Goal: Communication & Community: Answer question/provide support

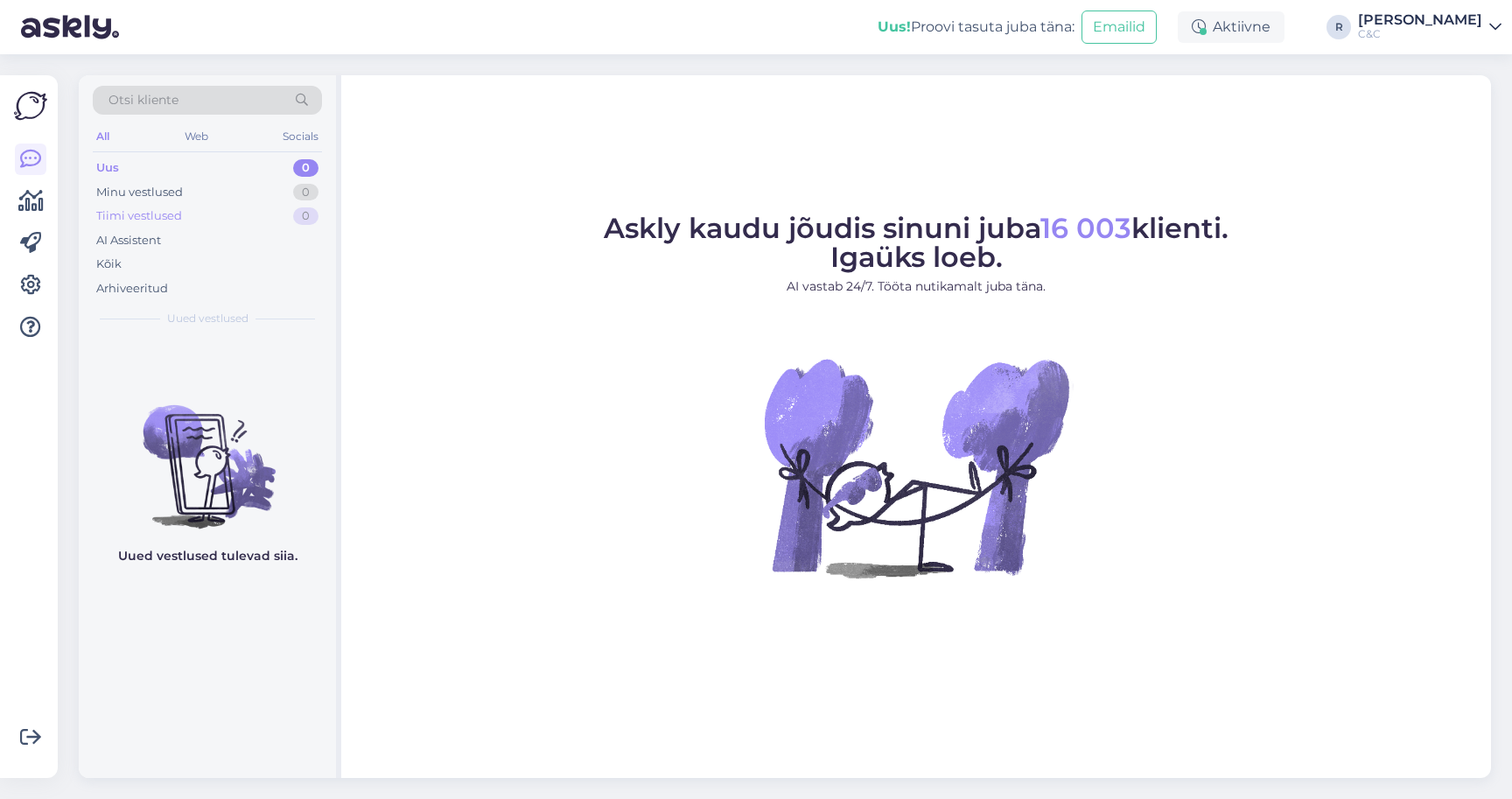
click at [257, 224] on div "Tiimi vestlused 0" at bounding box center [208, 216] width 229 height 25
click at [216, 159] on div "Uus 0" at bounding box center [208, 168] width 229 height 25
click at [197, 265] on div "Kõik" at bounding box center [208, 264] width 229 height 25
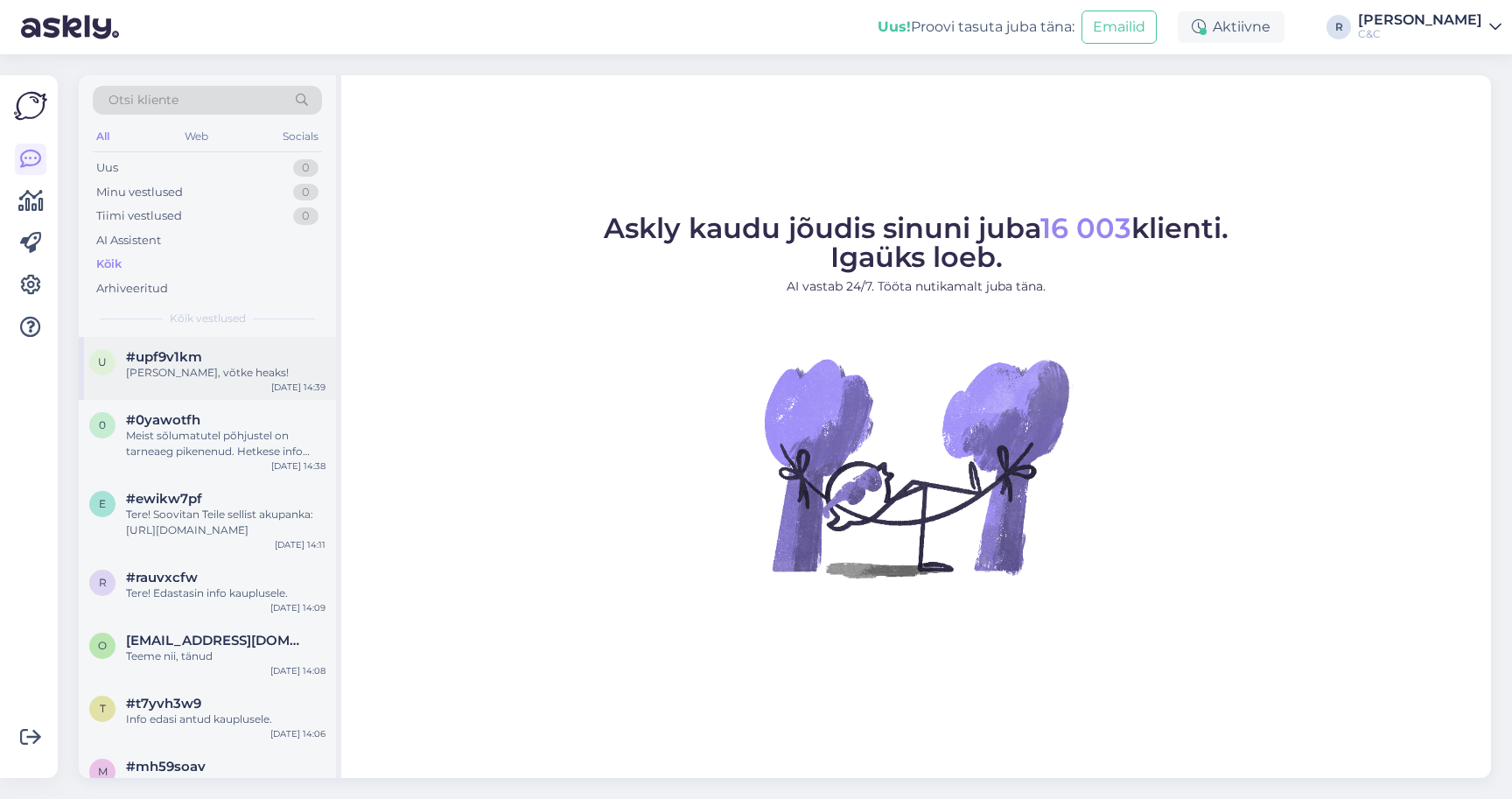
click at [197, 365] on div "Ikka, võtke heaks!" at bounding box center [226, 373] width 199 height 16
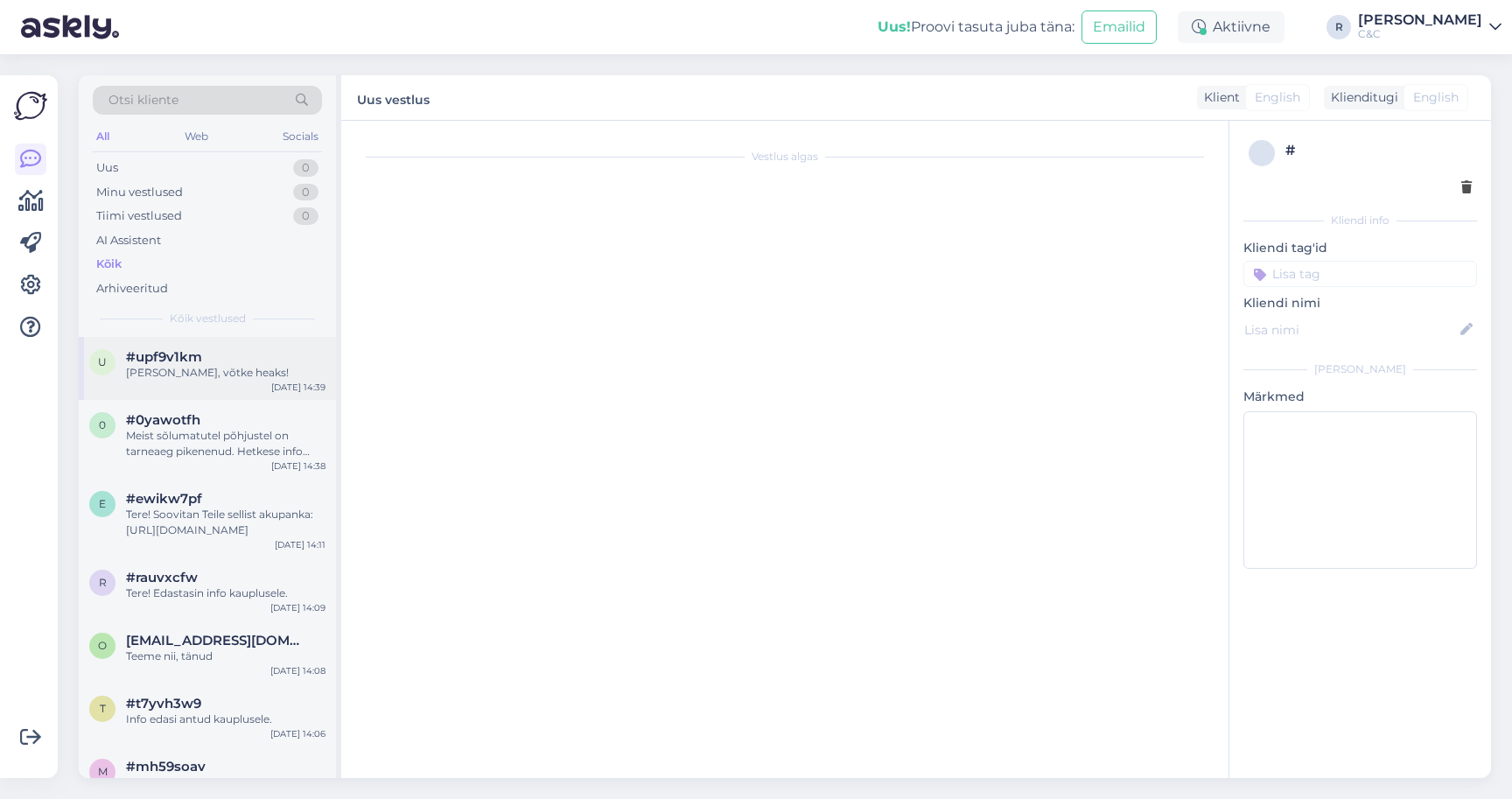
scroll to position [172, 0]
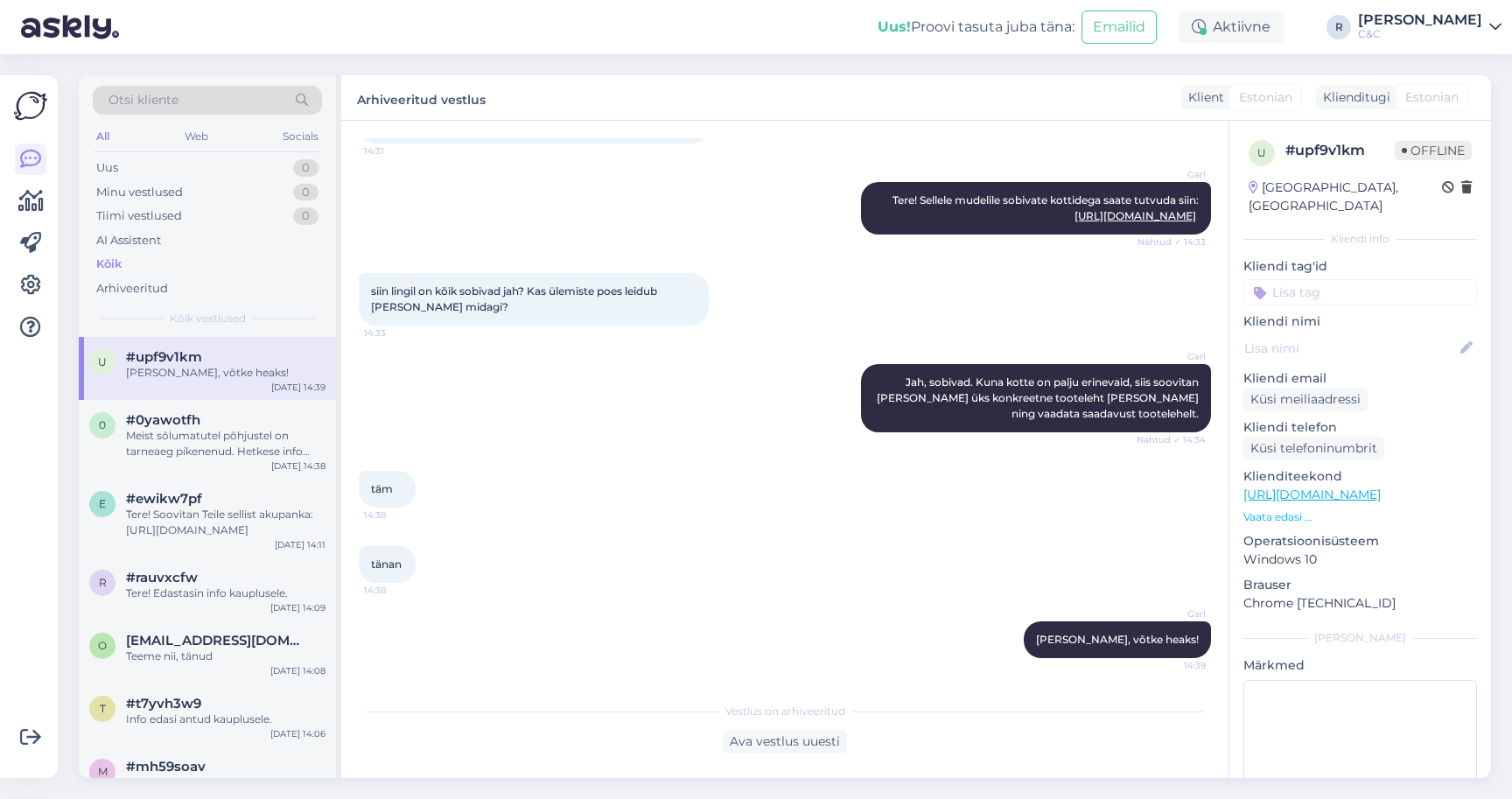
click at [605, 448] on div "Garl Jah, sobivad. Kuna kotte on palju erinevaid, siis soovitan võtta üks konkr…" at bounding box center [784, 398] width 852 height 107
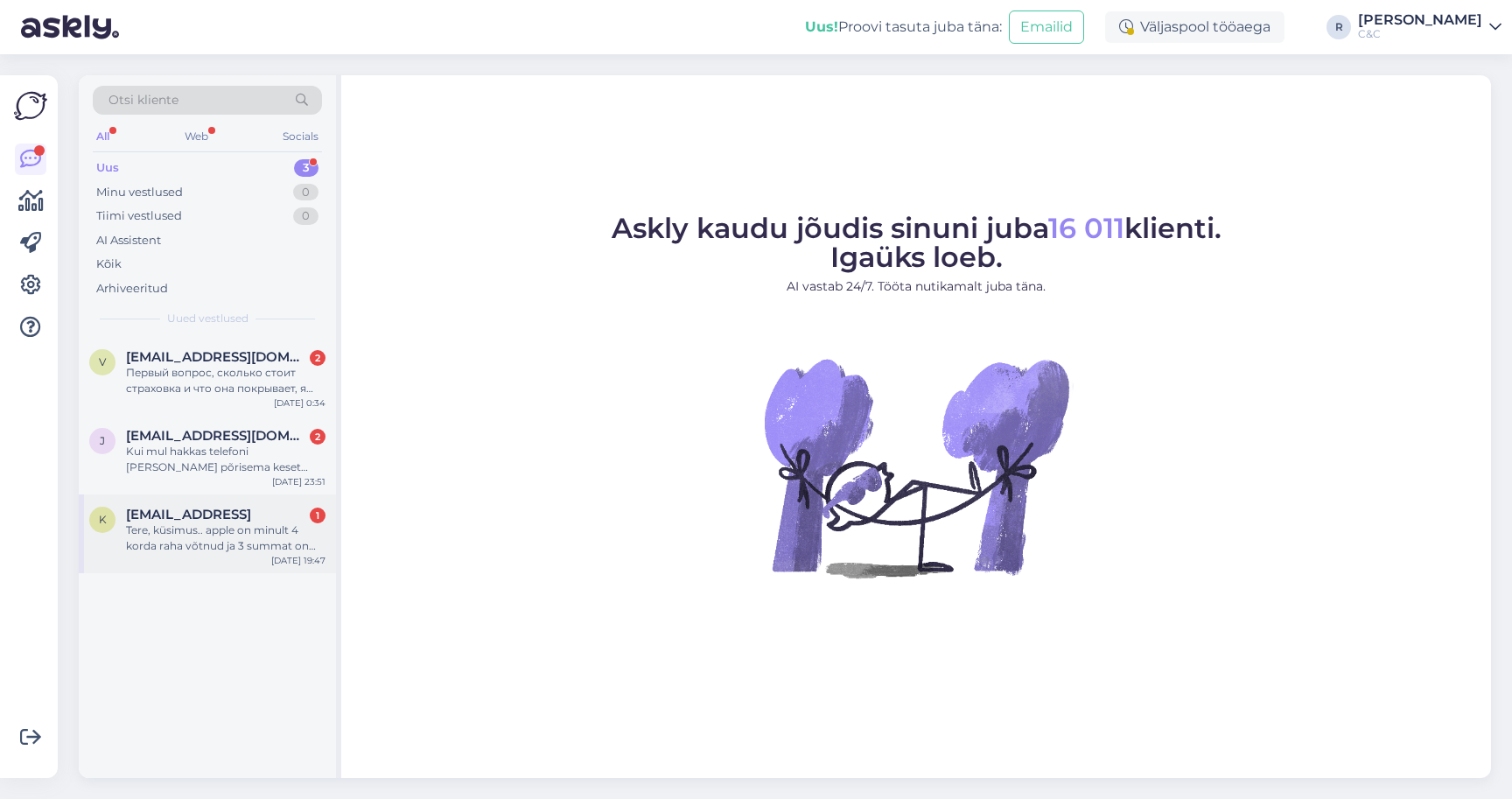
click at [208, 523] on div "Tere, küsimus.. apple on minult 4 korda raha võtnud ja 3 summat on [PERSON_NAME…" at bounding box center [226, 538] width 199 height 31
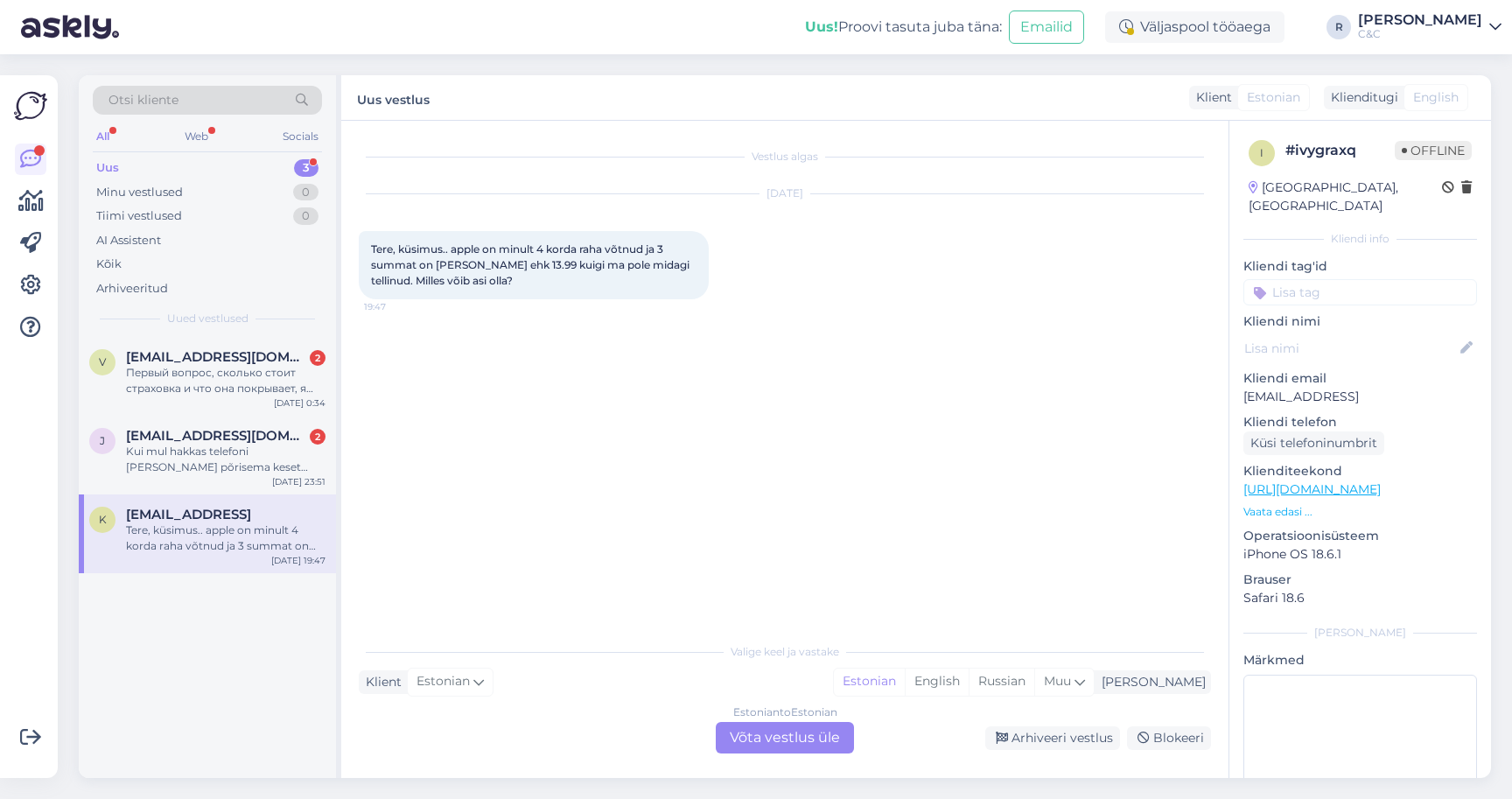
click at [738, 742] on div "Estonian to Estonian Võta vestlus üle" at bounding box center [784, 737] width 138 height 31
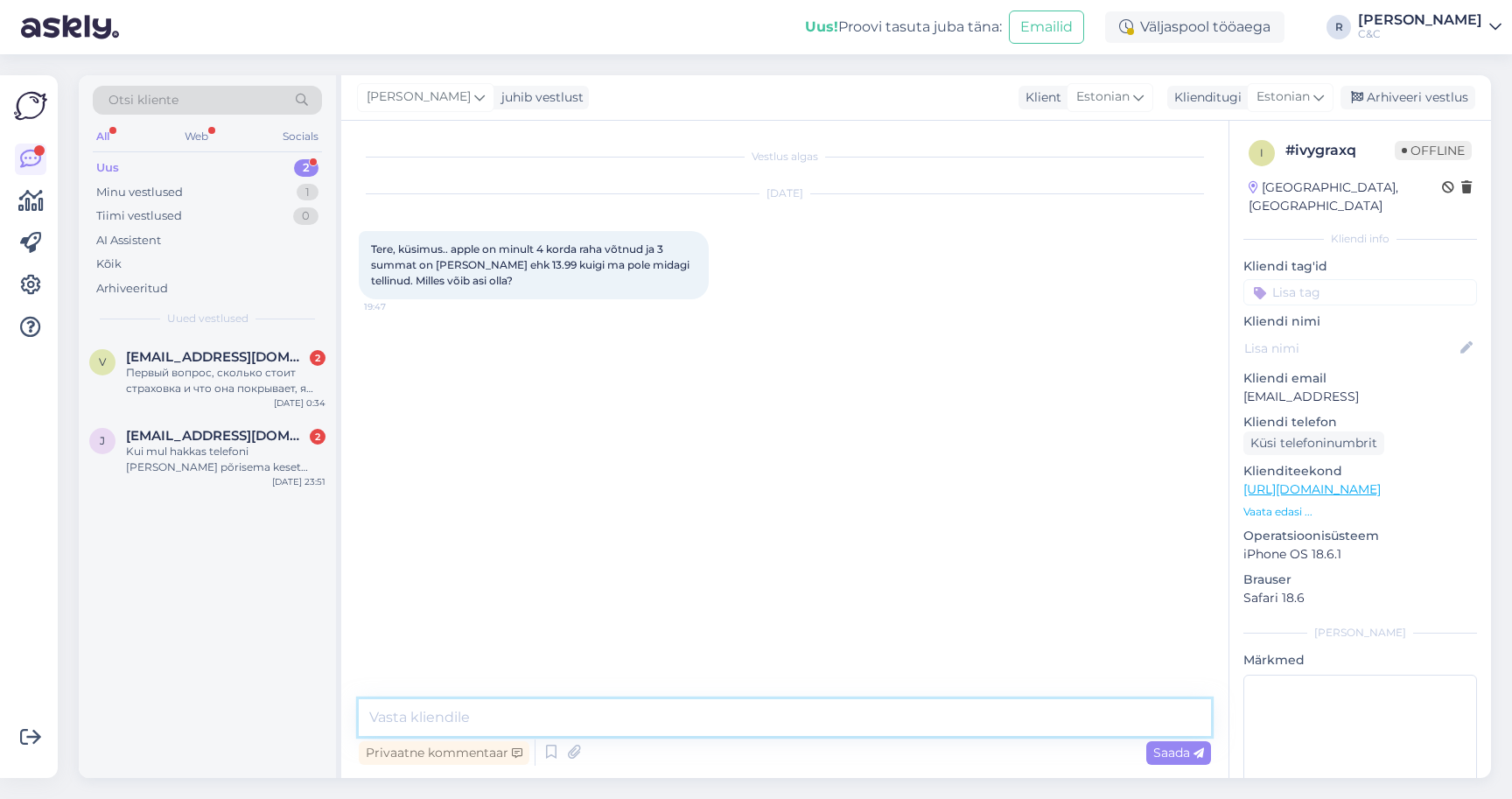
click at [429, 720] on textarea at bounding box center [784, 717] width 852 height 36
click at [489, 710] on textarea "Tere!" at bounding box center [784, 717] width 852 height 36
click at [647, 711] on textarea "Tere! Soovitaks üle vaadata" at bounding box center [784, 717] width 852 height 36
click at [614, 700] on textarea "Tere! Soovitaks üle vaadata" at bounding box center [784, 717] width 852 height 36
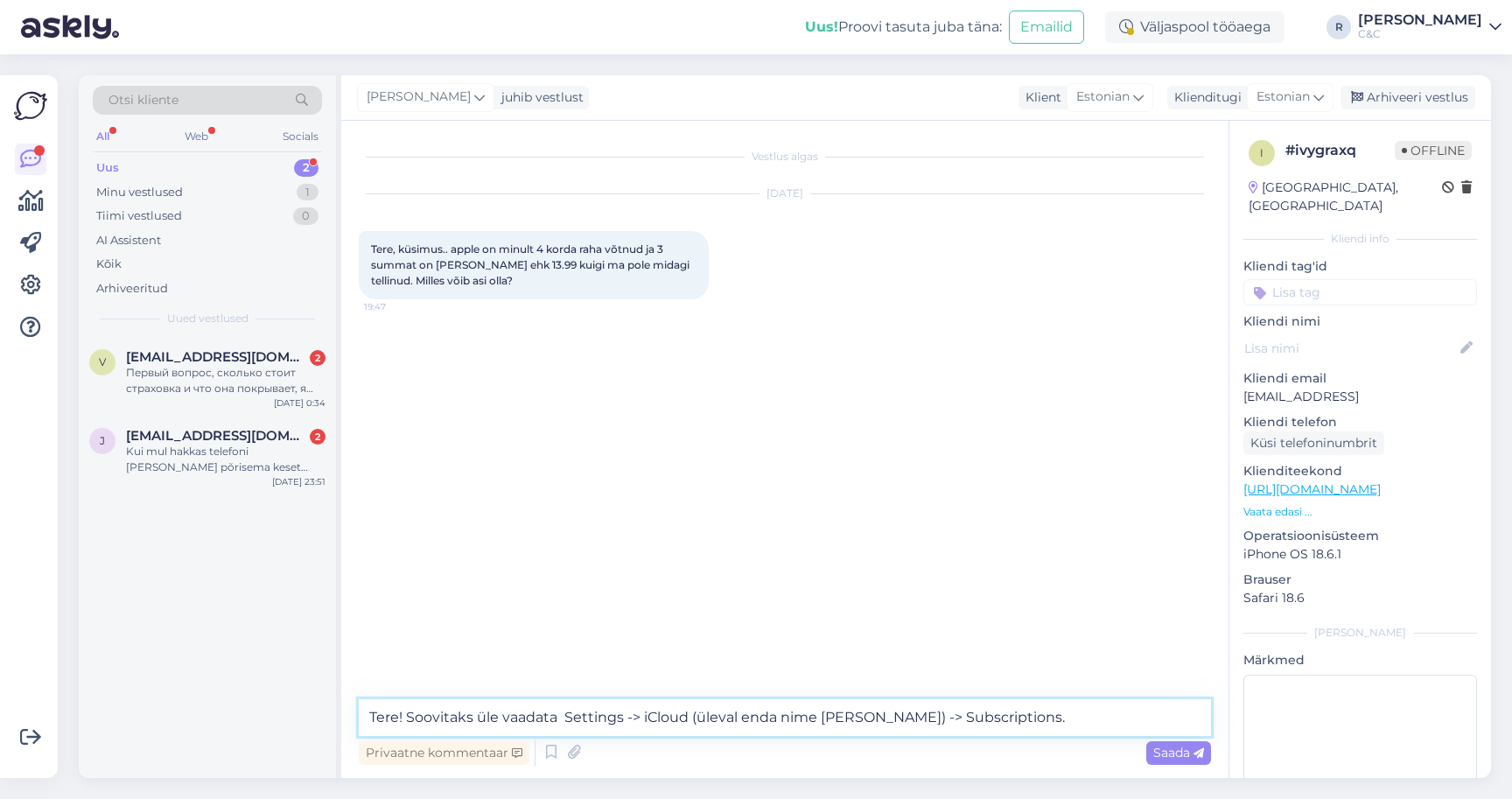
type textarea "Tere! Soovitaks üle vaadata Settings -> iCloud (üleval enda nime [PERSON_NAME])…"
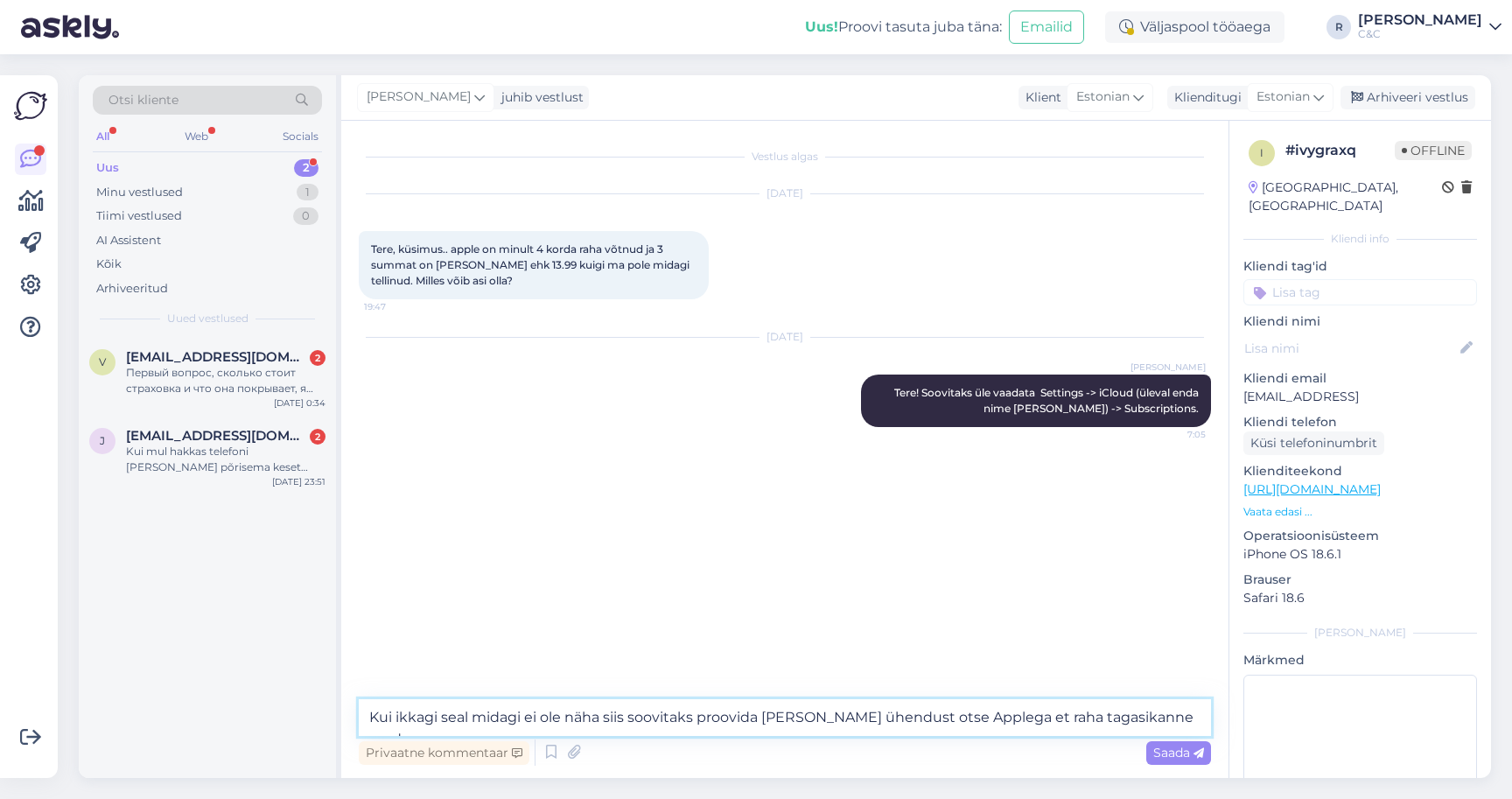
paste textarea "[URL][DOMAIN_NAME]"
type textarea "Kui ikkagi seal midagi ei ole näha siis soovitaks proovida [PERSON_NAME] ühendu…"
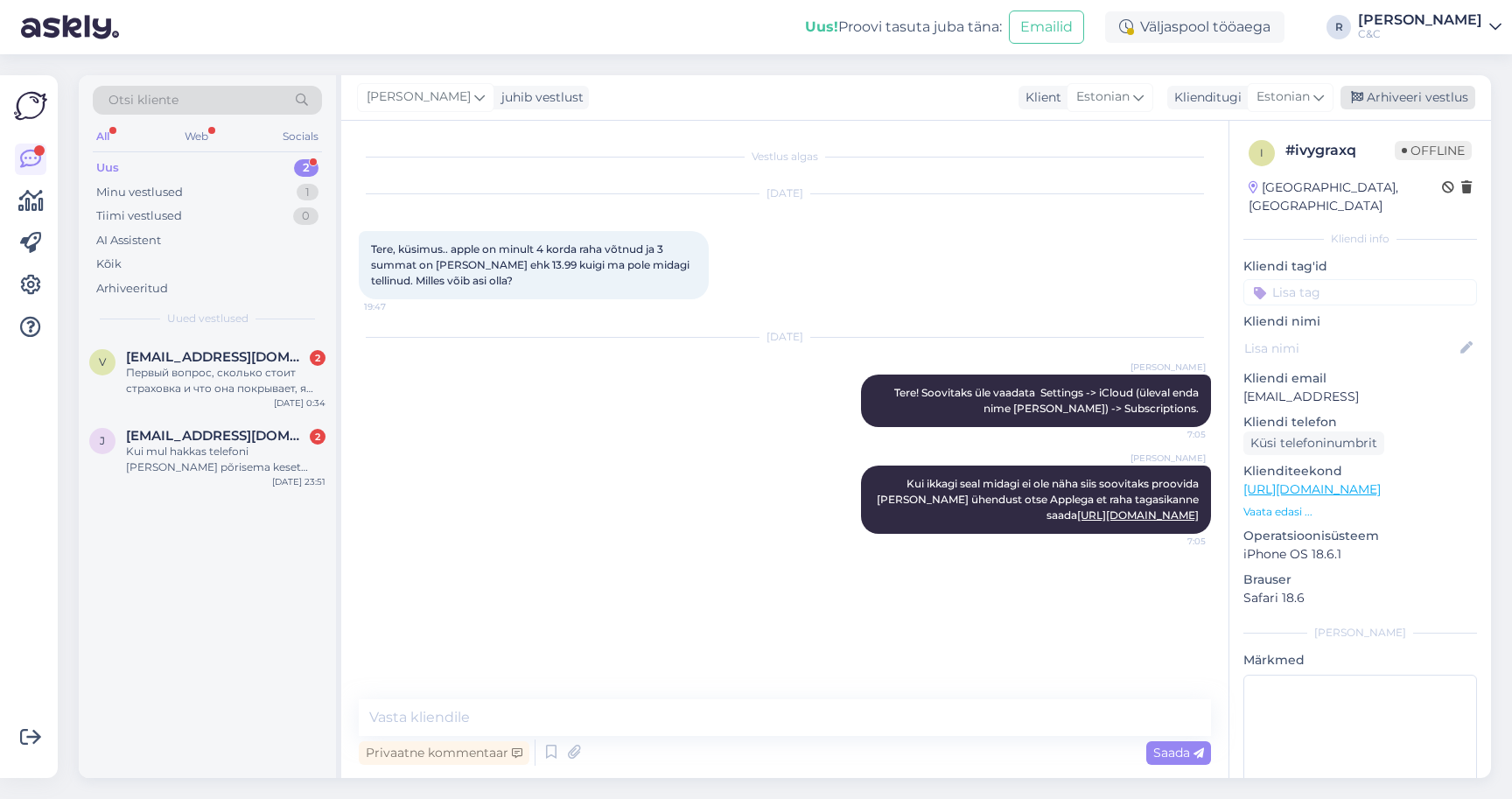
click at [1415, 93] on div "Arhiveeri vestlus" at bounding box center [1407, 97] width 134 height 24
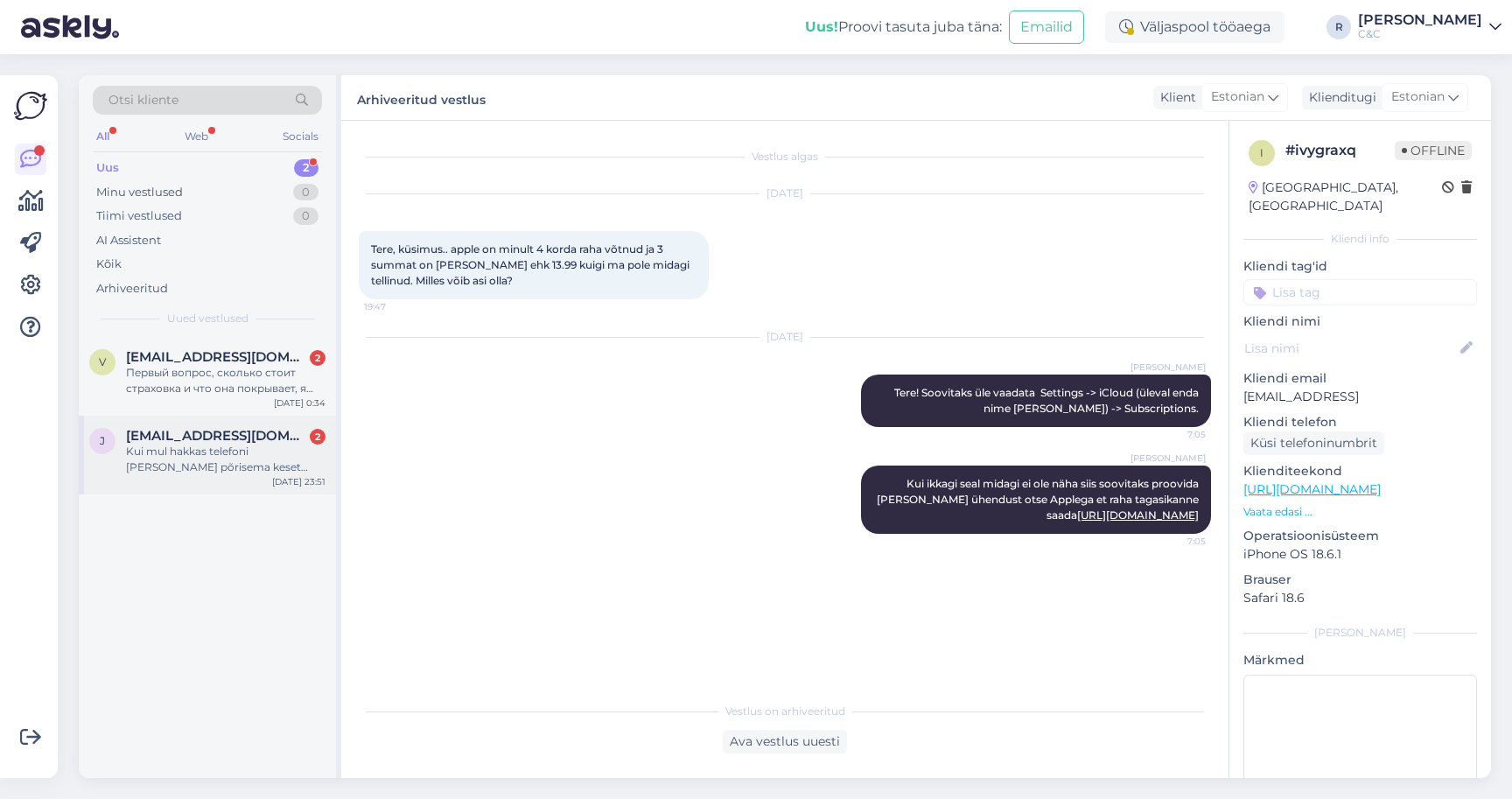
click at [244, 450] on div "Kui mul hakkas telefoni [PERSON_NAME] põrisema keset kasutust ja garantii 1a lä…" at bounding box center [226, 459] width 199 height 31
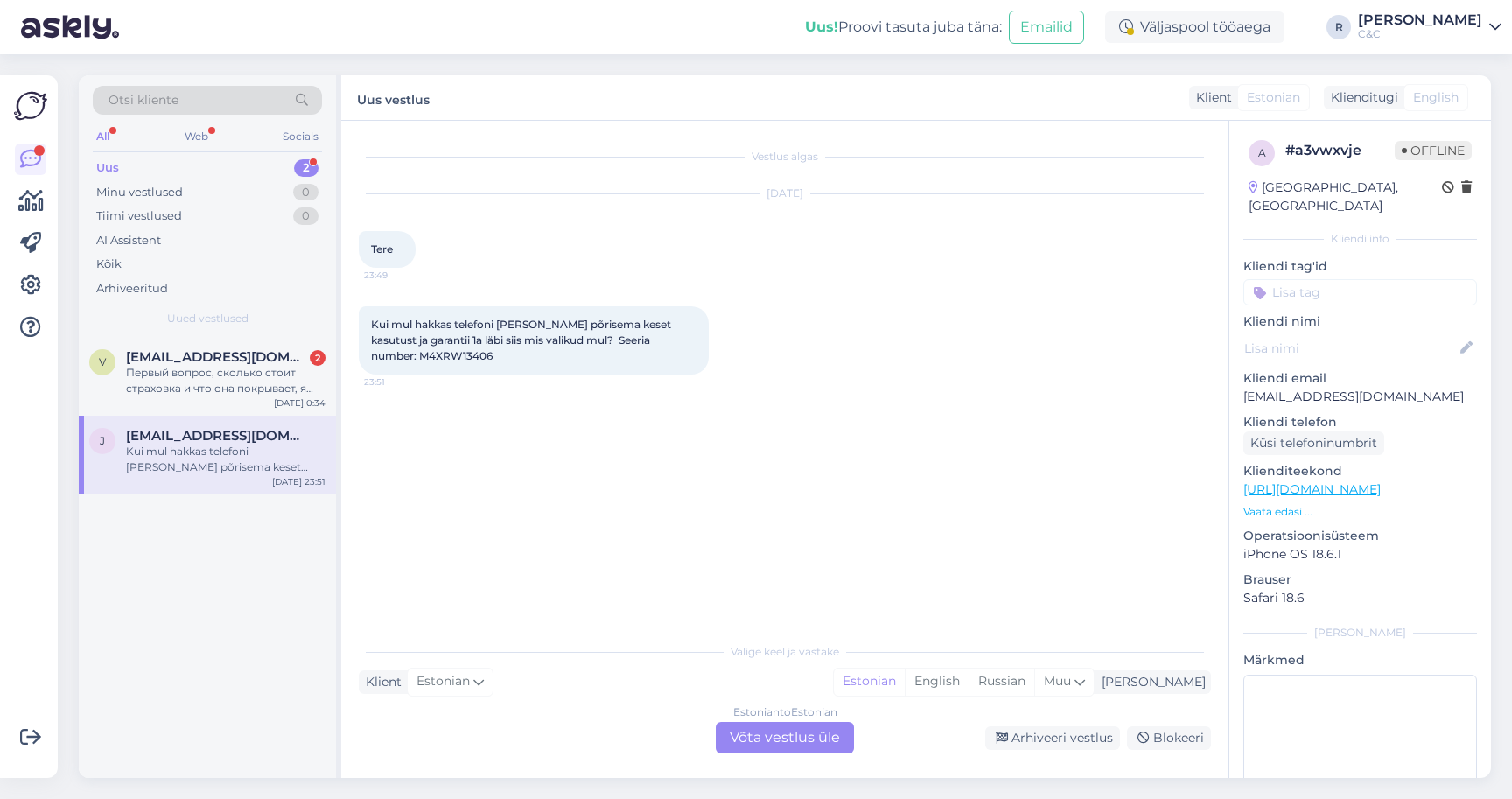
click at [776, 724] on div "Estonian to Estonian Võta vestlus üle" at bounding box center [784, 737] width 138 height 31
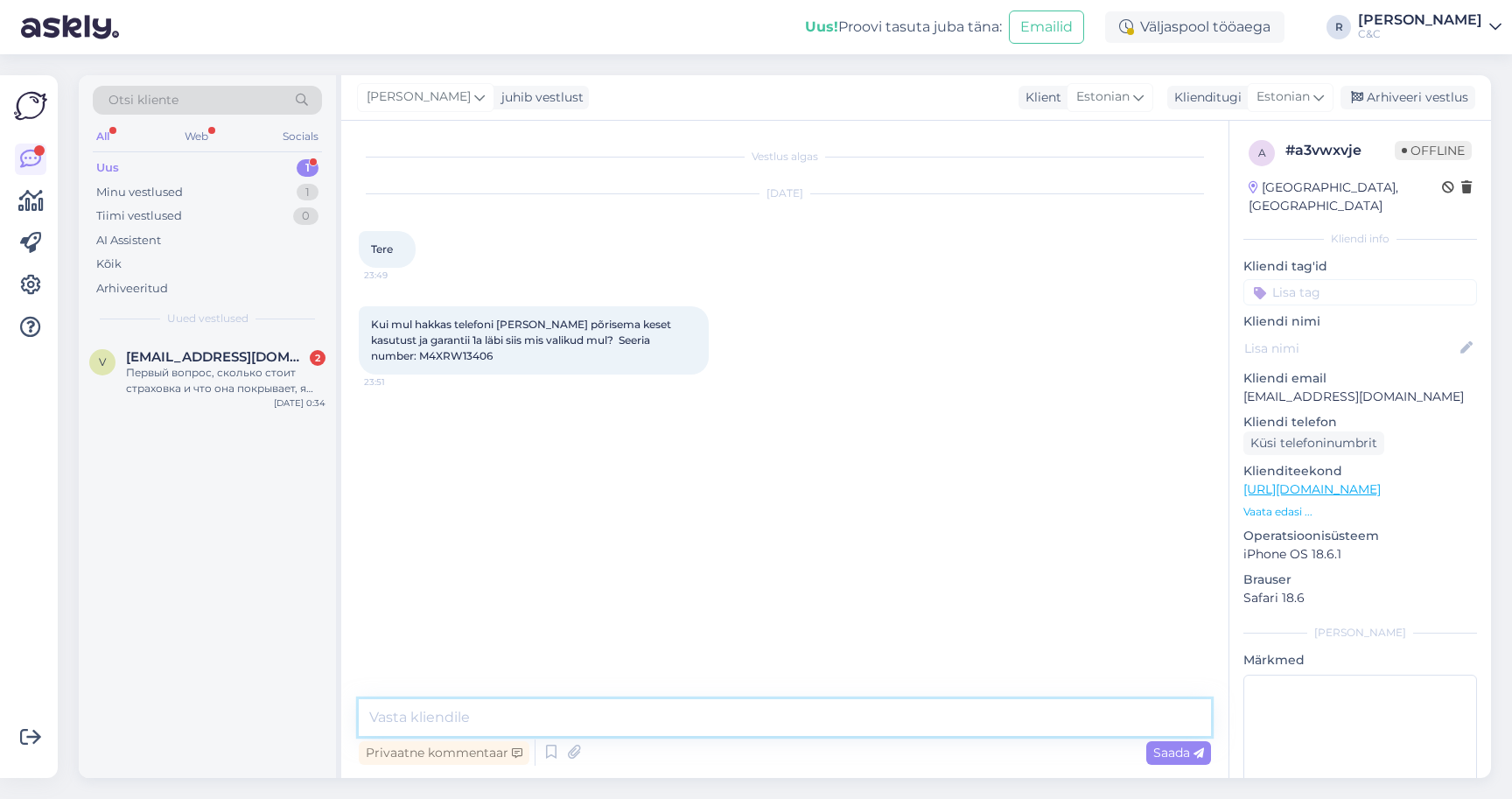
click at [657, 704] on textarea at bounding box center [784, 717] width 852 height 36
type textarea "Tere!"
click at [557, 739] on icon at bounding box center [551, 752] width 21 height 26
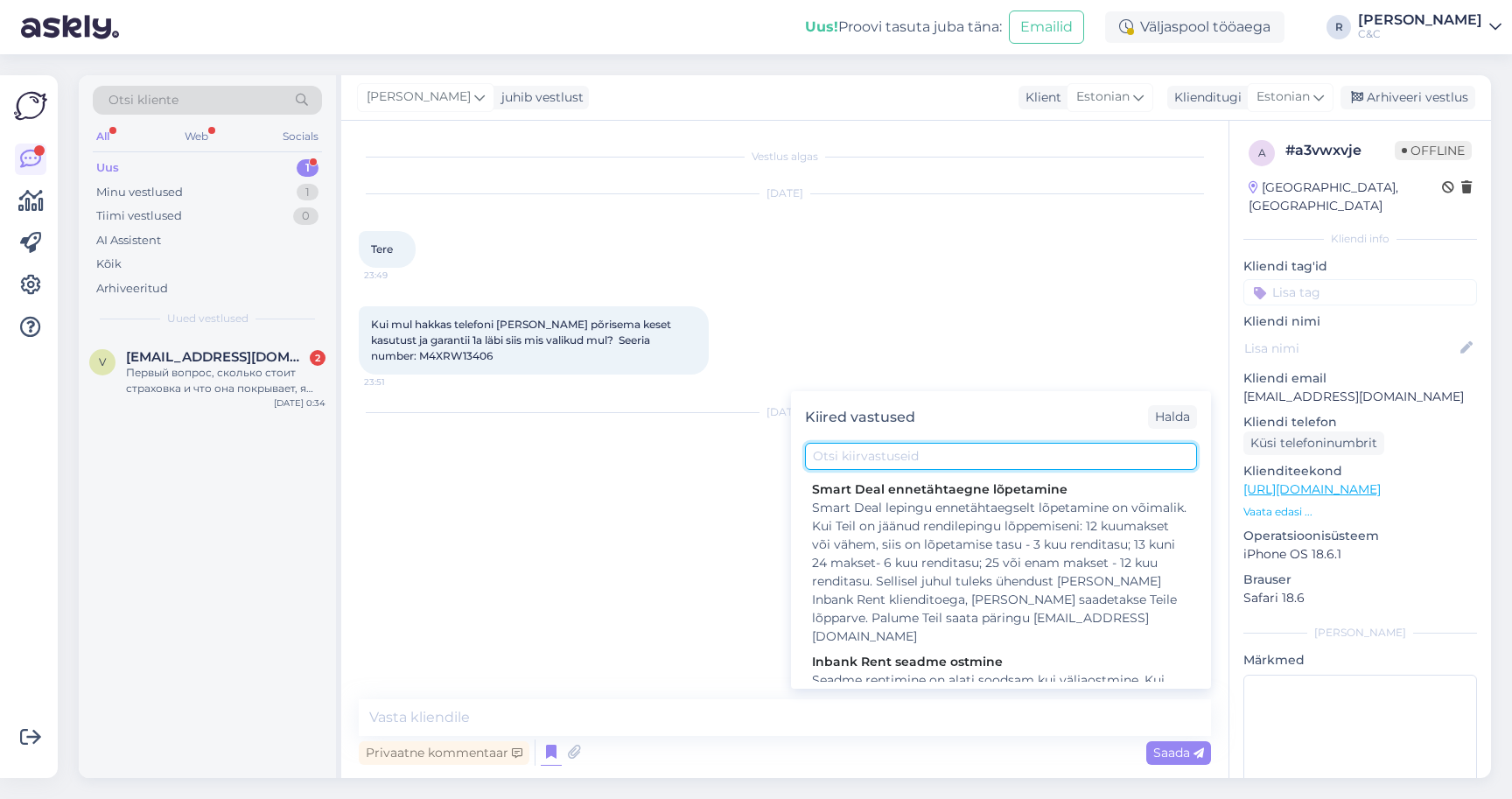
click at [911, 443] on input "text" at bounding box center [1001, 457] width 392 height 27
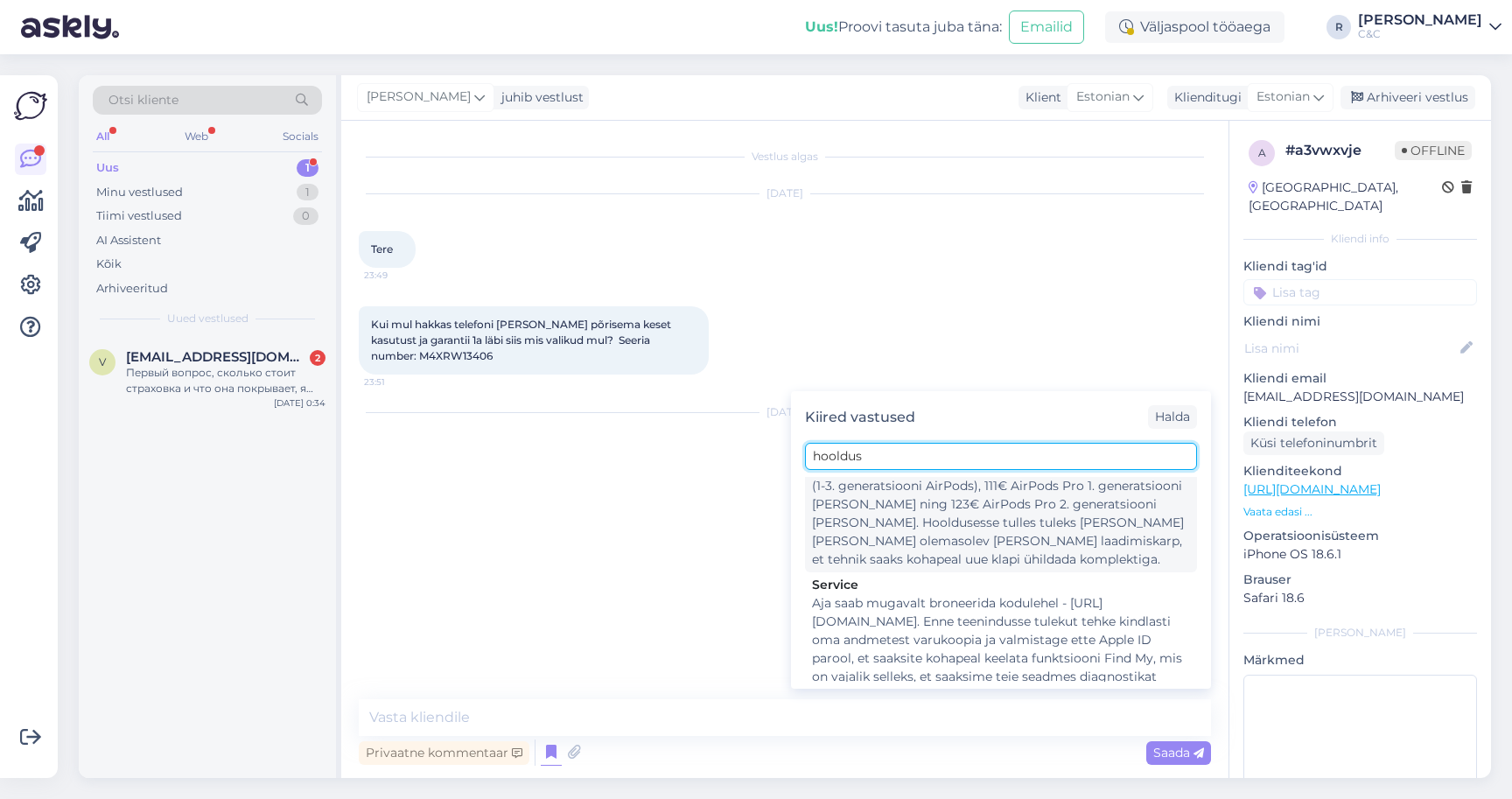
scroll to position [274, 0]
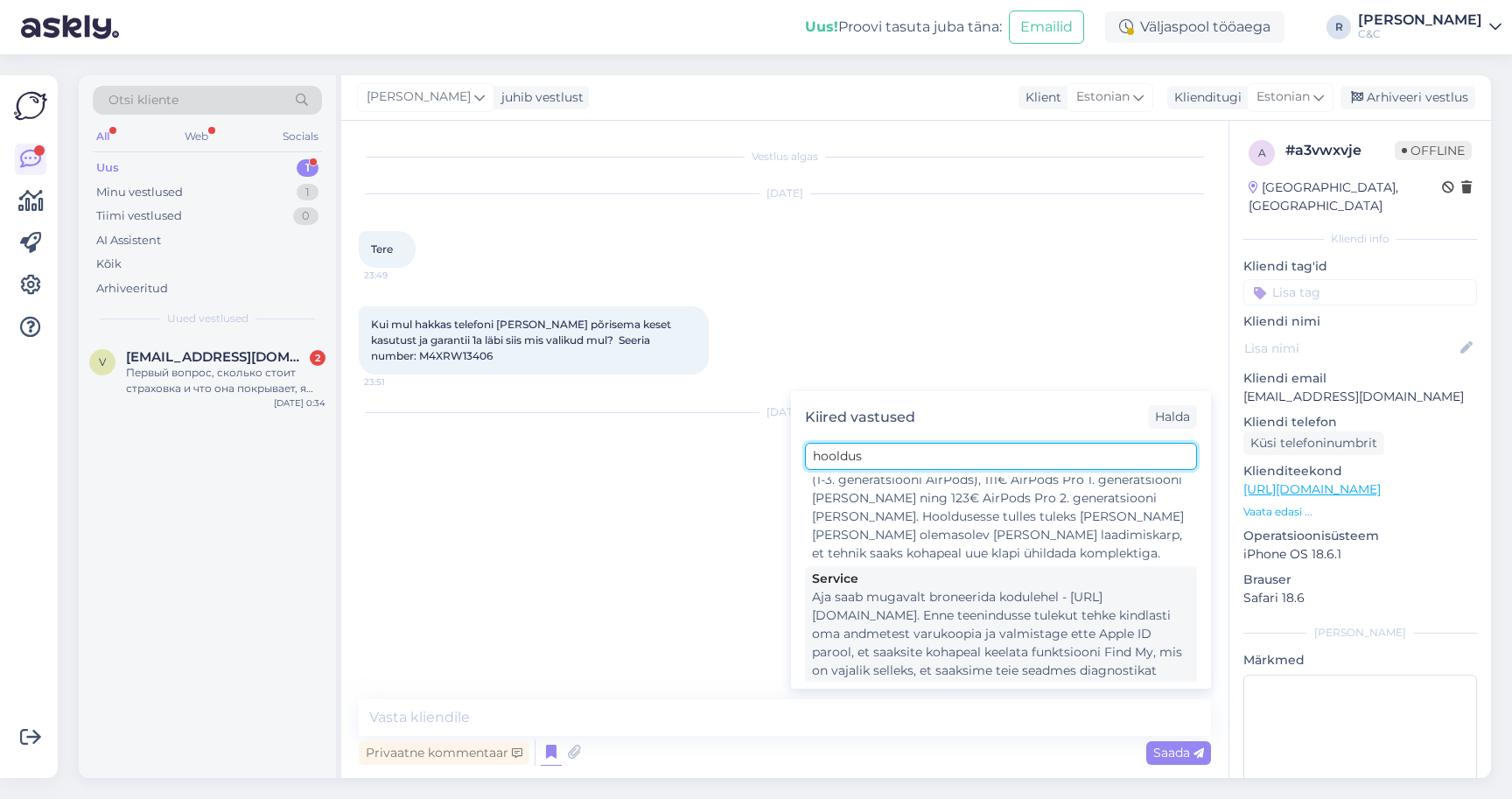
type input "hooldus"
click at [887, 588] on div "Aja saab mugavalt broneerida kodulehel - [URL][DOMAIN_NAME]. Enne teenindusse t…" at bounding box center [1001, 652] width 378 height 128
type textarea "Aja saab mugavalt broneerida kodulehel - [URL][DOMAIN_NAME]. Enne teenindusse t…"
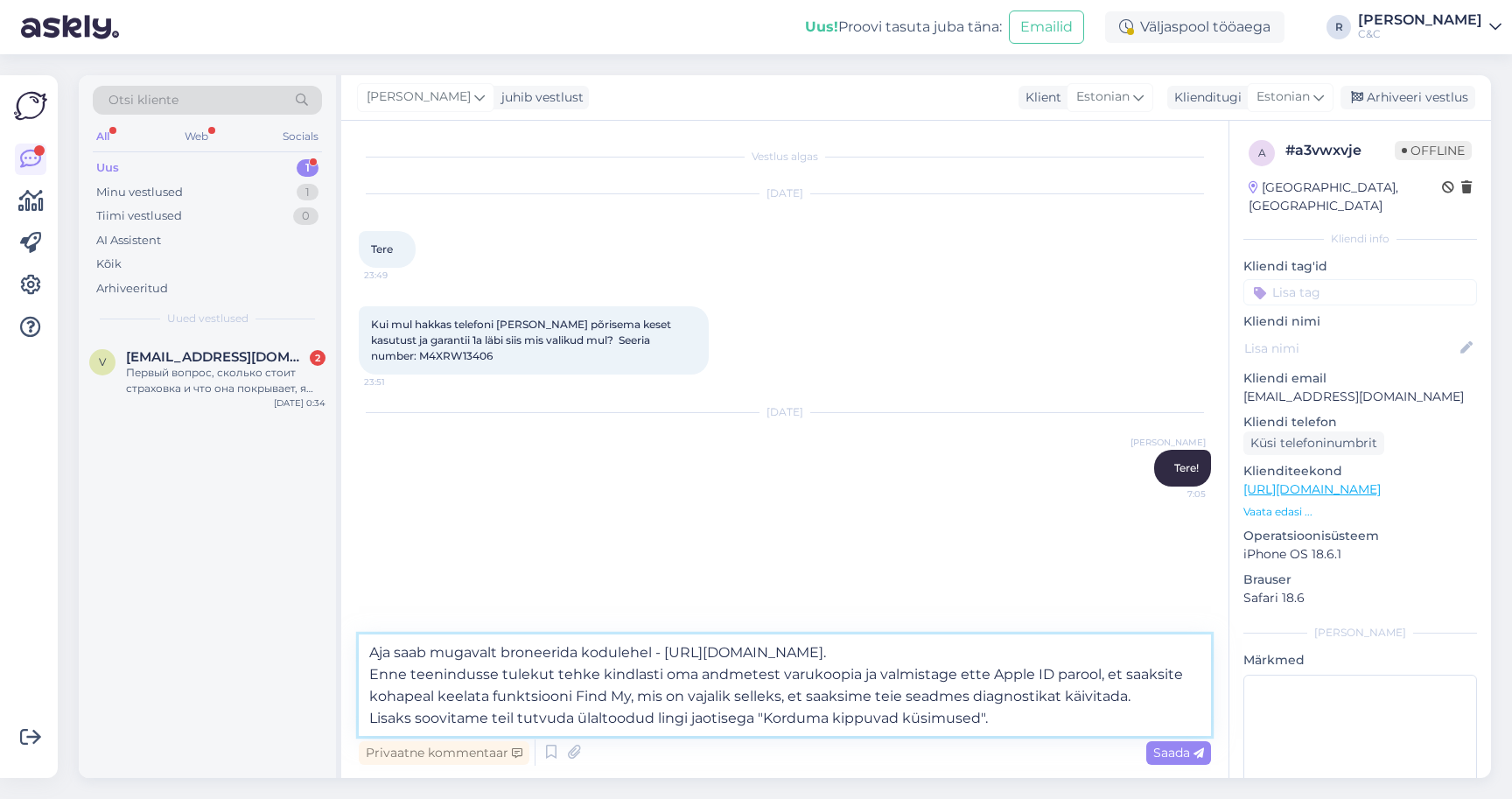
click at [611, 677] on textarea "Aja saab mugavalt broneerida kodulehel - [URL][DOMAIN_NAME]. Enne teenindusse t…" at bounding box center [784, 685] width 852 height 102
click at [541, 739] on icon at bounding box center [551, 752] width 21 height 26
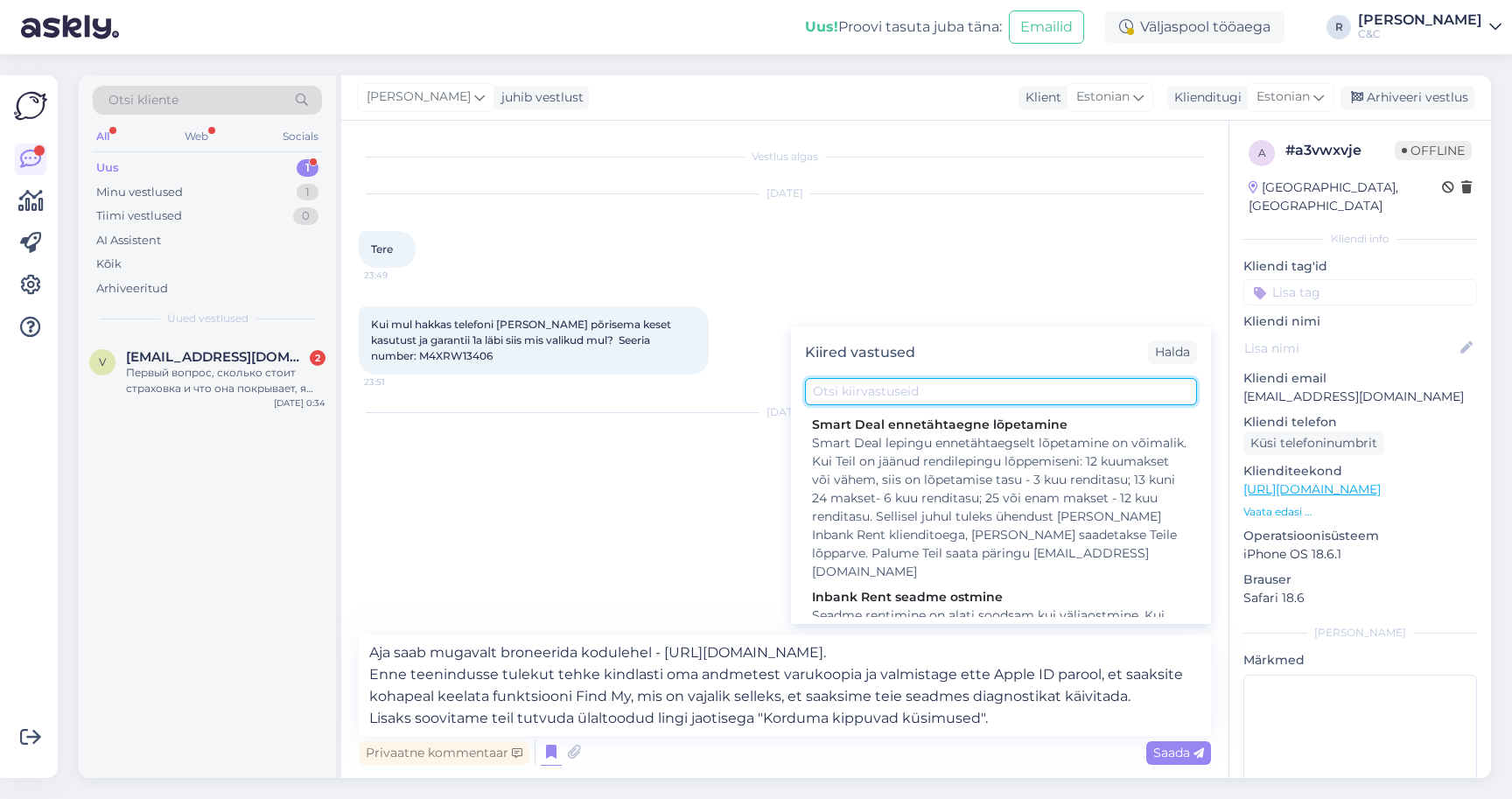
click at [892, 388] on input "text" at bounding box center [1001, 392] width 392 height 27
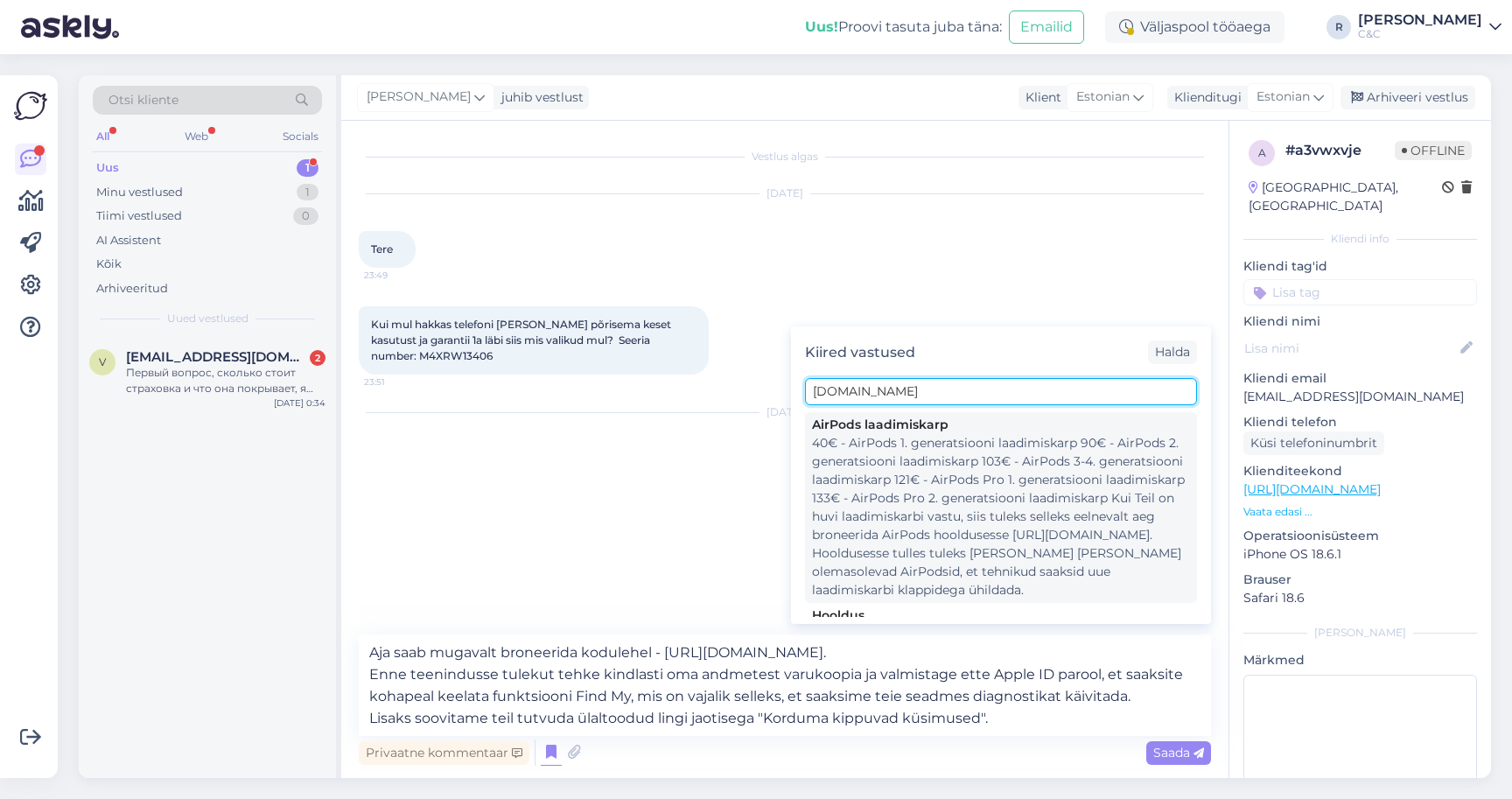
scroll to position [86, 0]
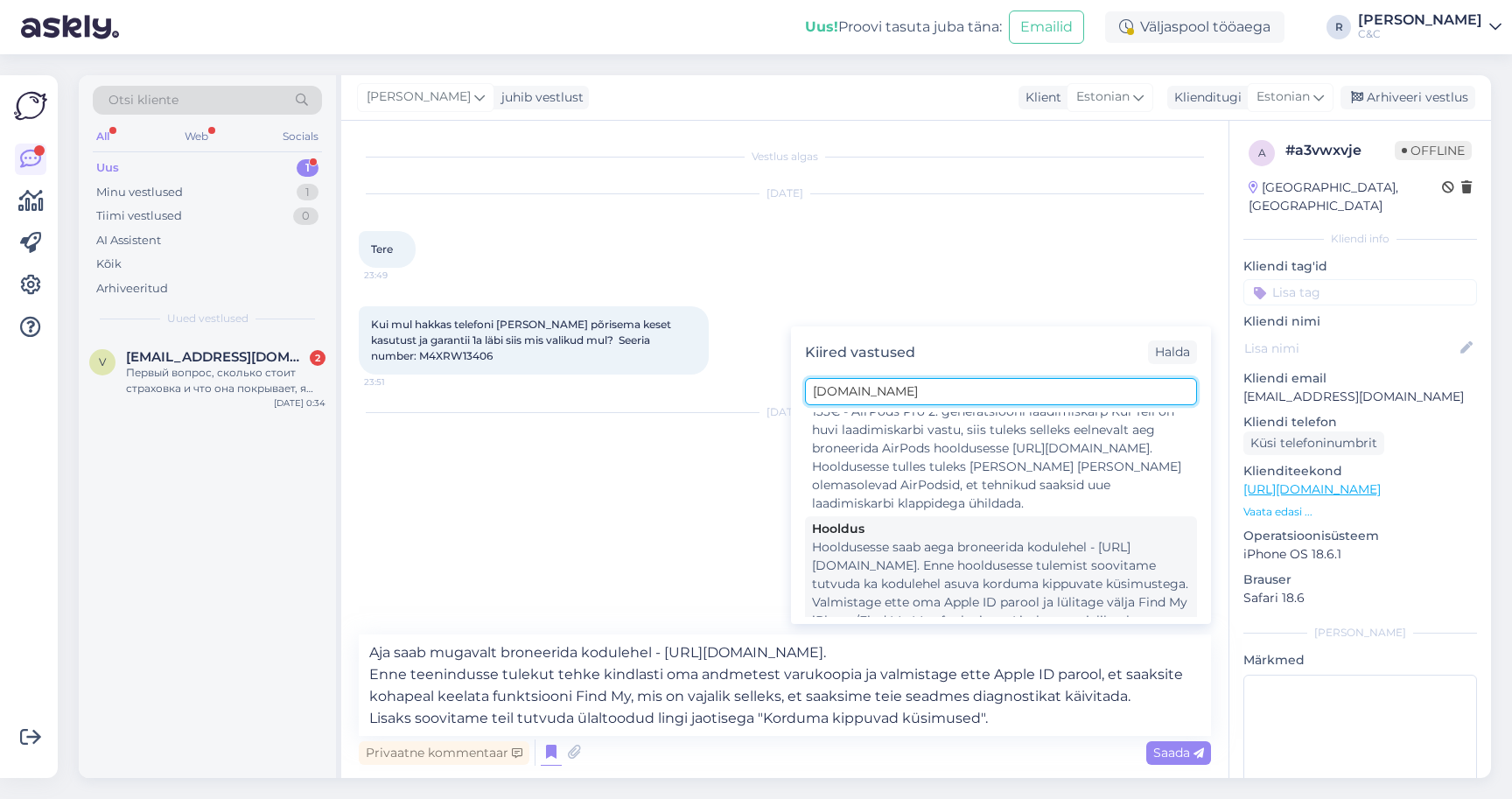
type input "[DOMAIN_NAME]"
click at [890, 562] on div "Hooldusesse saab aega broneerida kodulehel - [URL][DOMAIN_NAME]. Enne hoolduses…" at bounding box center [1001, 593] width 378 height 110
type textarea "Hooldusesse saab aega broneerida kodulehel - [URL][DOMAIN_NAME]. Enne hoolduses…"
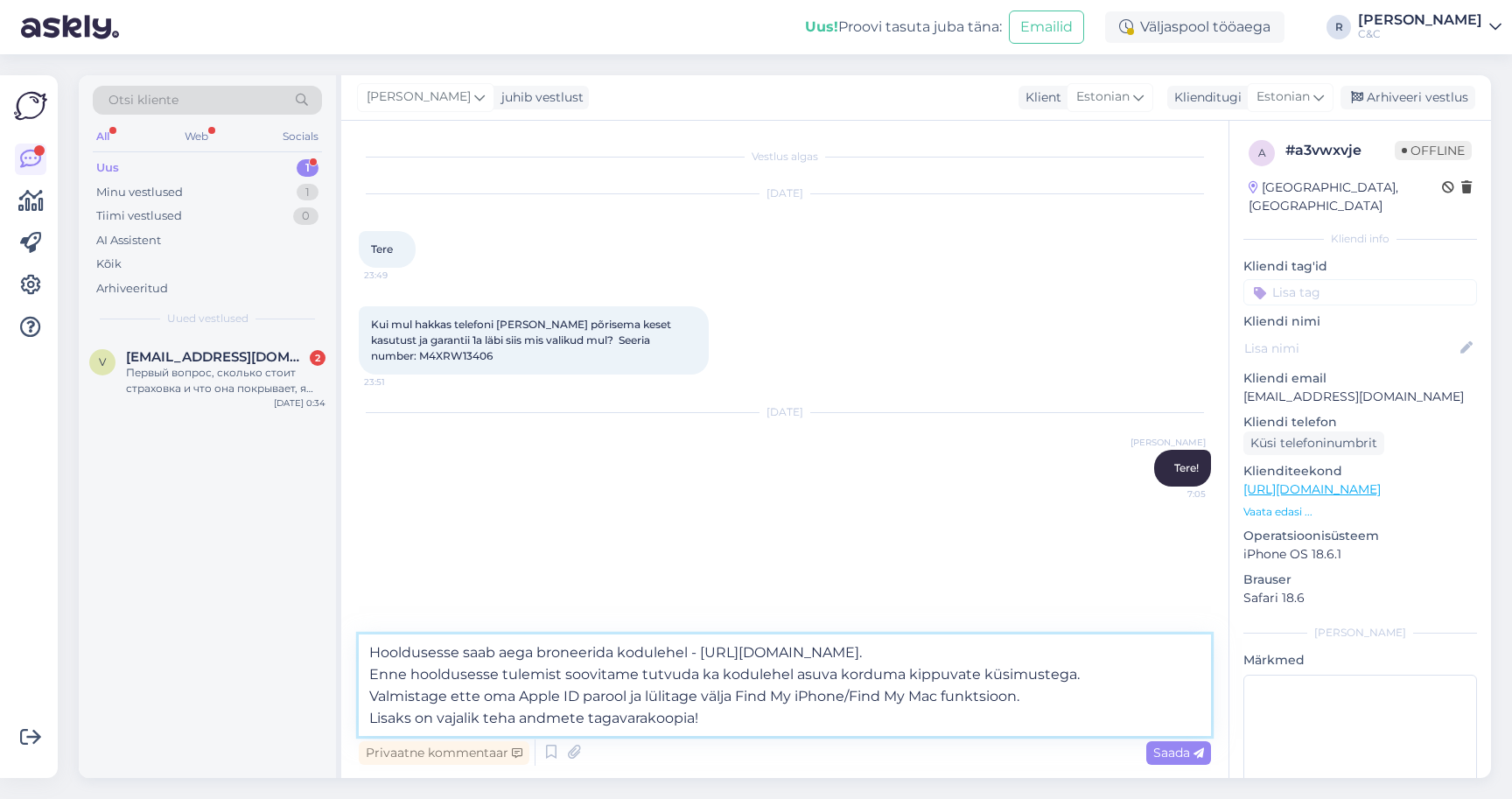
click at [820, 695] on textarea "Hooldusesse saab aega broneerida kodulehel - [URL][DOMAIN_NAME]. Enne hoolduses…" at bounding box center [784, 685] width 852 height 102
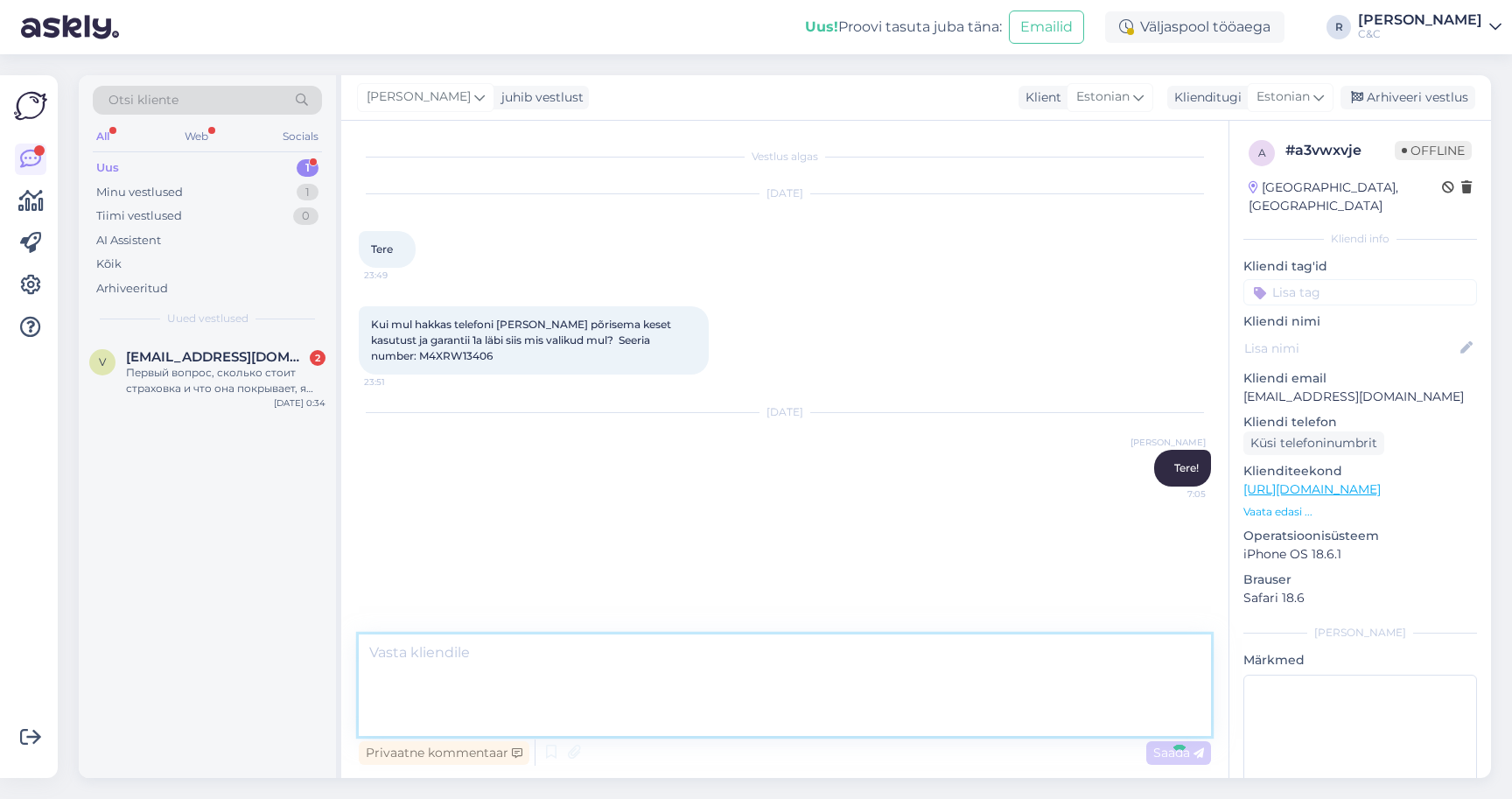
scroll to position [0, 0]
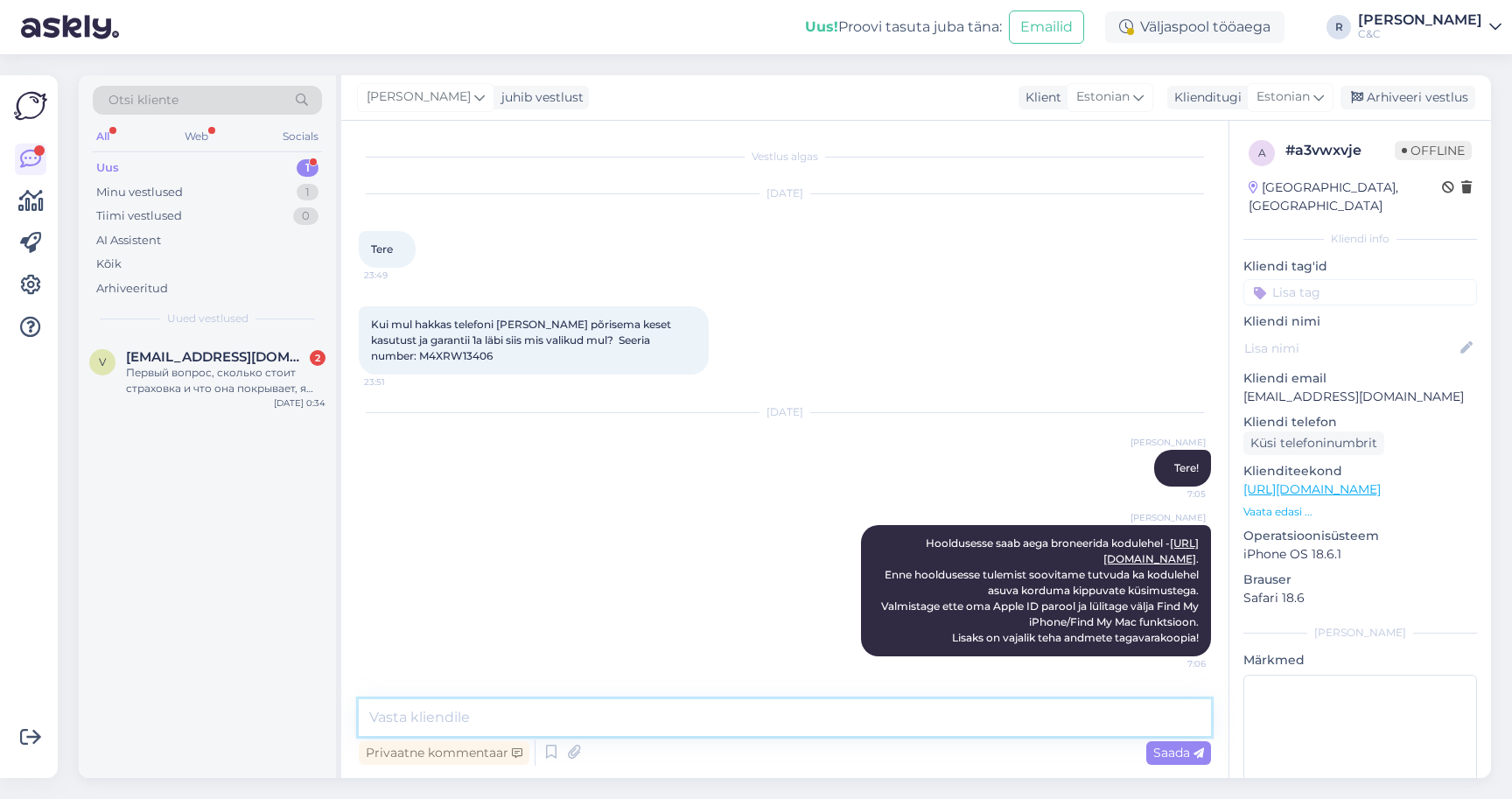
type textarea "s"
type textarea "k"
click at [833, 702] on textarea "Kui on muidugi 1 aasta läbi aga ostetud eraisikule siis saab" at bounding box center [784, 717] width 852 height 36
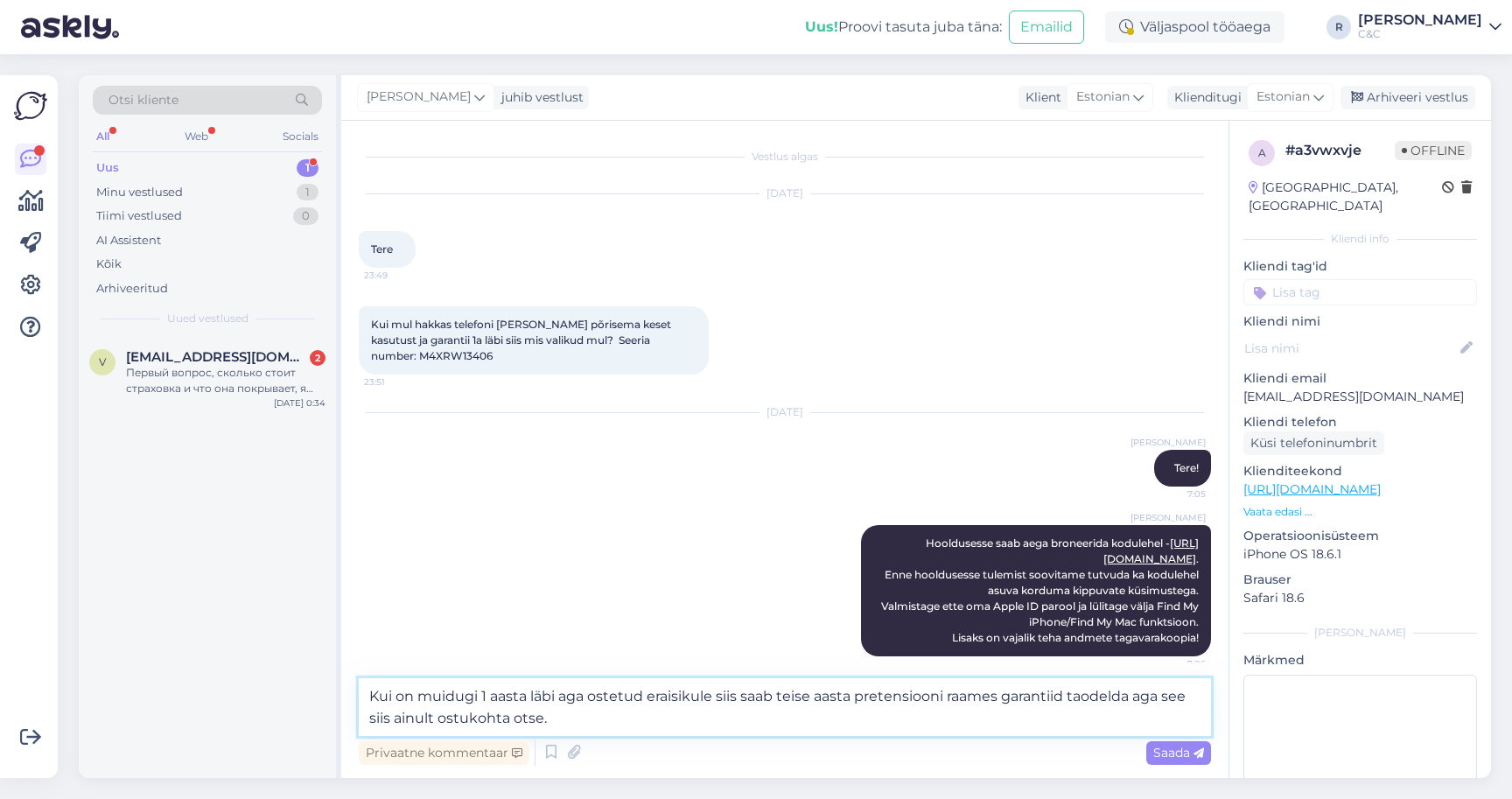
type textarea "Kui on muidugi 1 aasta läbi aga ostetud eraisikule siis saab teise aasta preten…"
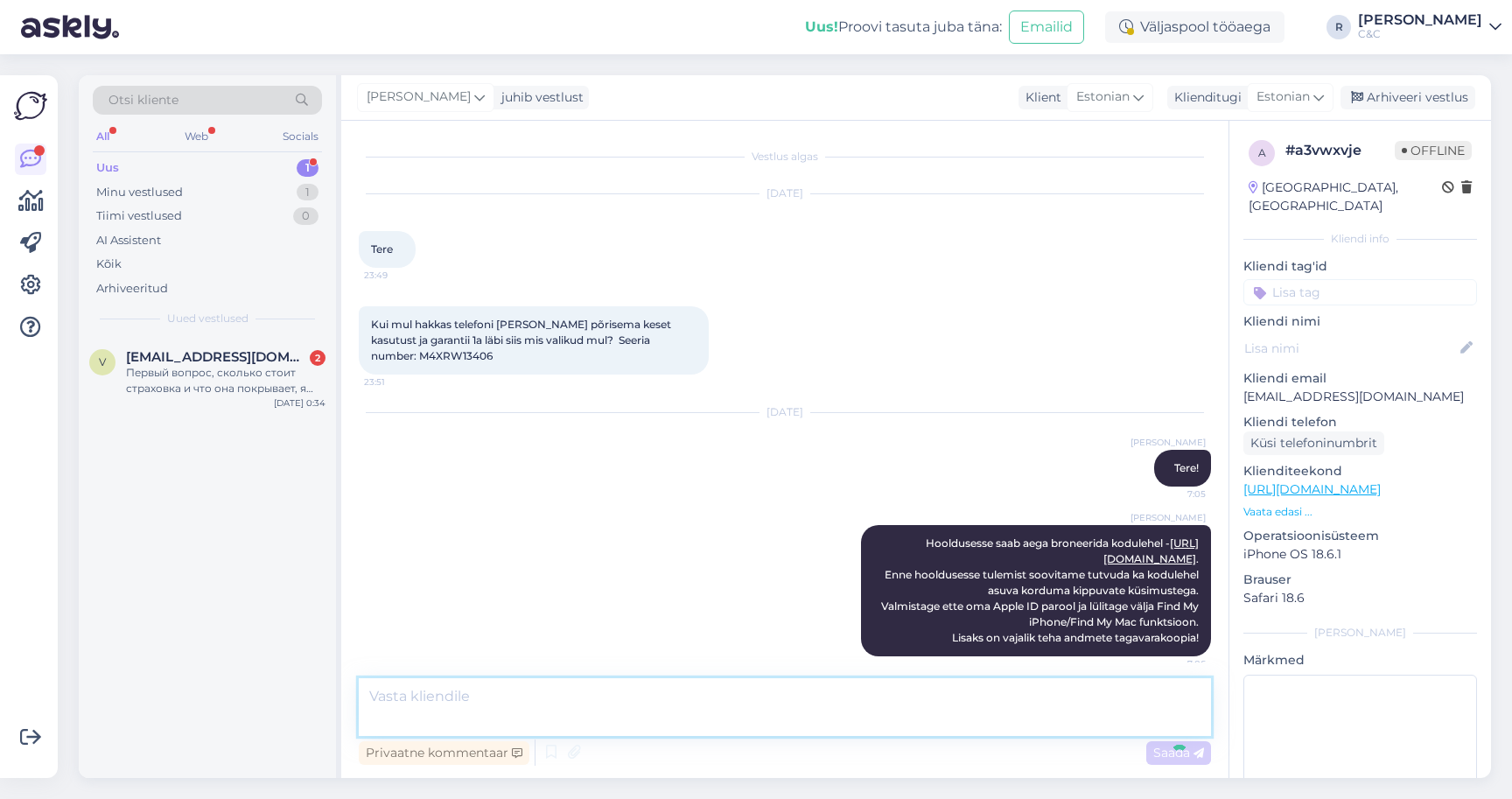
scroll to position [99, 0]
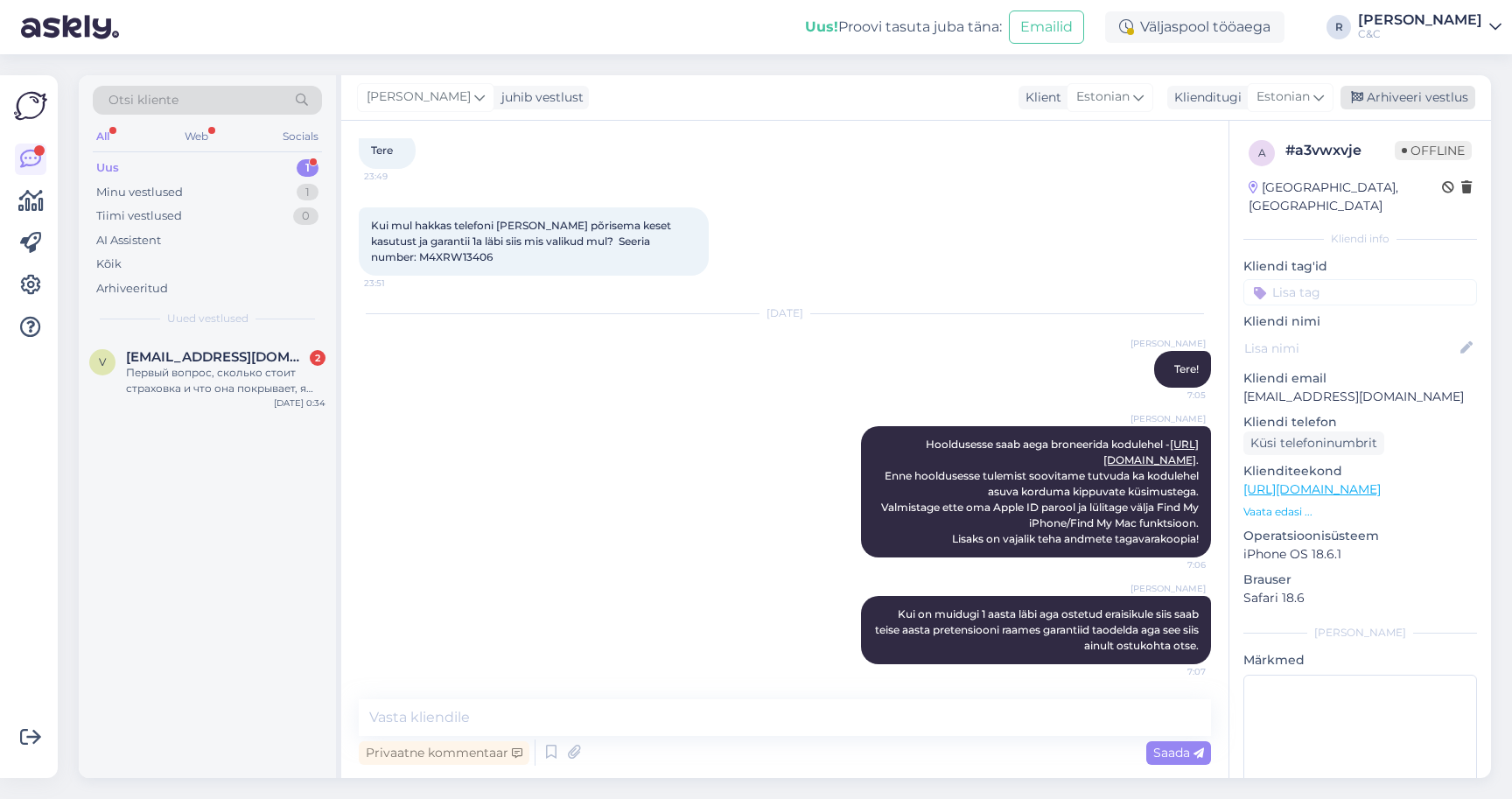
click at [1420, 94] on div "Arhiveeri vestlus" at bounding box center [1407, 97] width 134 height 24
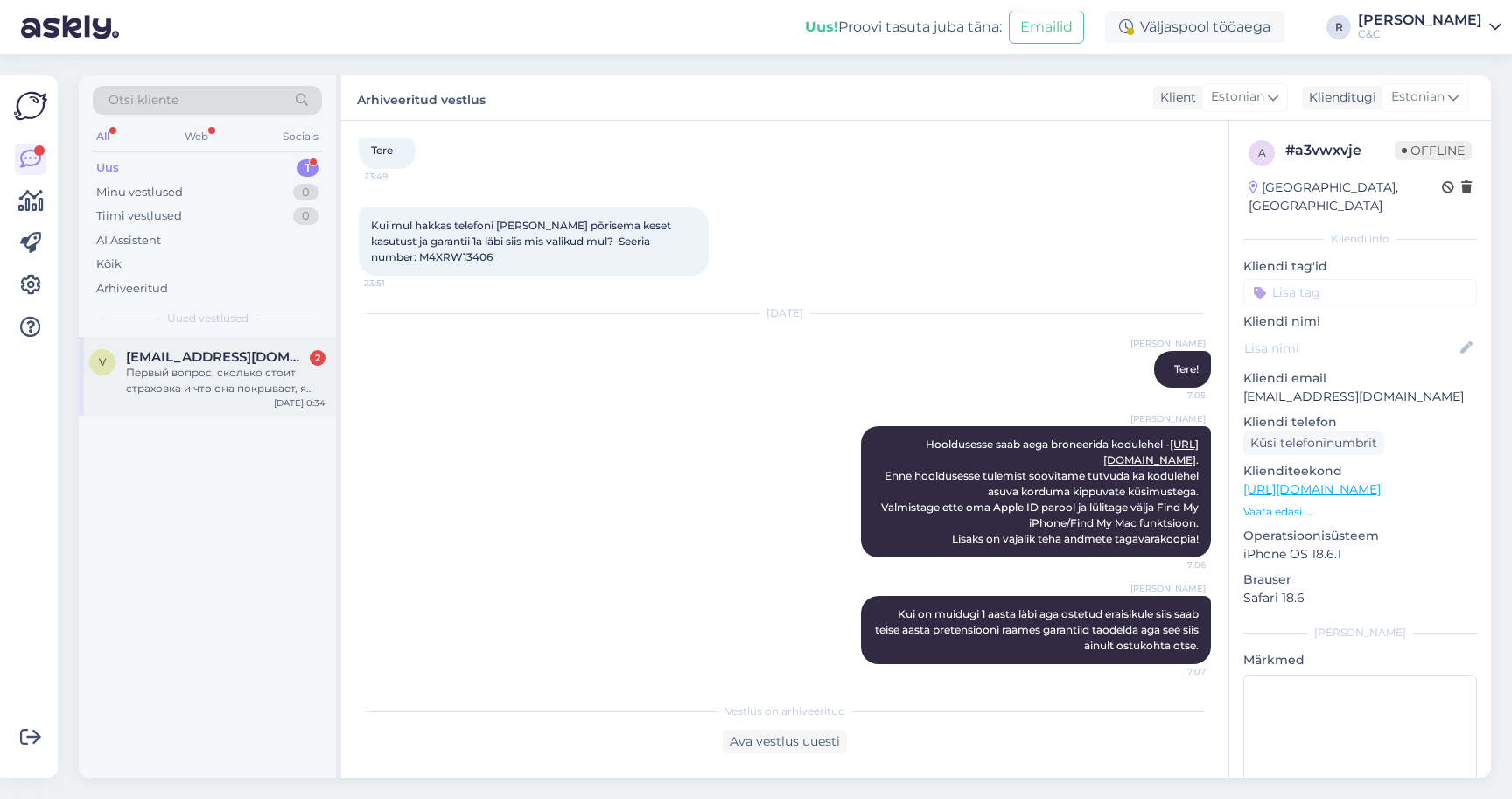
click at [256, 381] on div "v [EMAIL_ADDRESS][DOMAIN_NAME] 2 Первый вопрос, сколько стоит страховка и что о…" at bounding box center [207, 376] width 257 height 78
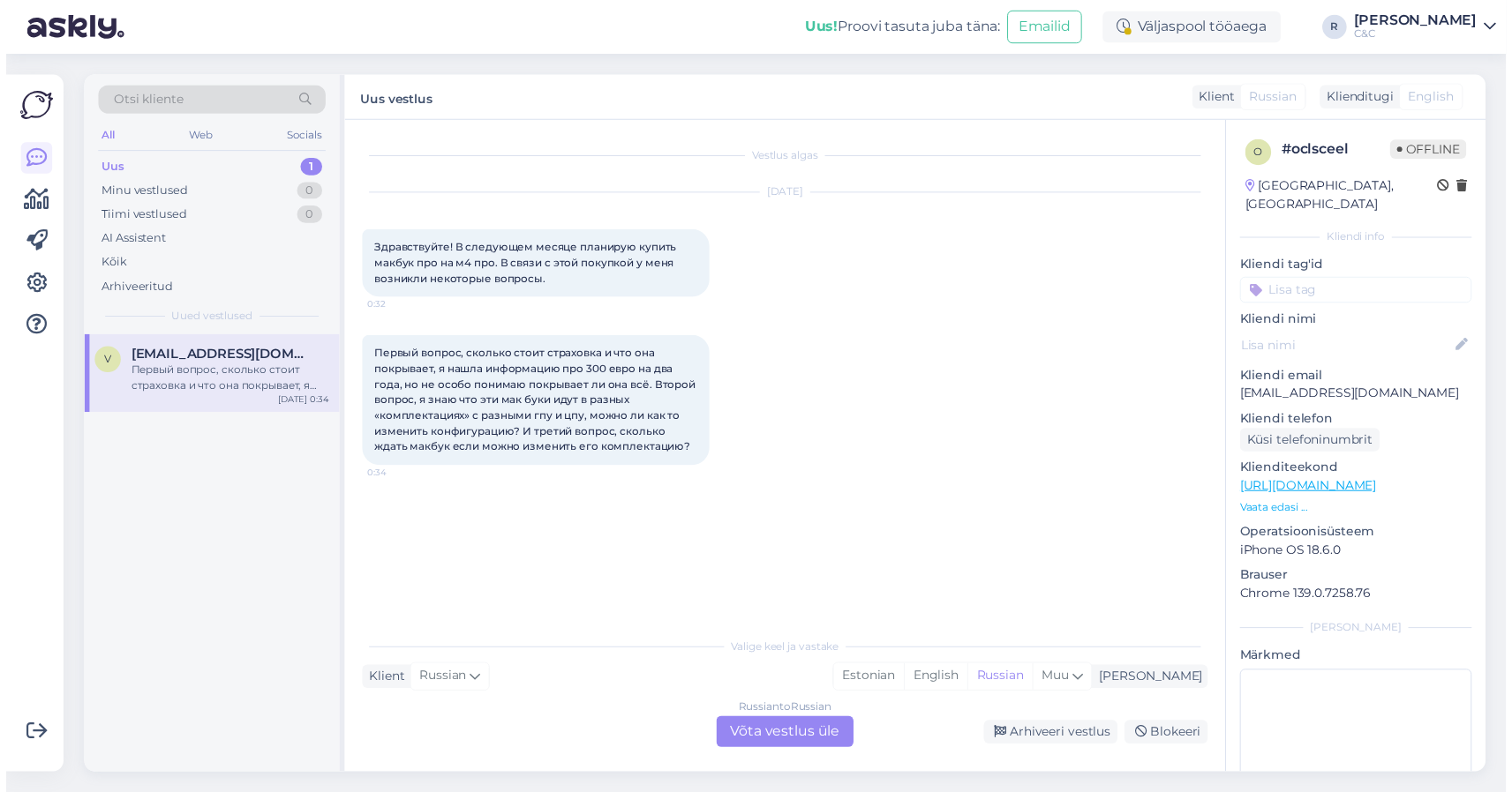
scroll to position [0, 4]
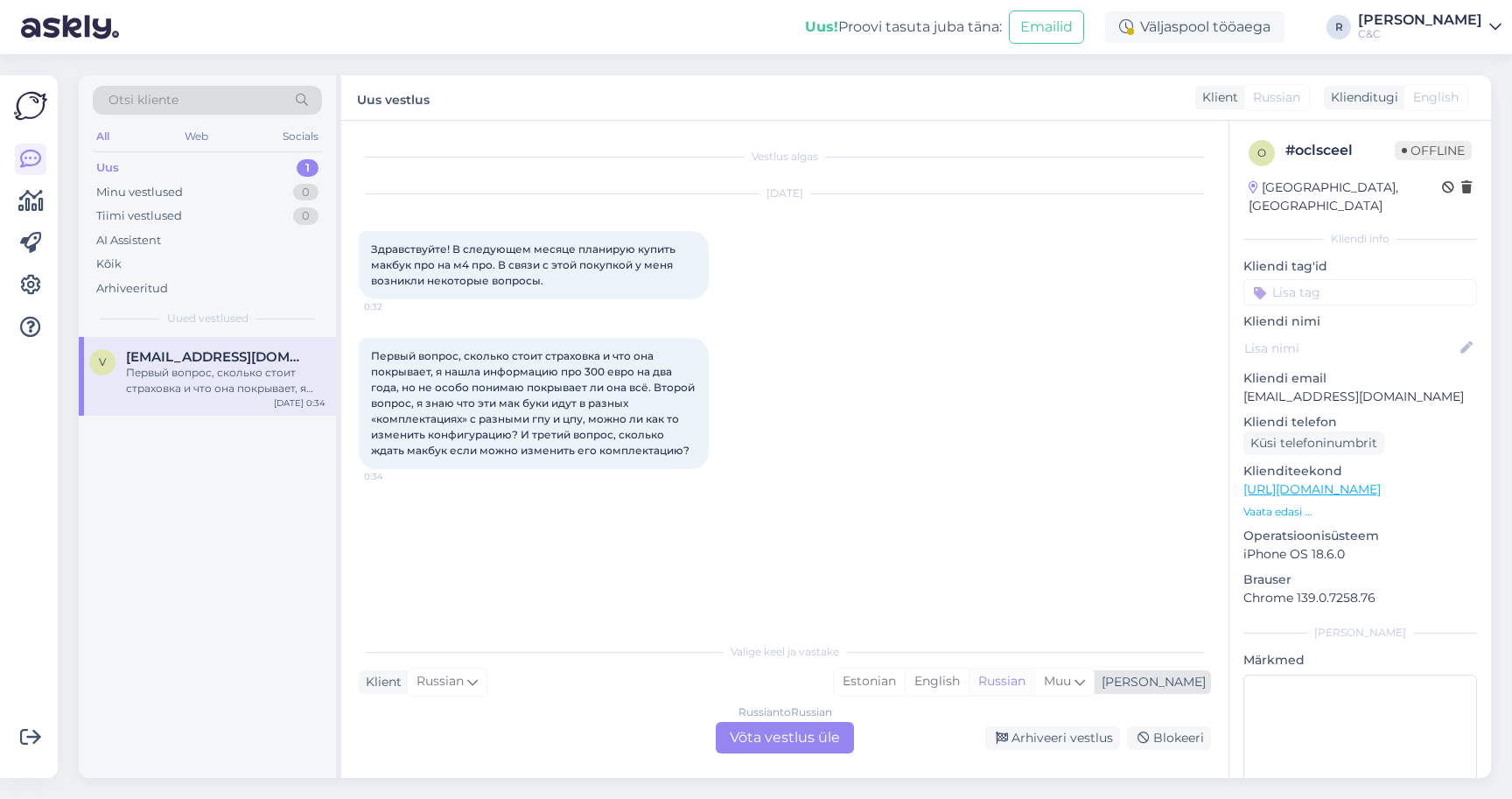
click at [1034, 684] on div "Russian" at bounding box center [1001, 681] width 66 height 26
click at [969, 680] on div "English" at bounding box center [936, 681] width 64 height 26
click at [1071, 679] on span "Muu" at bounding box center [1058, 680] width 27 height 16
click at [1181, 679] on div "[PERSON_NAME]" at bounding box center [1149, 681] width 111 height 19
click at [1181, 680] on div "[PERSON_NAME]" at bounding box center [1149, 681] width 111 height 19
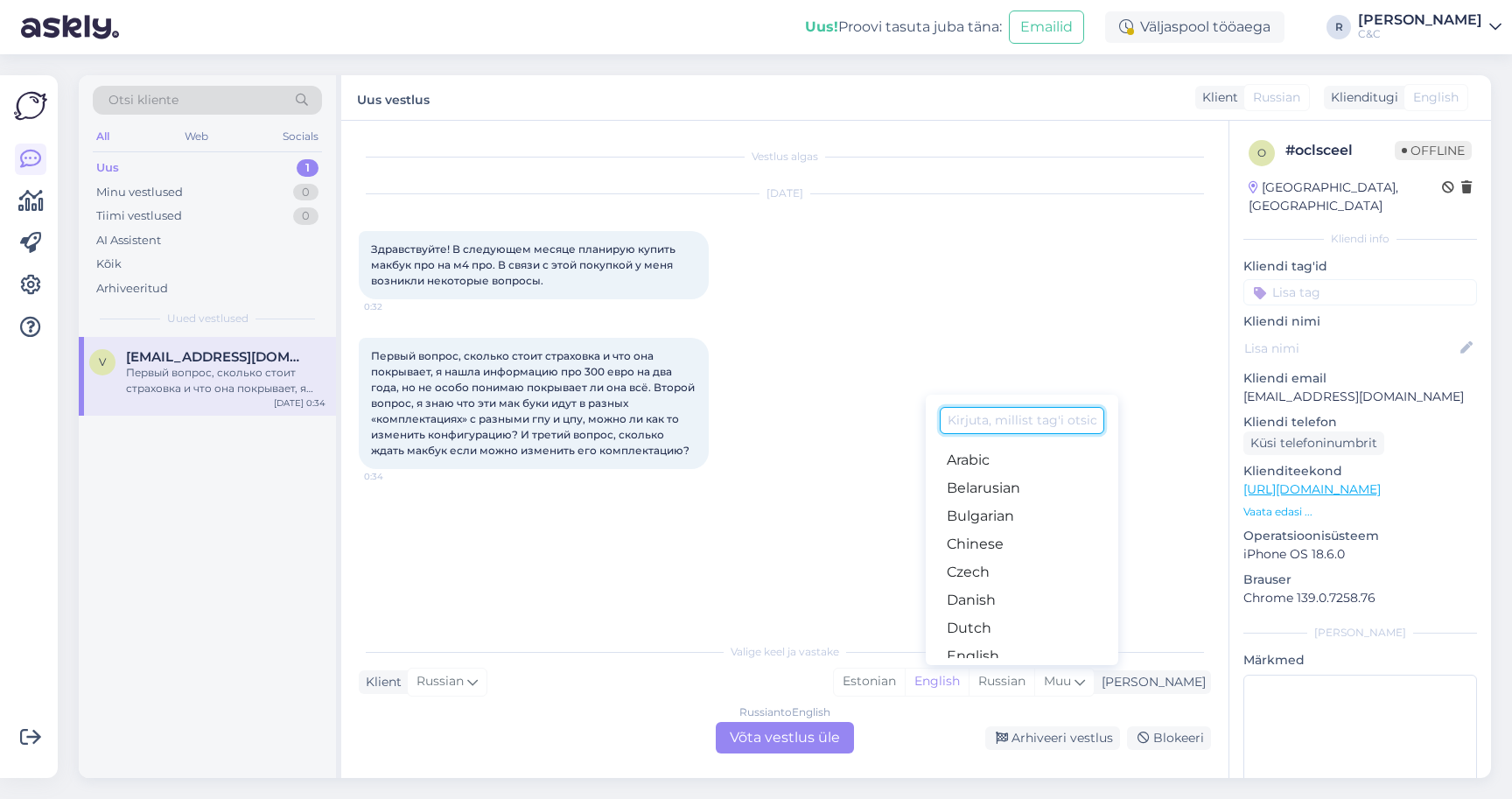
click at [1035, 418] on input at bounding box center [1022, 421] width 165 height 27
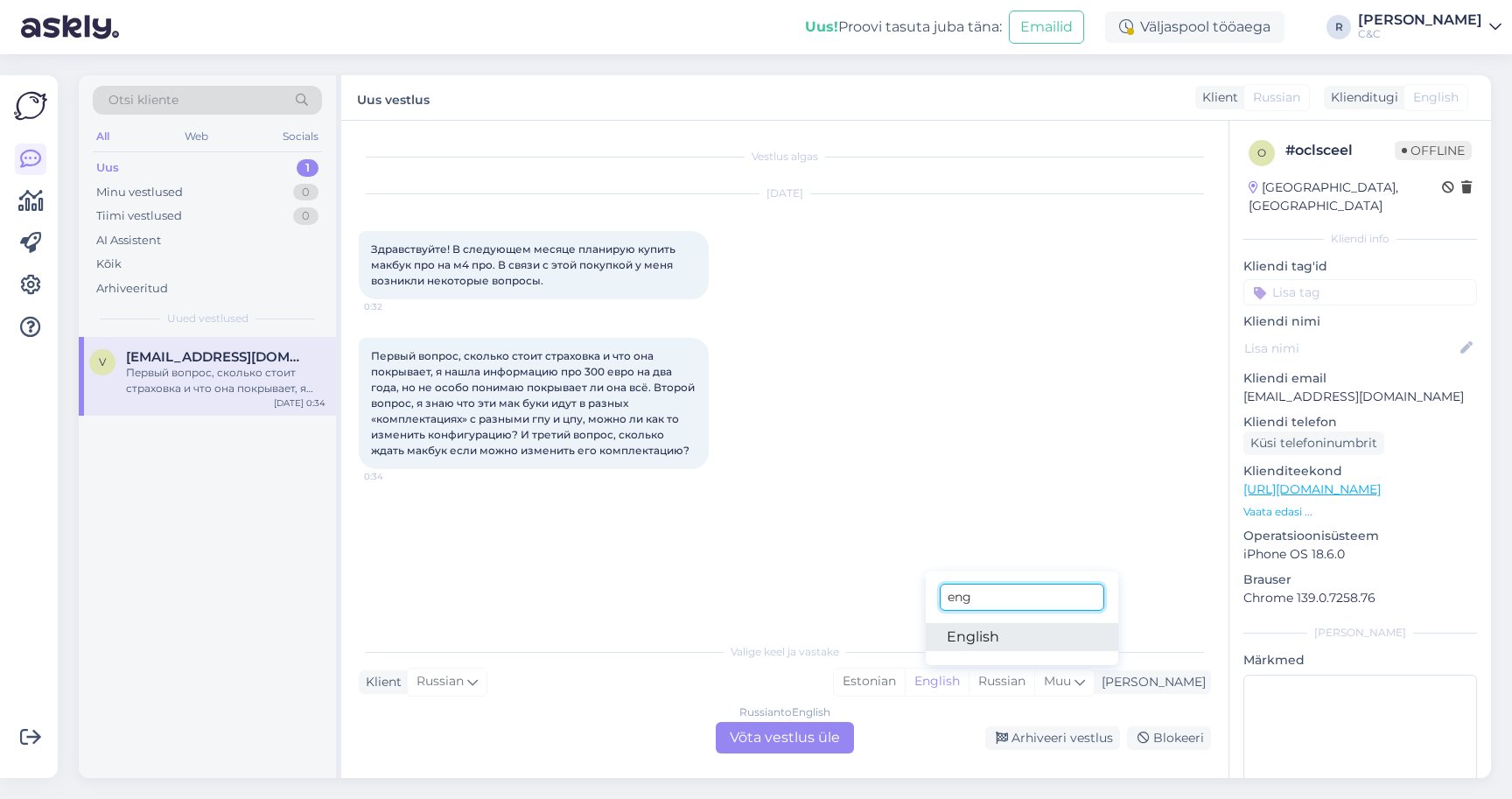
type input "eng"
click at [1015, 623] on link "English" at bounding box center [1022, 636] width 192 height 28
click at [801, 759] on div "Vestlus algas [DATE] Здравствуйте! В следующем месяце планирую купить макбук пр…" at bounding box center [784, 449] width 887 height 657
click at [801, 744] on div "Russian to English Võta vestlus üle" at bounding box center [784, 737] width 138 height 31
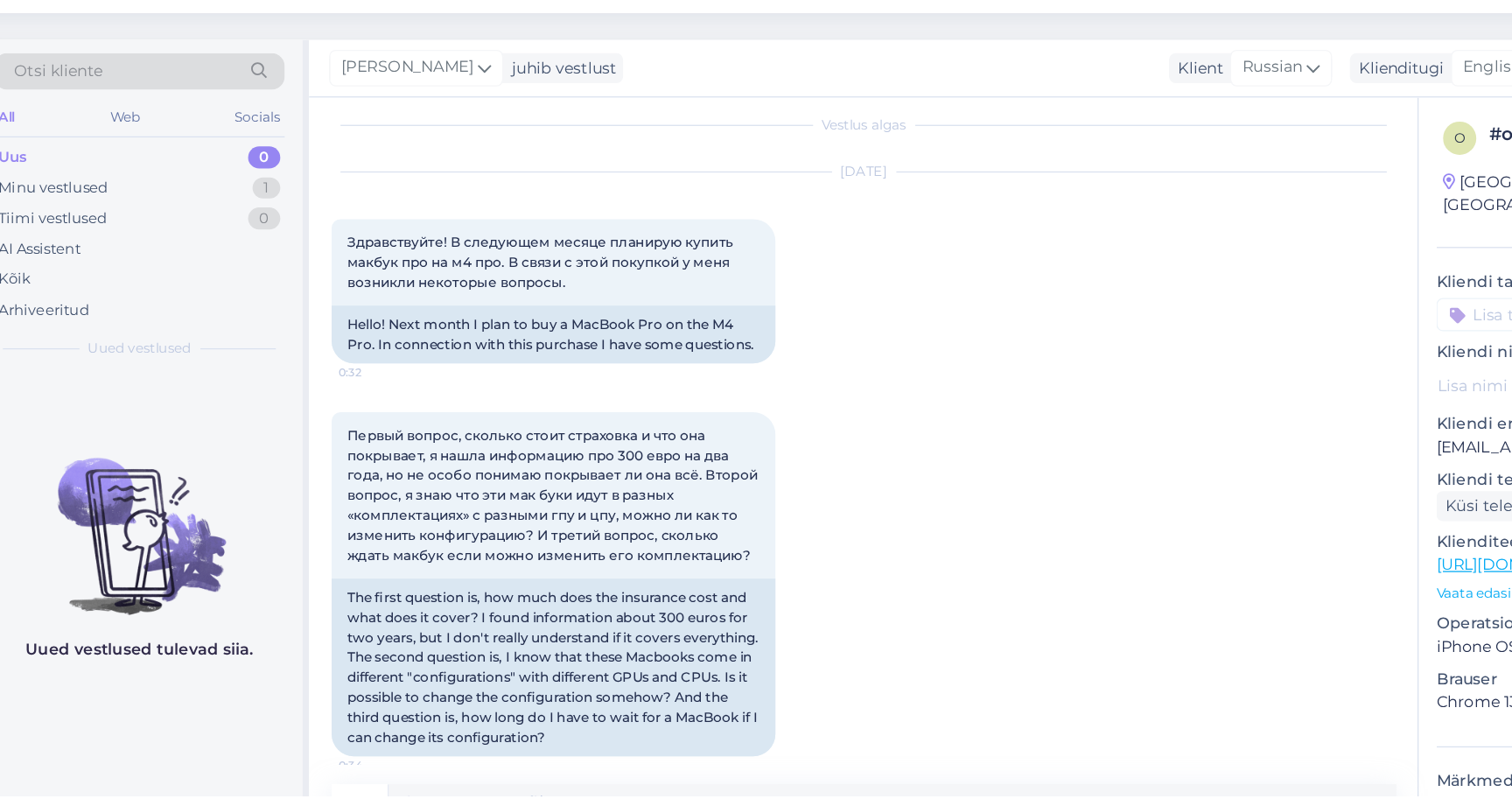
scroll to position [13, 3]
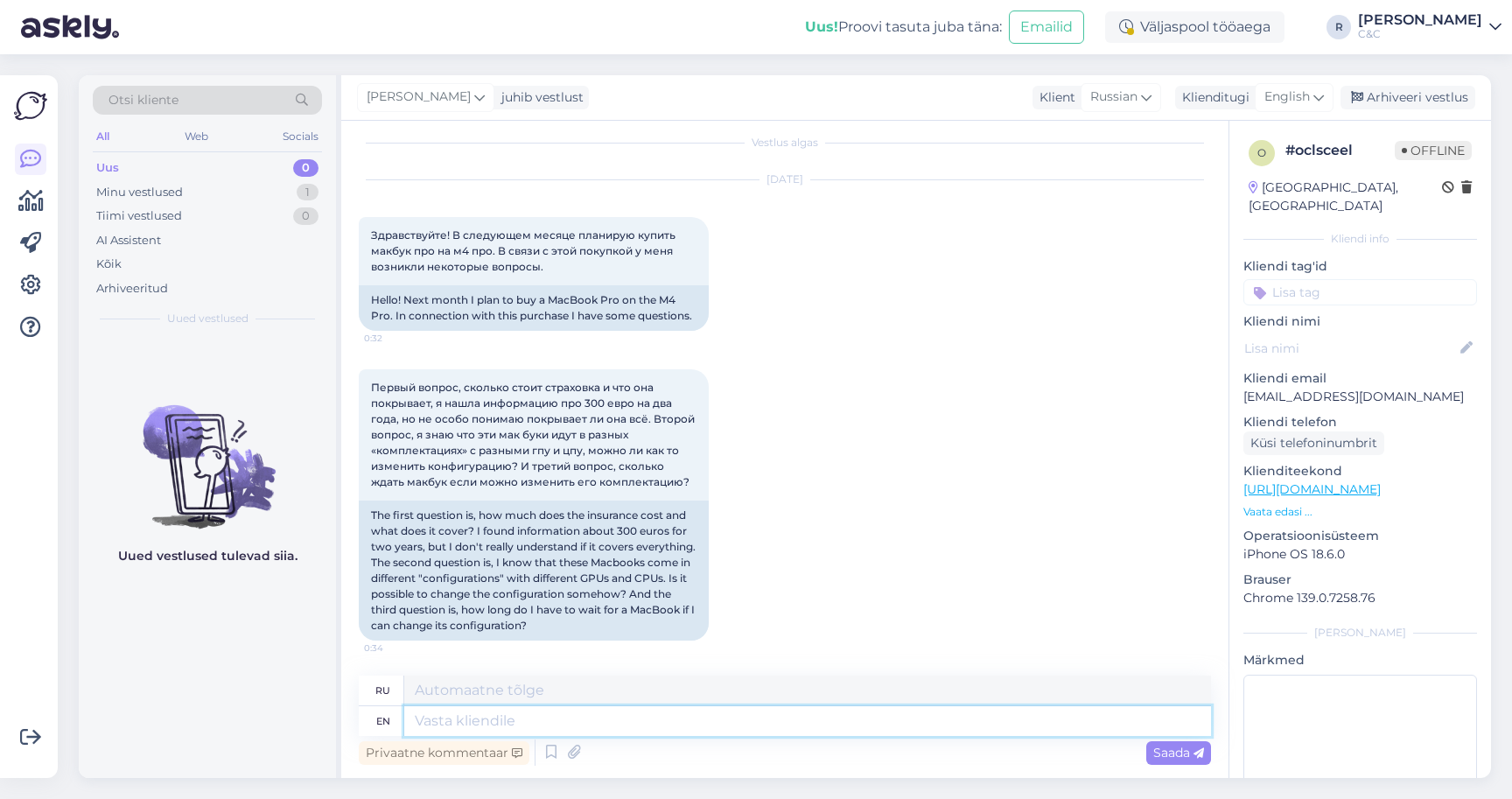
click at [588, 708] on textarea at bounding box center [807, 721] width 807 height 29
type textarea "Hello! F"
type textarea "Привет!"
type textarea "Hello! First of"
type textarea "Привет! Первый"
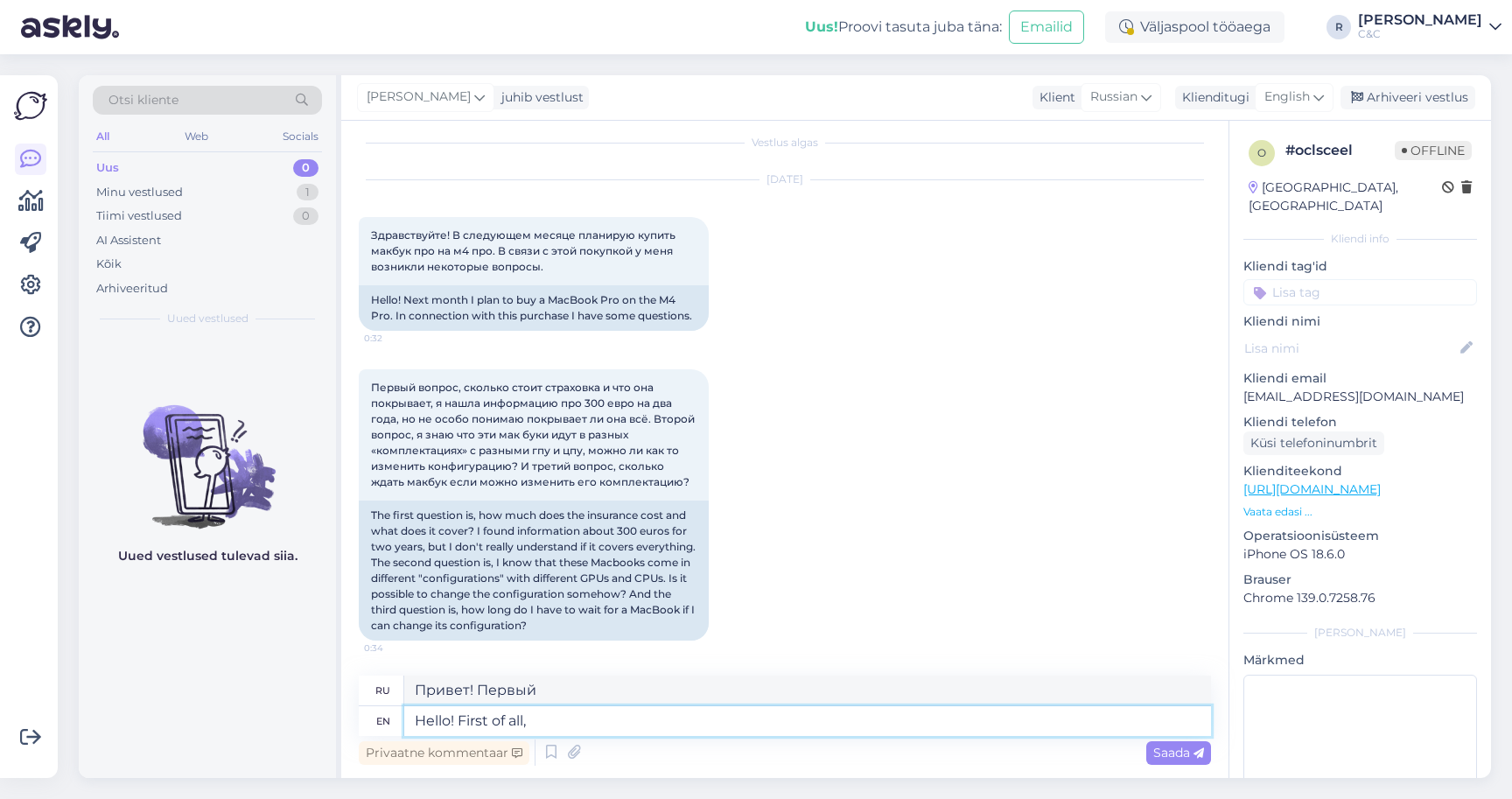
type textarea "Hello! First of all,"
type textarea "Привет! Во-первых"
type textarea "Hello! First of all, to"
type textarea "Привет! Прежде всего,"
type textarea "Hello! First of all, to get a"
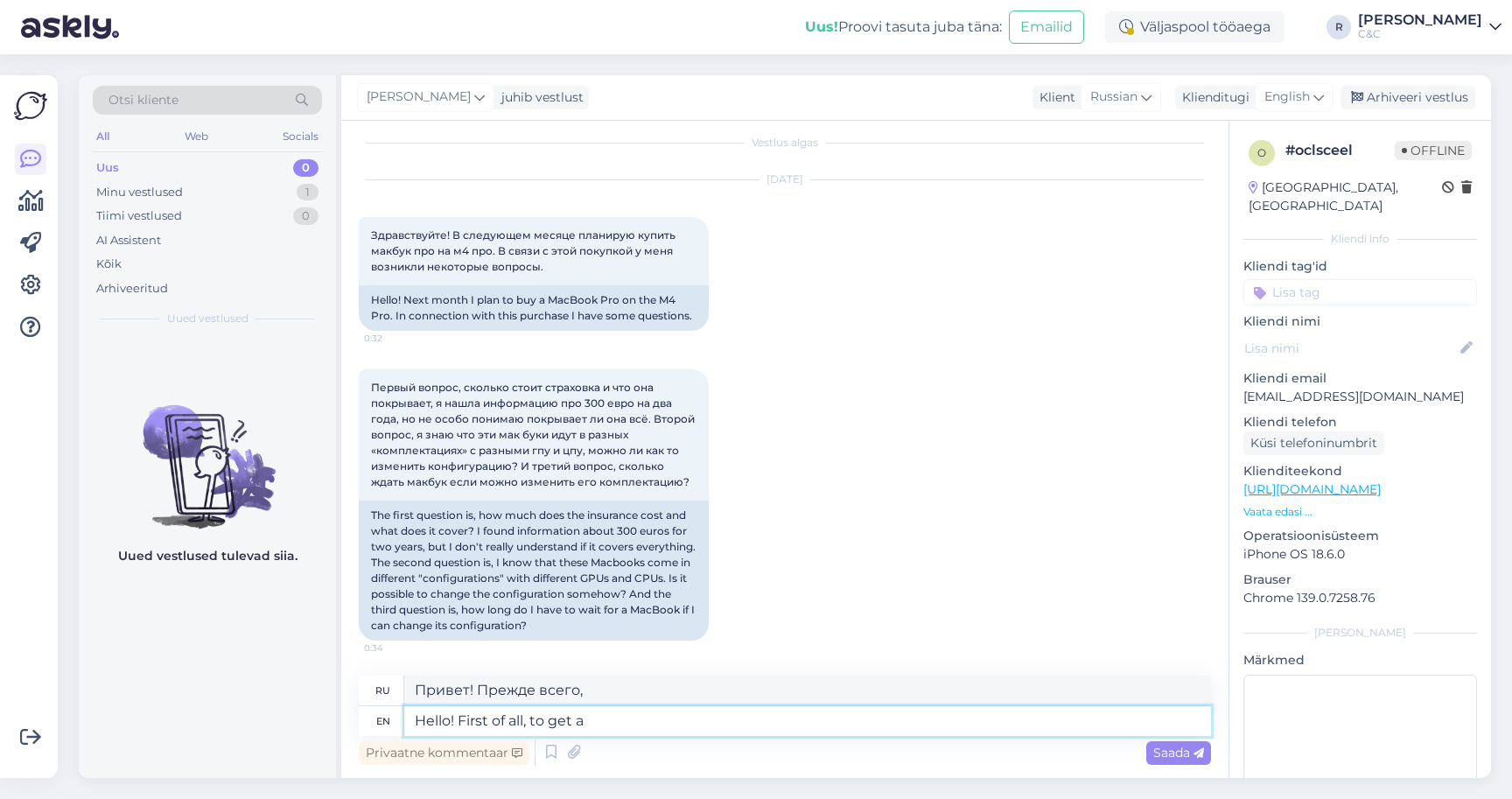
type textarea "Привет! Прежде всего, чтобы получить"
type textarea "Hello! First of all, t"
type textarea "Привет! Прежде всего,"
type textarea "Hello! First of all, if yo"
type textarea "Привет! Во-первых, если"
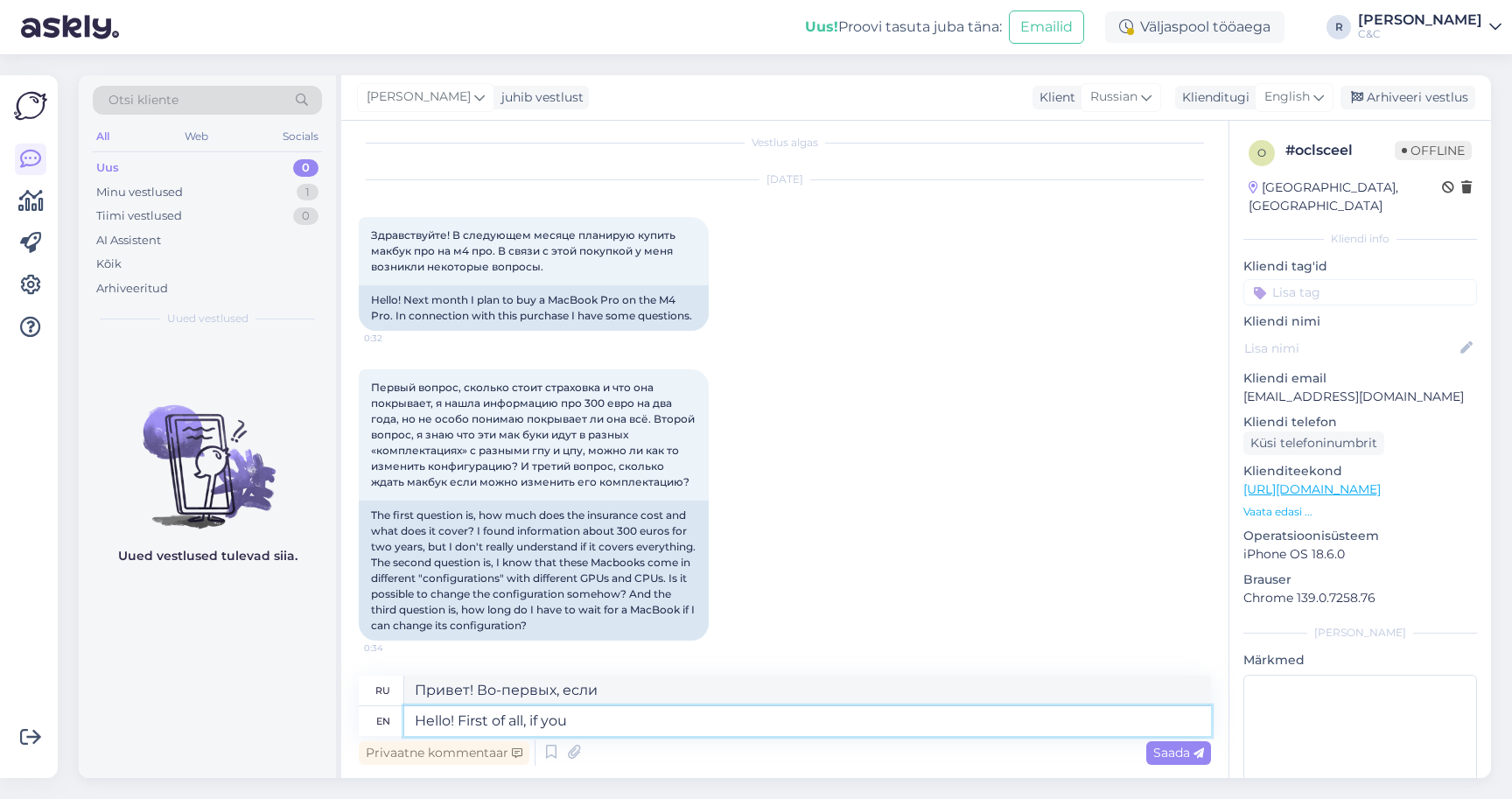
type textarea "Hello! First of all, if you b"
type textarea "Привет! Прежде всего, если вы"
type textarea "Hello! First of all, if you buy spec"
type textarea "Привет! Прежде всего, если вы покупаете"
type textarea "Hello! First of all, if you buy specifi c"
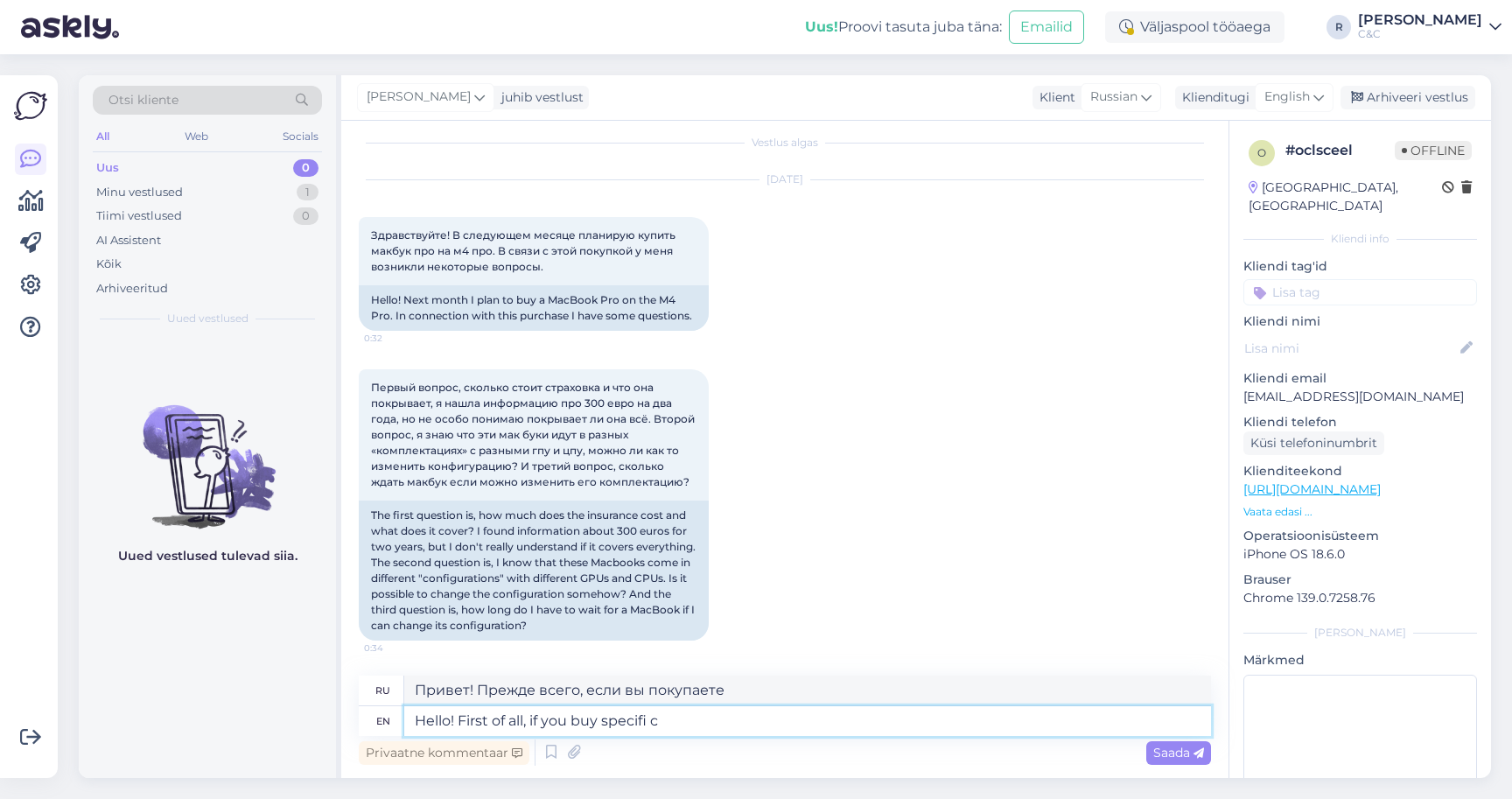
type textarea "Привет! Прежде всего, если вы покупаете что-то конкретное,"
type textarea "Hello! First of all, if you buy specific configuration t"
type textarea "Здравствуйте! Прежде всего, если вы покупаете определённую конфигурацию"
type textarea "Hello! First of all, if you buy specific configuration then"
type textarea "Здравствуйте! Во-первых, если вы покупаете определённую конфигурацию, то"
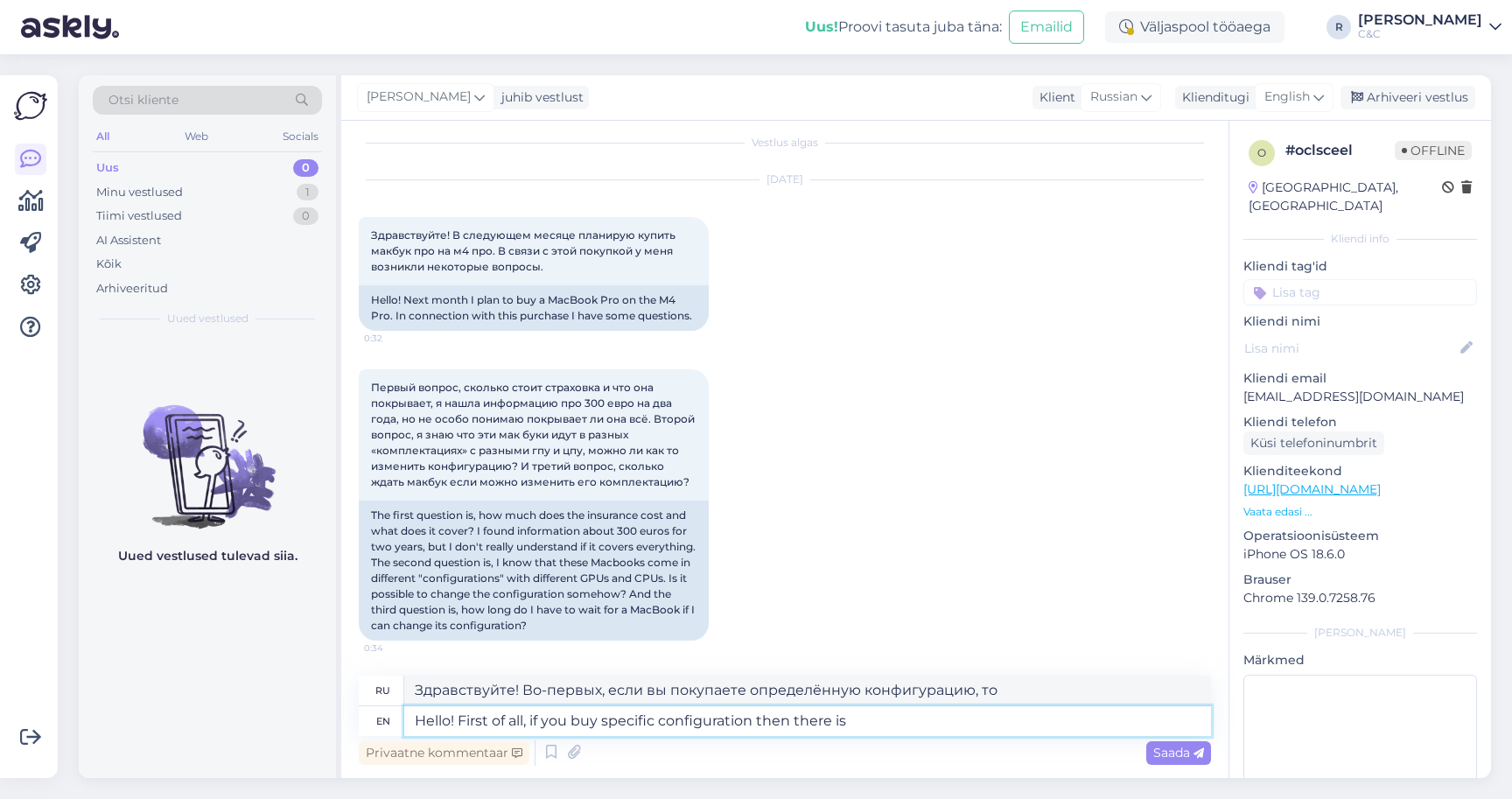
type textarea "Hello! First of all, if you buy specific configuration then there is n"
type textarea "Привет! Во-первых, если вы покупаете определённую конфигурацию, то..."
type textarea "Hello! First of all, if you buy specific configuration then there is no"
type textarea "Здравствуйте! Во-первых, если вы покупаете определённую конфигурацию, то есть"
type textarea "Hello! First of all, if you buy specific configuration then there is no way"
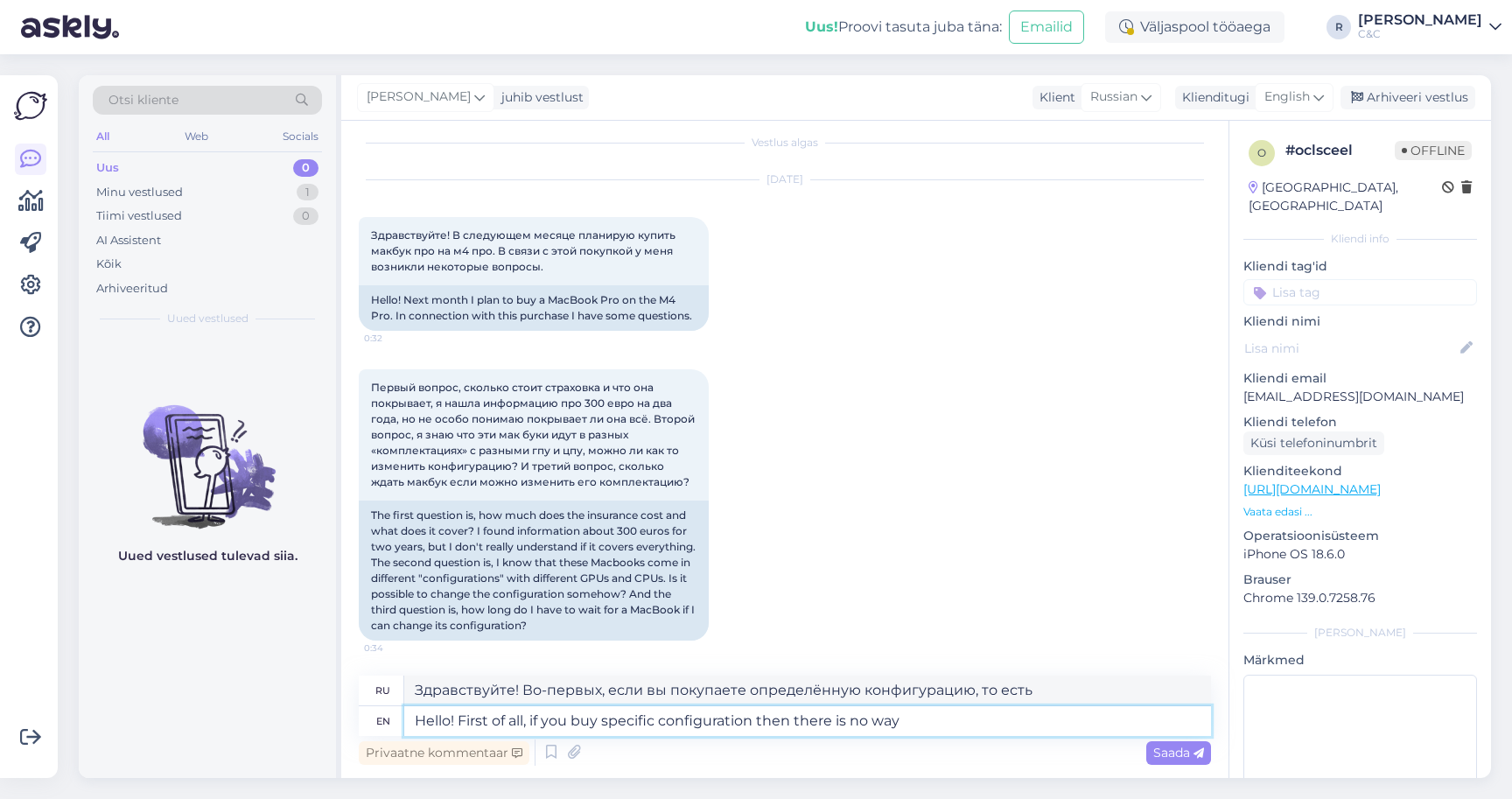
type textarea "Здравствуйте! Во-первых, если вы покупаете конкретную конфигурацию, то нет"
type textarea "Hello! First of all, if you buy specific configuration then there is no way to …"
type textarea "Здравствуйте! Во-первых, если вы покупаете определённую конфигурацию, то нет во…"
type textarea "Hello! First of all, if you buy specific configuration then there is no way to …"
type textarea "Привет! Во-первых, если вы покупаете определённую конфигурацию, то нет возможно…"
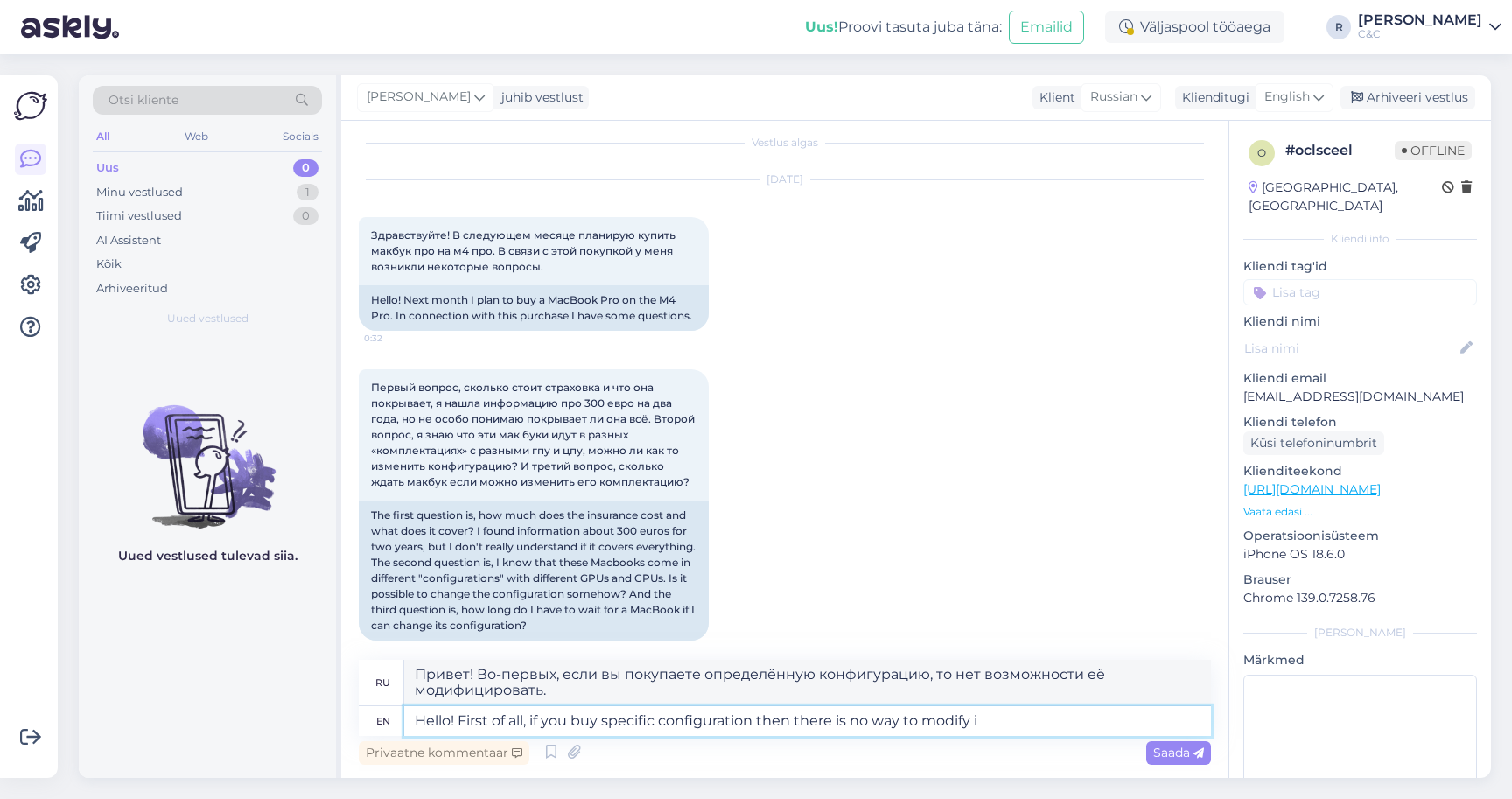
type textarea "Hello! First of all, if you buy specific configuration then there is no way to …"
type textarea "Привет! Во-первых, если вы покупаете определённую конфигурацию, то изменить её …"
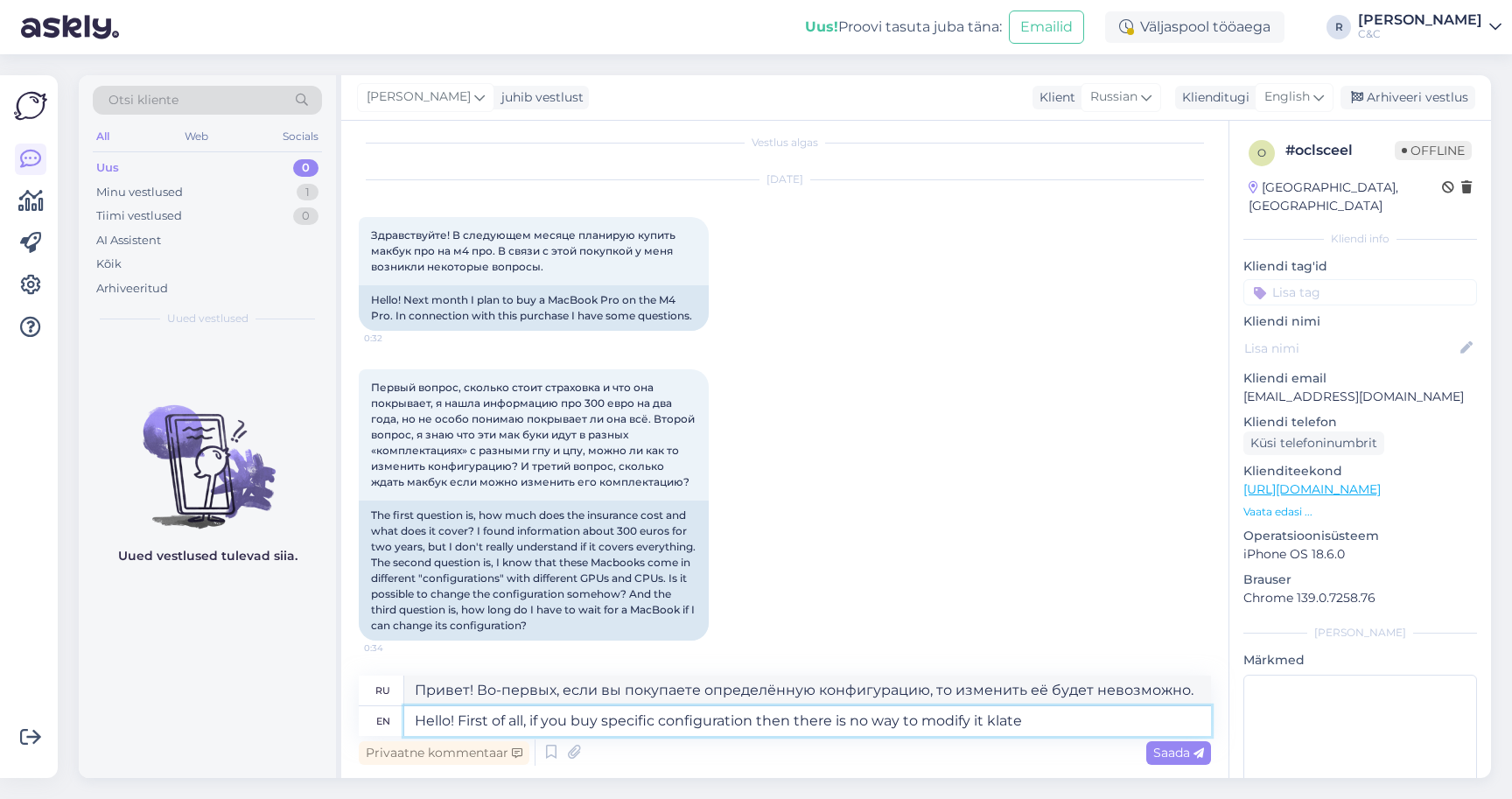
type textarea "Hello! First of all, if you buy specific configuration then there is no way to …"
type textarea "Привет! Во-первых, если вы купите определённую конфигурацию, то её невозможно б…"
type textarea "Hello! First of all, if you buy specific configuration then there is no way to …"
type textarea "Привет! Во-первых, если вы купите определённую конфигурацию, то потом её уже не…"
type textarea "Hello! First of all, if you buy specific configuration then there is no way to …"
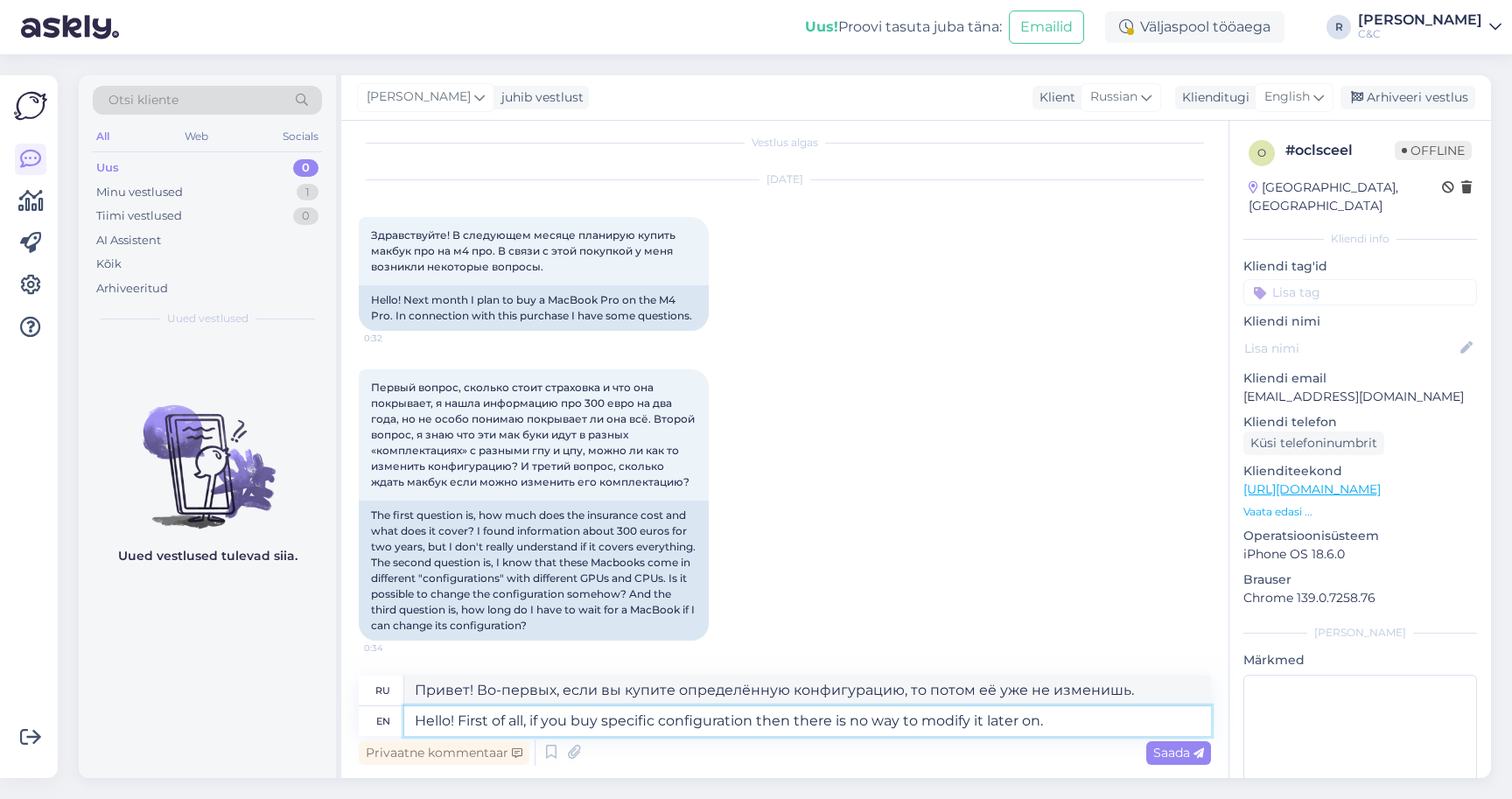
type textarea "Здравствуйте! Во-первых, если вы приобретёте определённую конфигурацию, то изме…"
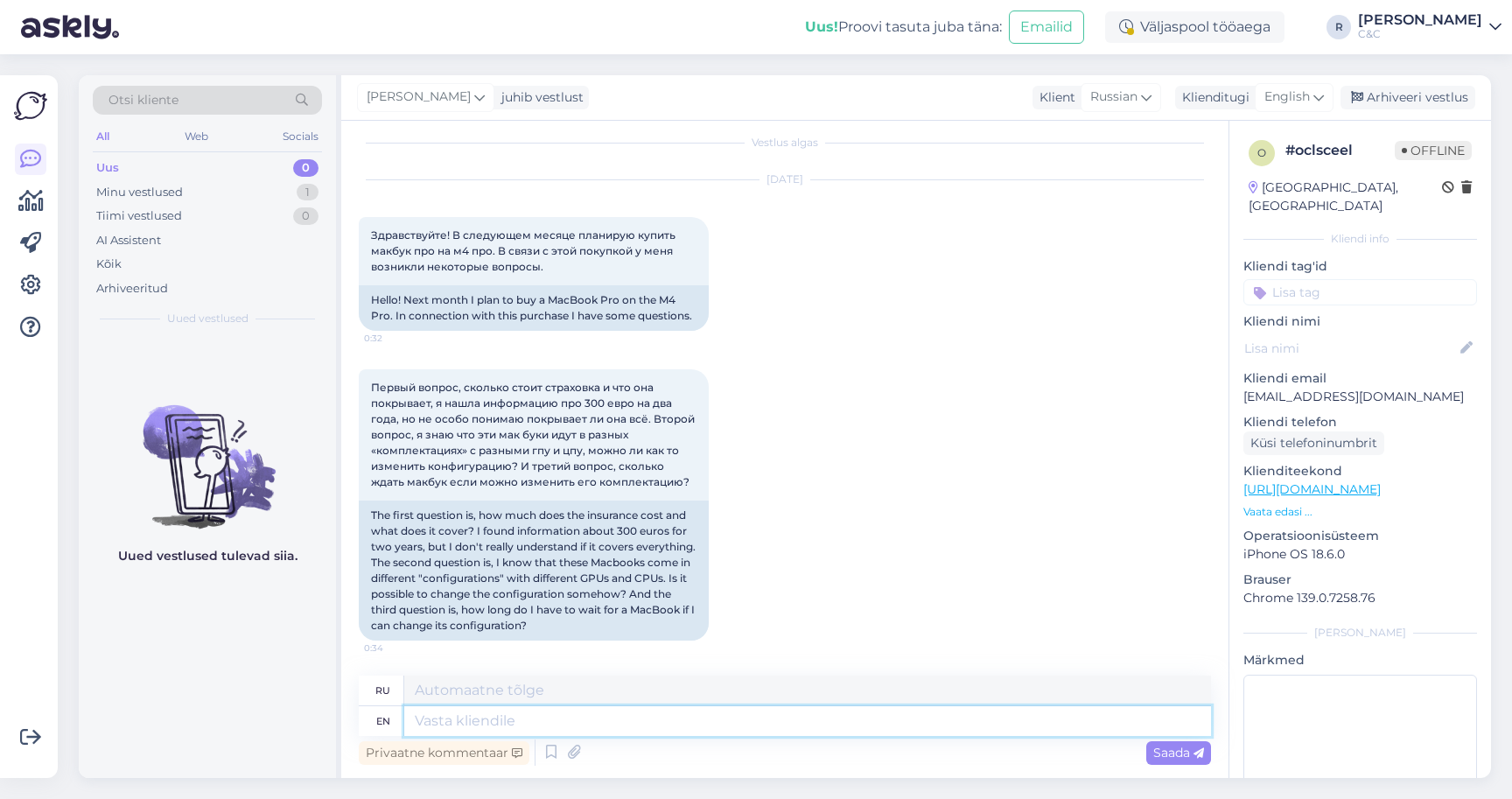
scroll to position [167, 0]
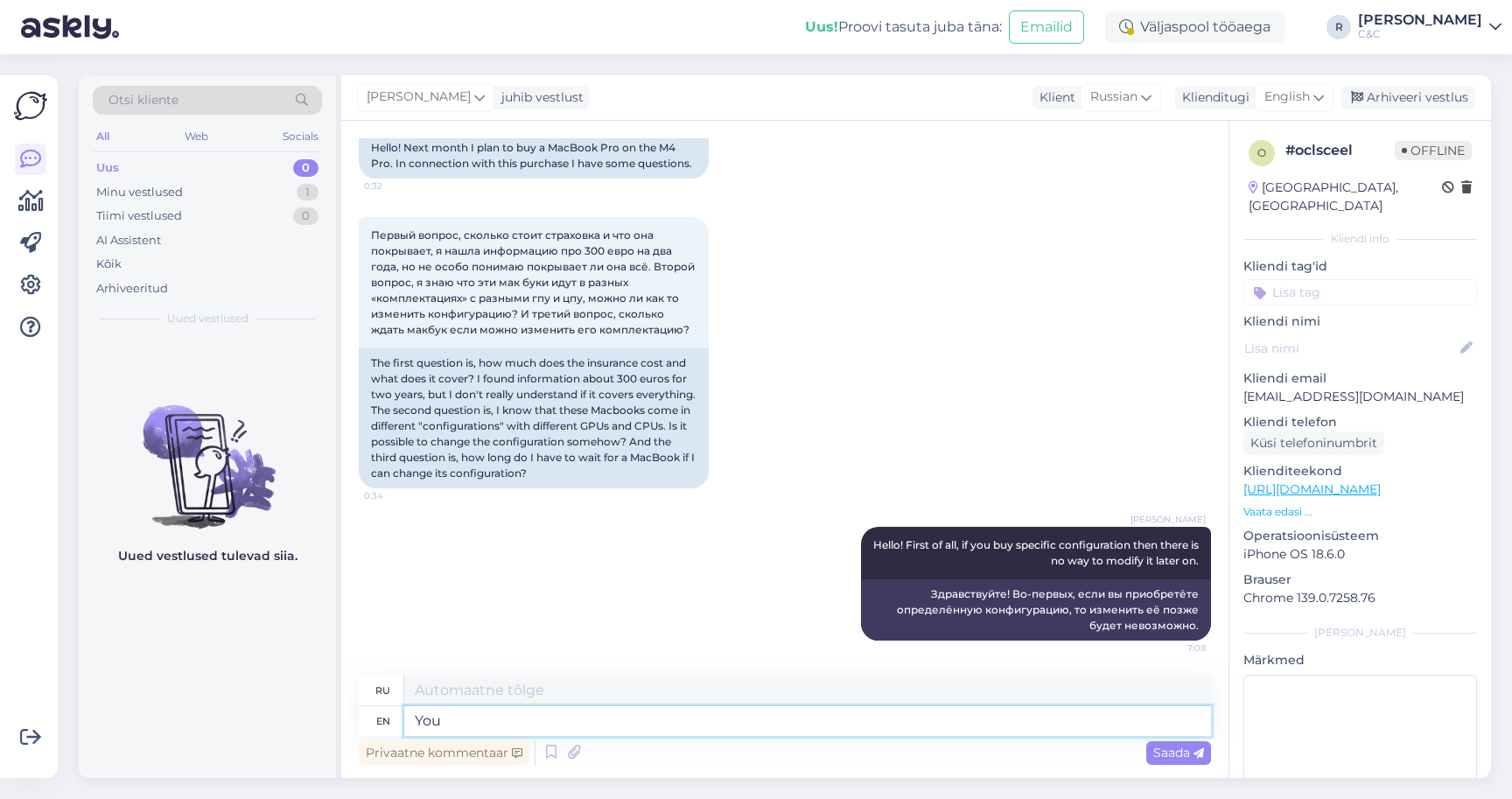
type textarea "You c"
type textarea "Ты"
type textarea "You can o"
type textarea "Ты можешь"
type textarea "You can order"
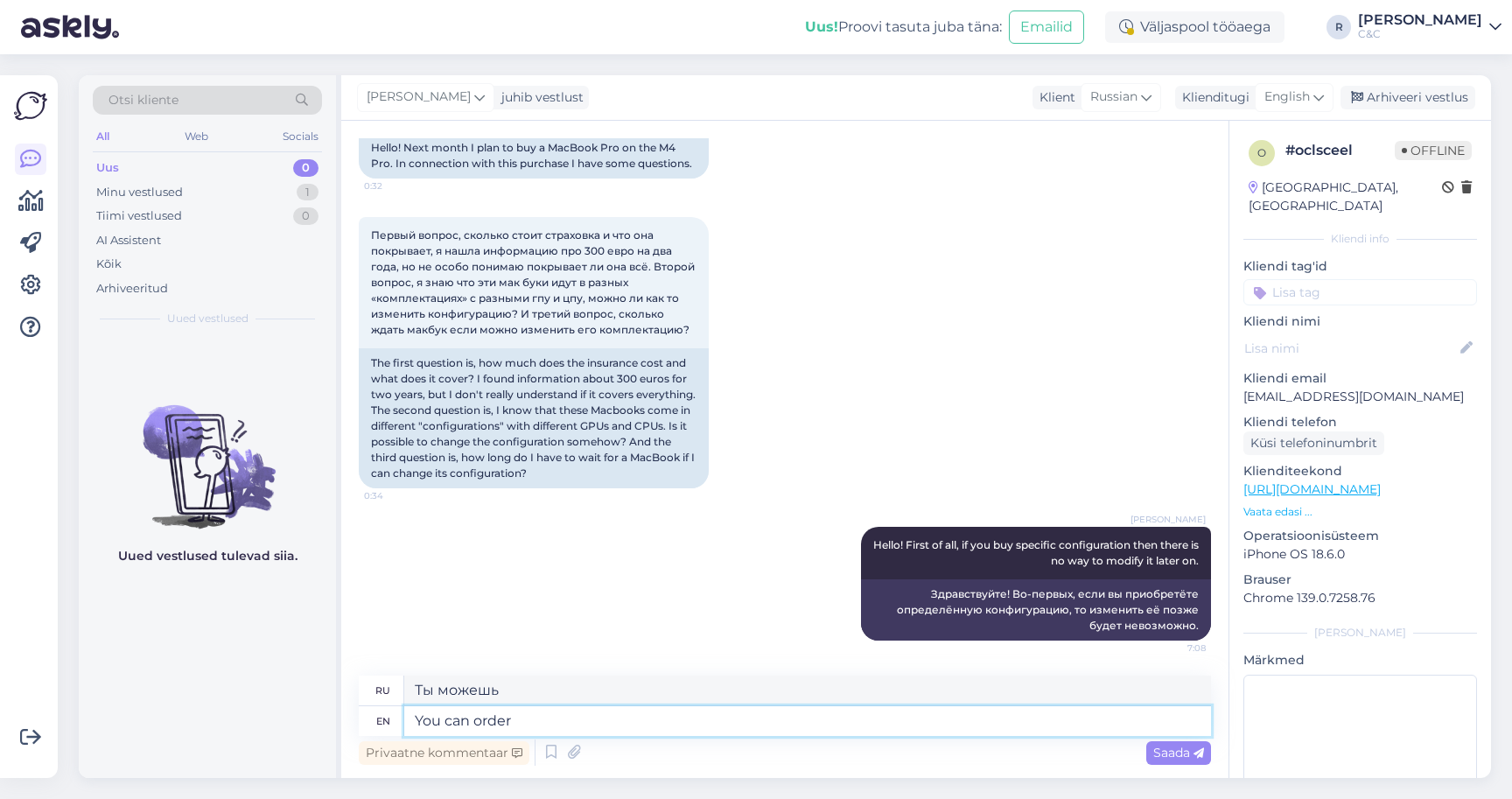
type textarea "Вы можете заказать"
type textarea "You can order CTO"
type textarea "Вы можете заказать CTO"
type textarea "You can order CTO (Custom to o"
type textarea "Вы можете заказать CTO (Custom)"
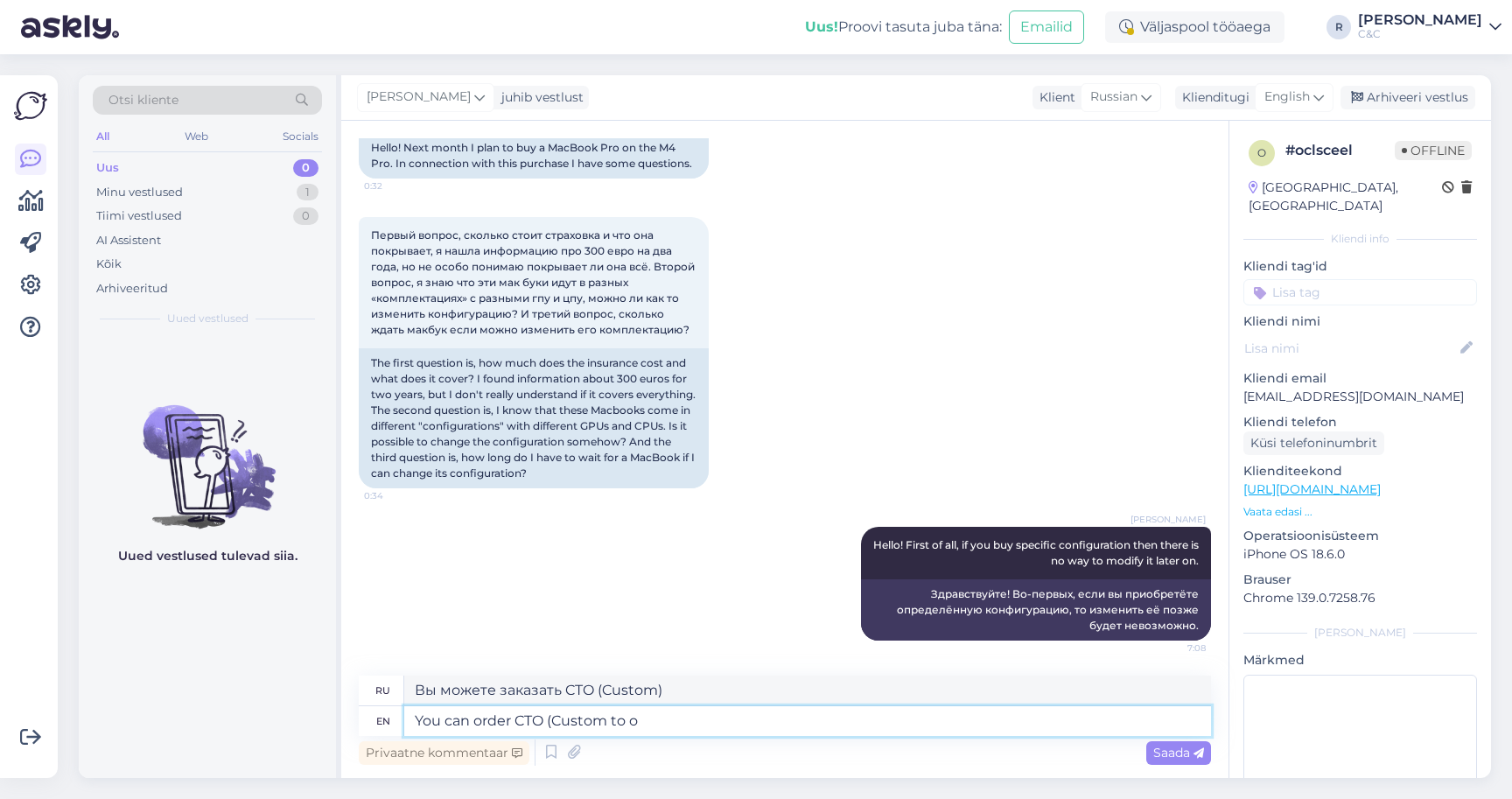
type textarea "You can order CTO (Custom to or"
type textarea "Вы можете заказать CTO (Custom to"
type textarea "You can order CTO (Custom to order)."
type textarea "Вы можете заказать CTO (изготовление по индивидуальному заказу)."
type textarea "You can order CTO (Custom to order). computer."
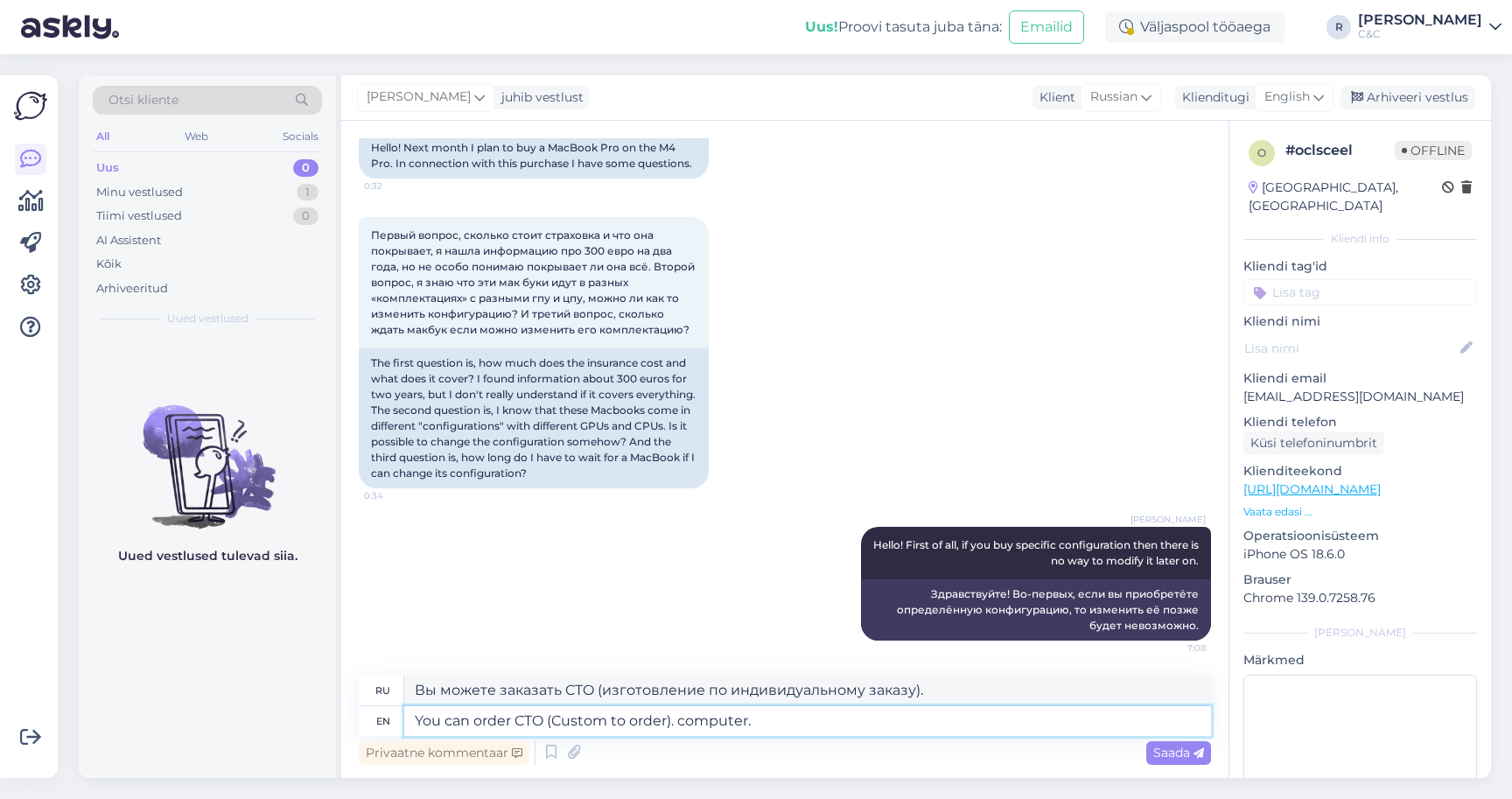
type textarea "Вы можете заказать CTO (Custom to Order). компьютер."
type textarea "You can order CTO (Custom to order). computer if"
type textarea "Вы можете заказать компьютер CTO (изготовление по индивидуальному заказу)."
type textarea "You can order CTO (Custom to order). computer if ytoy"
type textarea "Вы можете заказать CTO (Custom to order). компьютер, если"
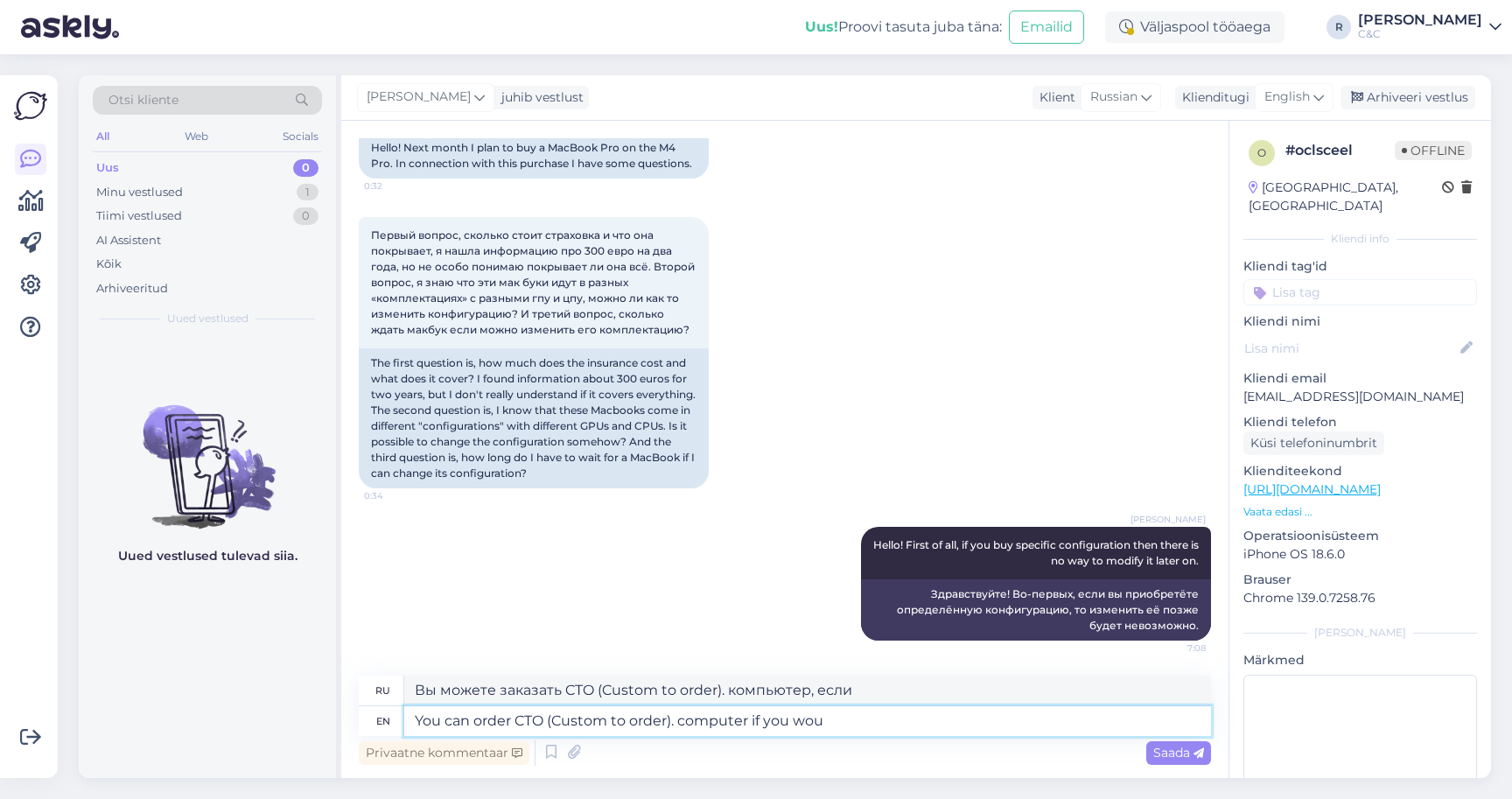
type textarea "You can order CTO (Custom to order). computer if you woul"
type textarea "Вы можете заказать компьютер CTO (Custom to order), если вы"
type textarea "You can order CTO (Custom to order). computer if you would like"
type textarea "Вы можете заказать компьютер CTO (Custom to Order), если хотите"
type textarea "You can order CTO (Custom to order). computer if you would like to"
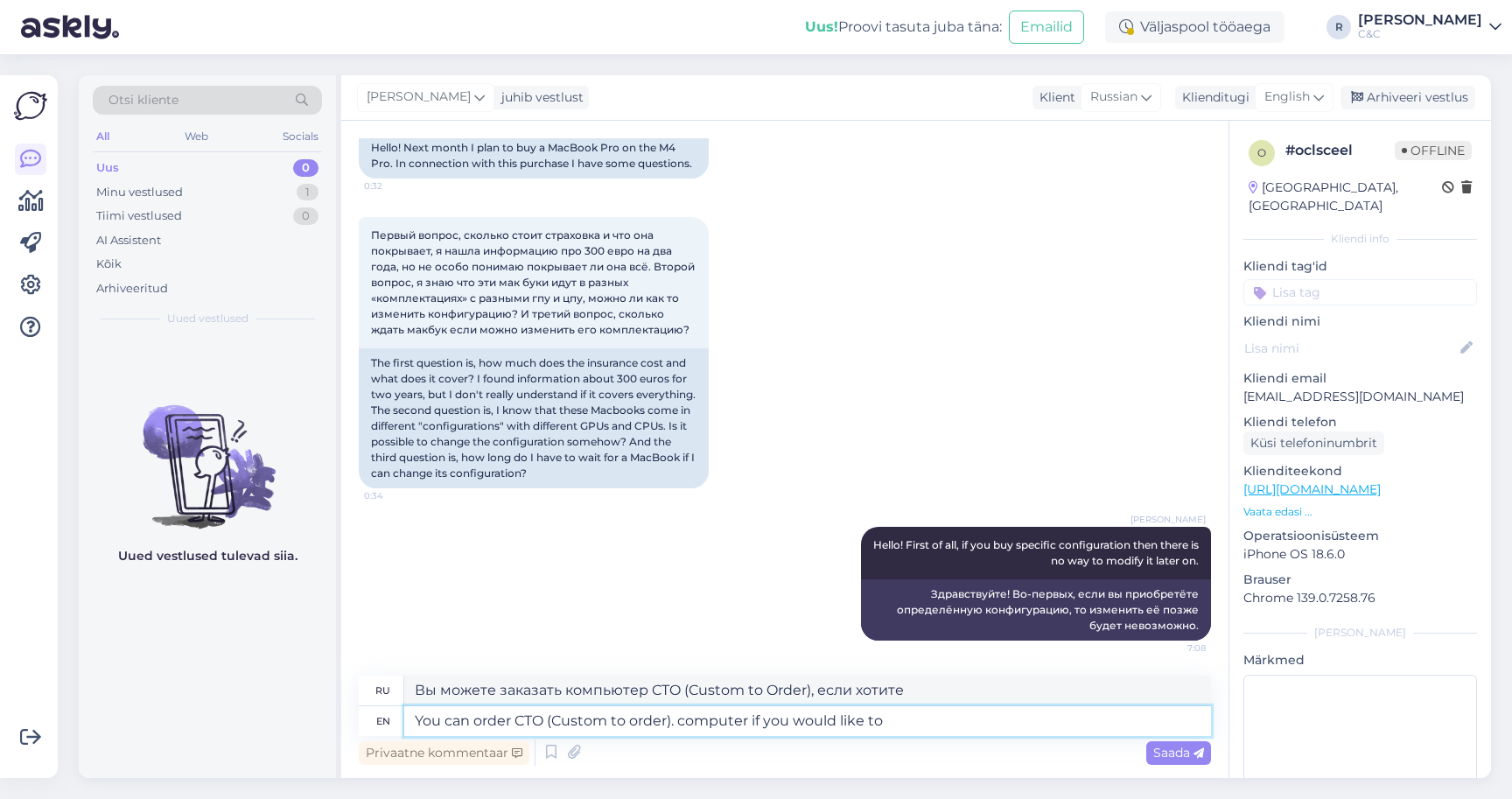
type textarea "Вы можете заказать компьютер CTO (Custom to Order), если хотите."
type textarea "You can order CTO (Custom to order). computer if you would like to [PERSON_NAME]"
type textarea "Вы можете заказать компьютер CTO (Custom to Order), если хотите"
type textarea "You can order CTO (Custom to order). computer if you would like to change some"
type textarea "Вы можете заказать компьютер CTO (Custom to order), если вы хотите изменить"
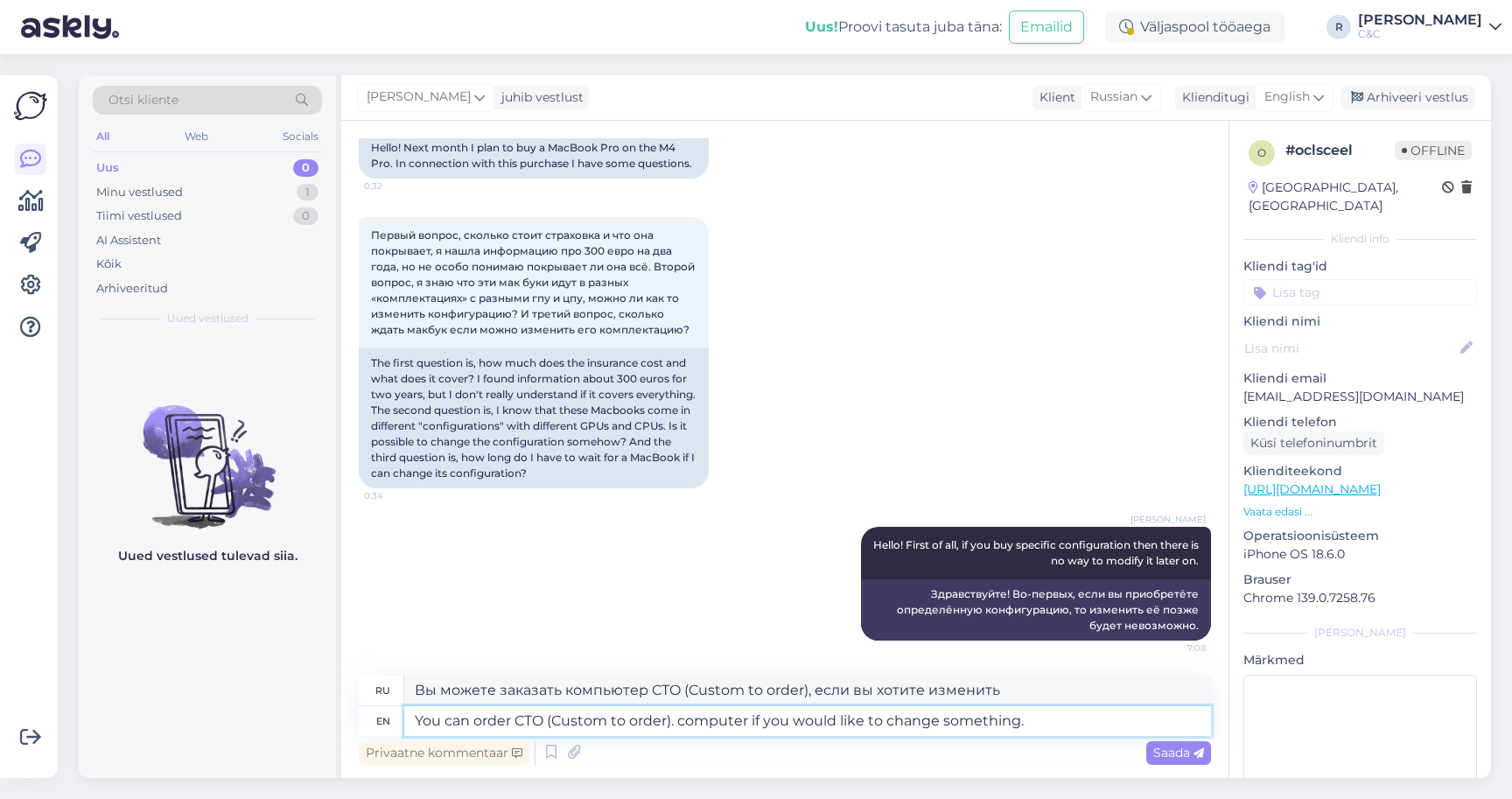
type textarea "You can order CTO (Custom to order). computer if you would like to change somet…"
type textarea "Вы можете заказать CTO (Custom to Order). компьютер, если вы хотите что-то изме…"
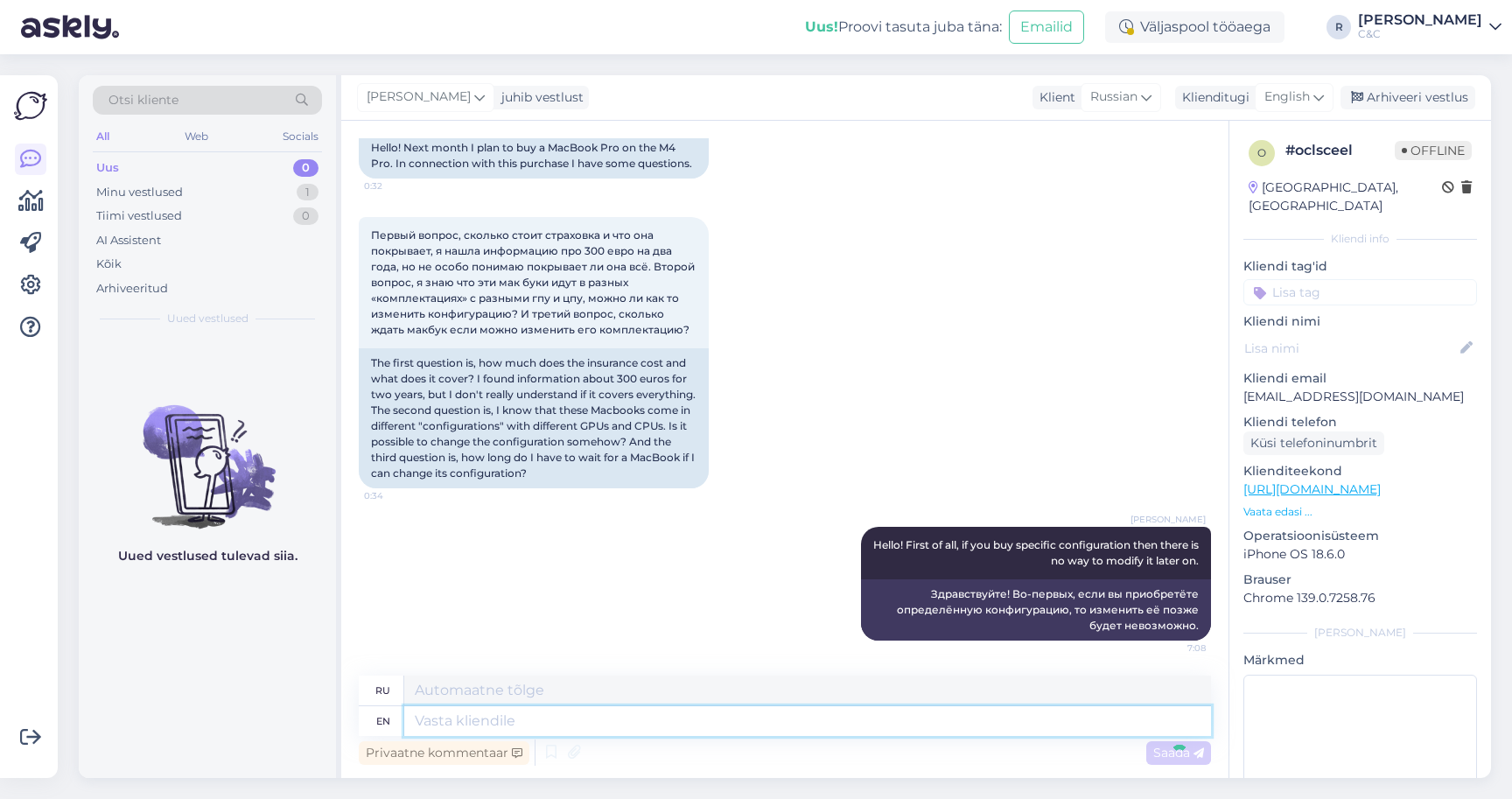
scroll to position [303, 0]
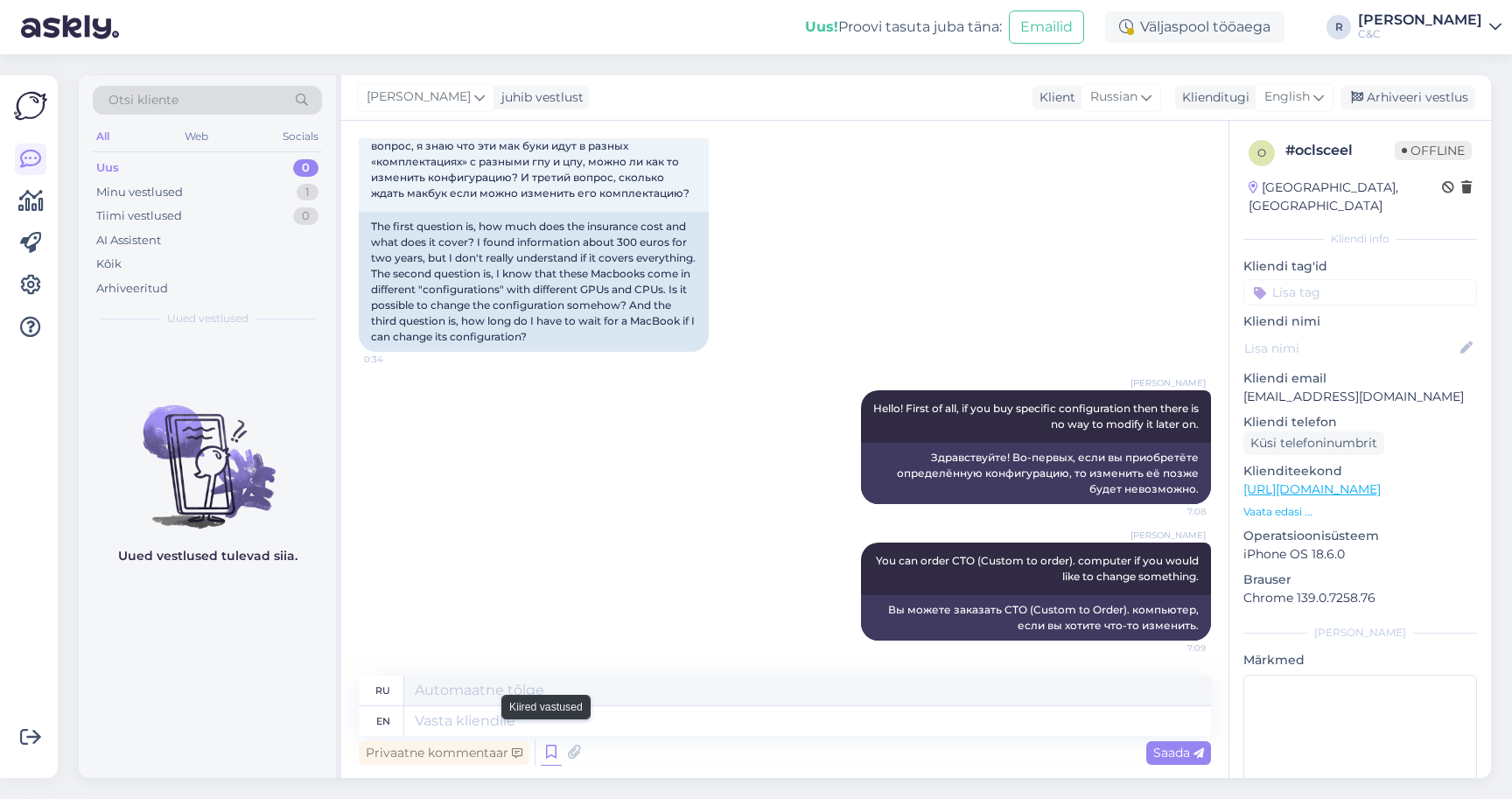
click at [543, 739] on icon at bounding box center [551, 752] width 21 height 26
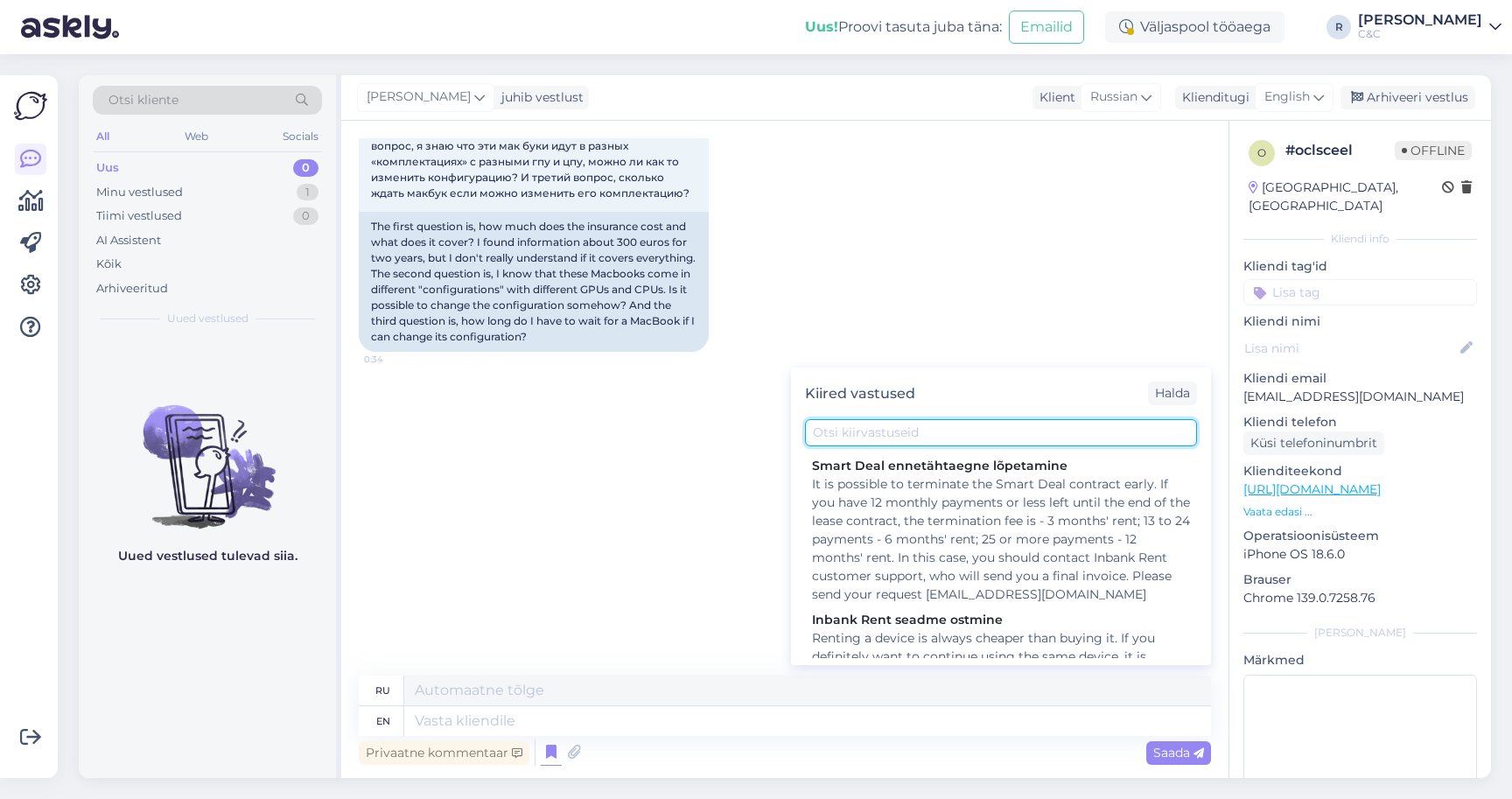
click at [917, 419] on input "text" at bounding box center [1001, 432] width 392 height 27
type input "c"
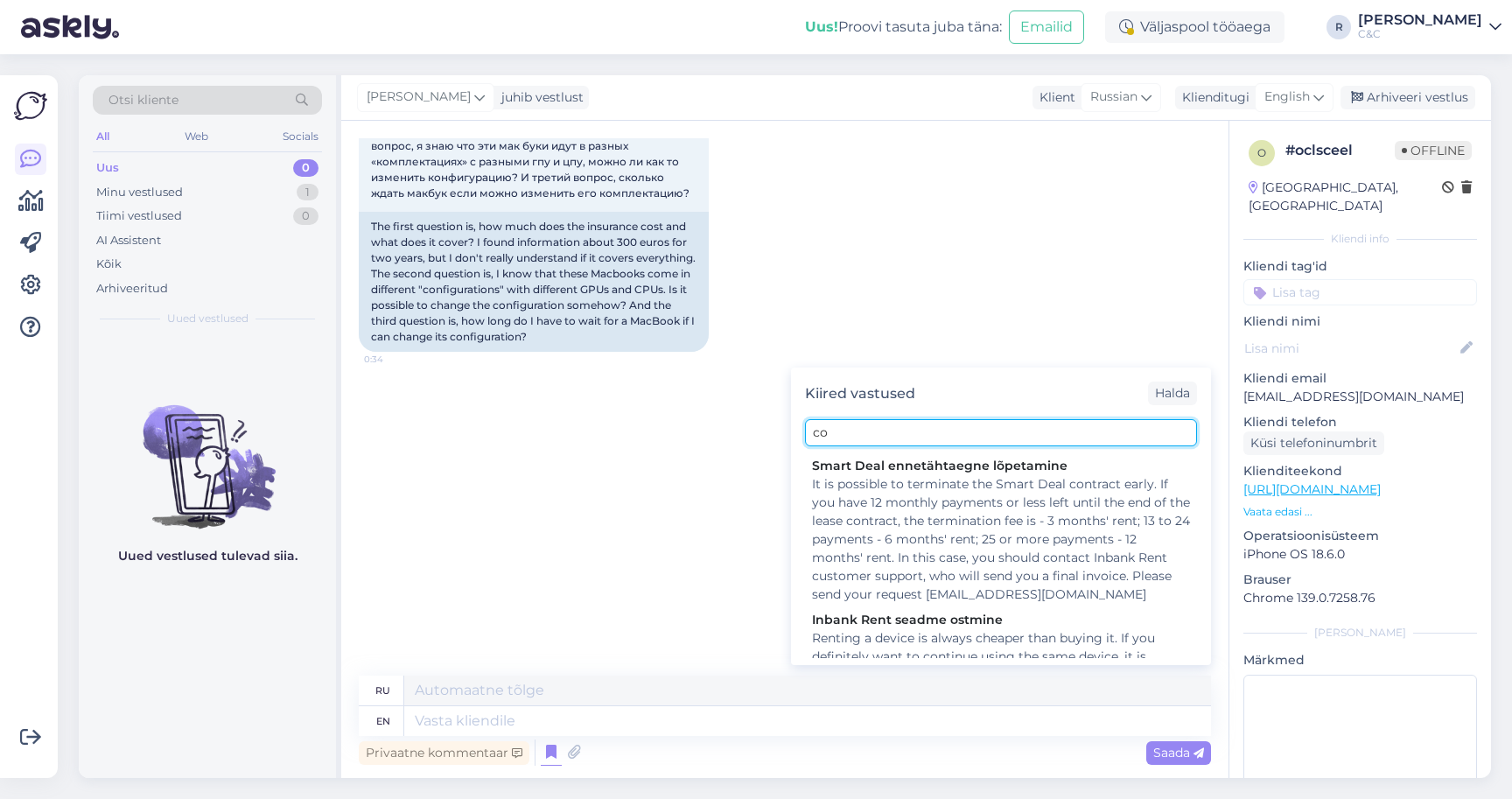
type input "c"
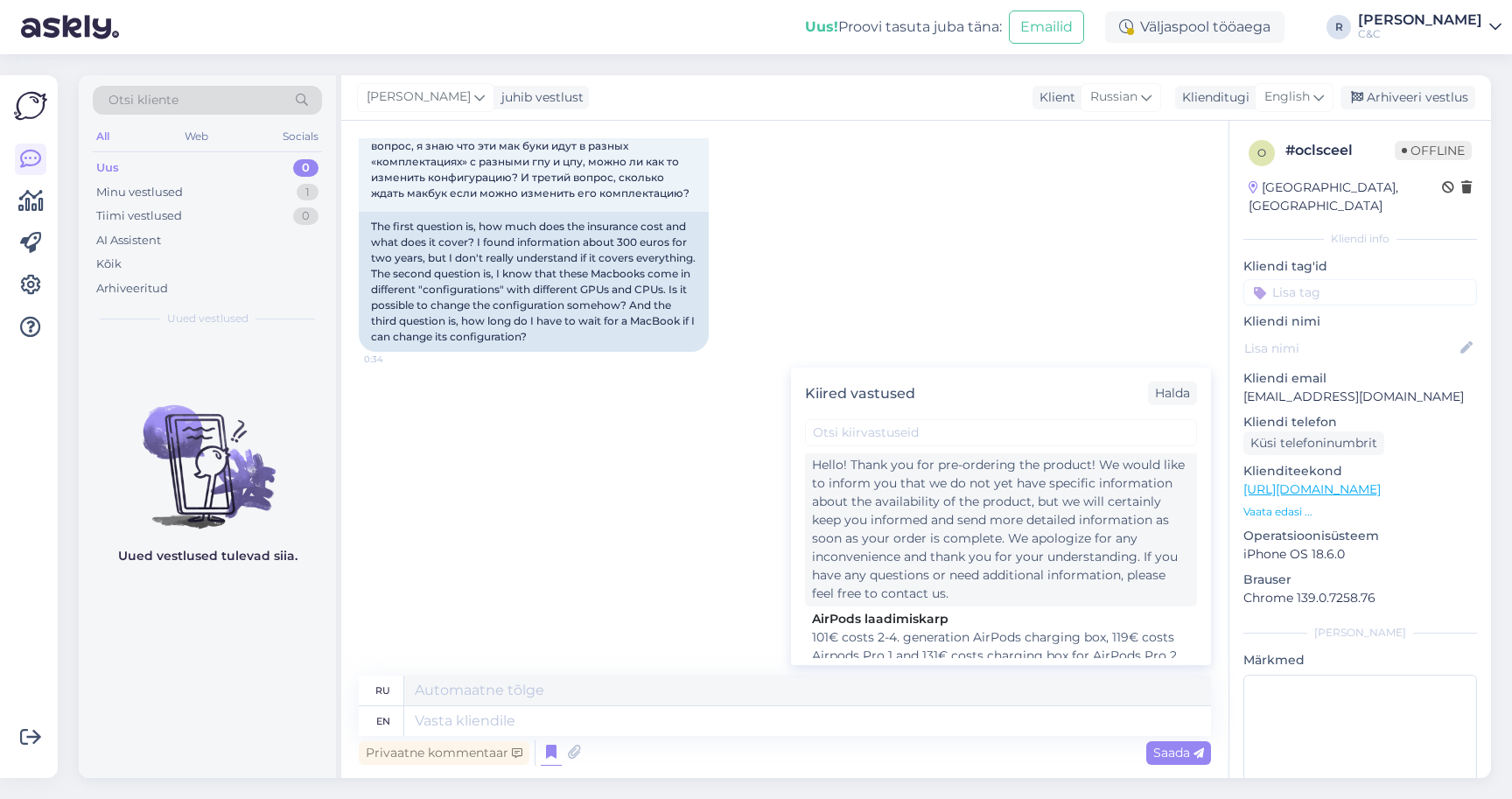
click at [981, 549] on div "Hello! Thank you for pre-ordering the product! We would like to inform you that…" at bounding box center [1001, 529] width 378 height 147
type textarea "Здравствуйте! Спасибо за предзаказ товара! Мы хотели бы сообщить вам, что у нас…"
type textarea "Hello! Thank you for pre-ordering the product! We would like to inform you that…"
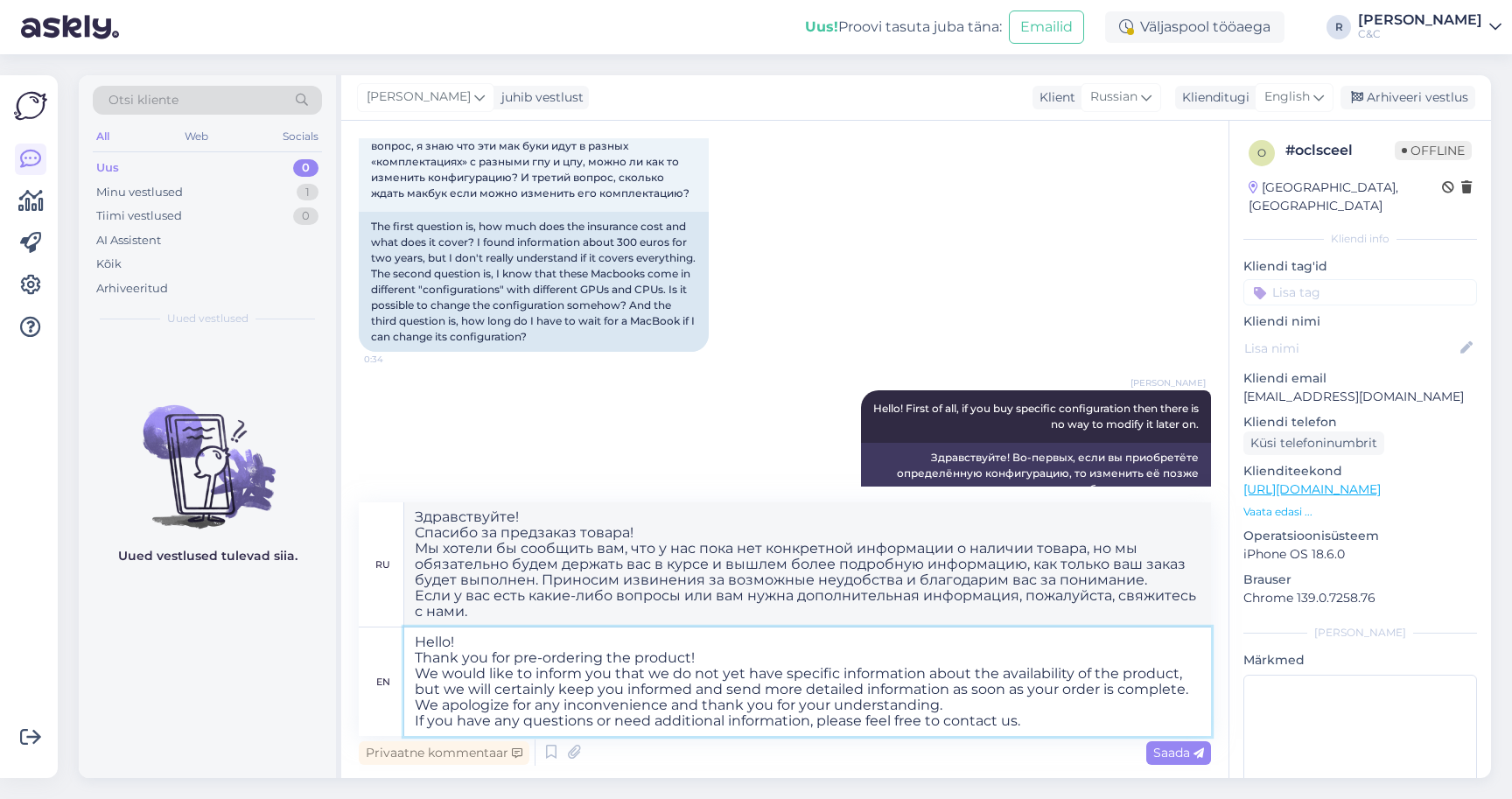
click at [725, 644] on textarea "Hello! Thank you for pre-ordering the product! We would like to inform you that…" at bounding box center [807, 681] width 807 height 109
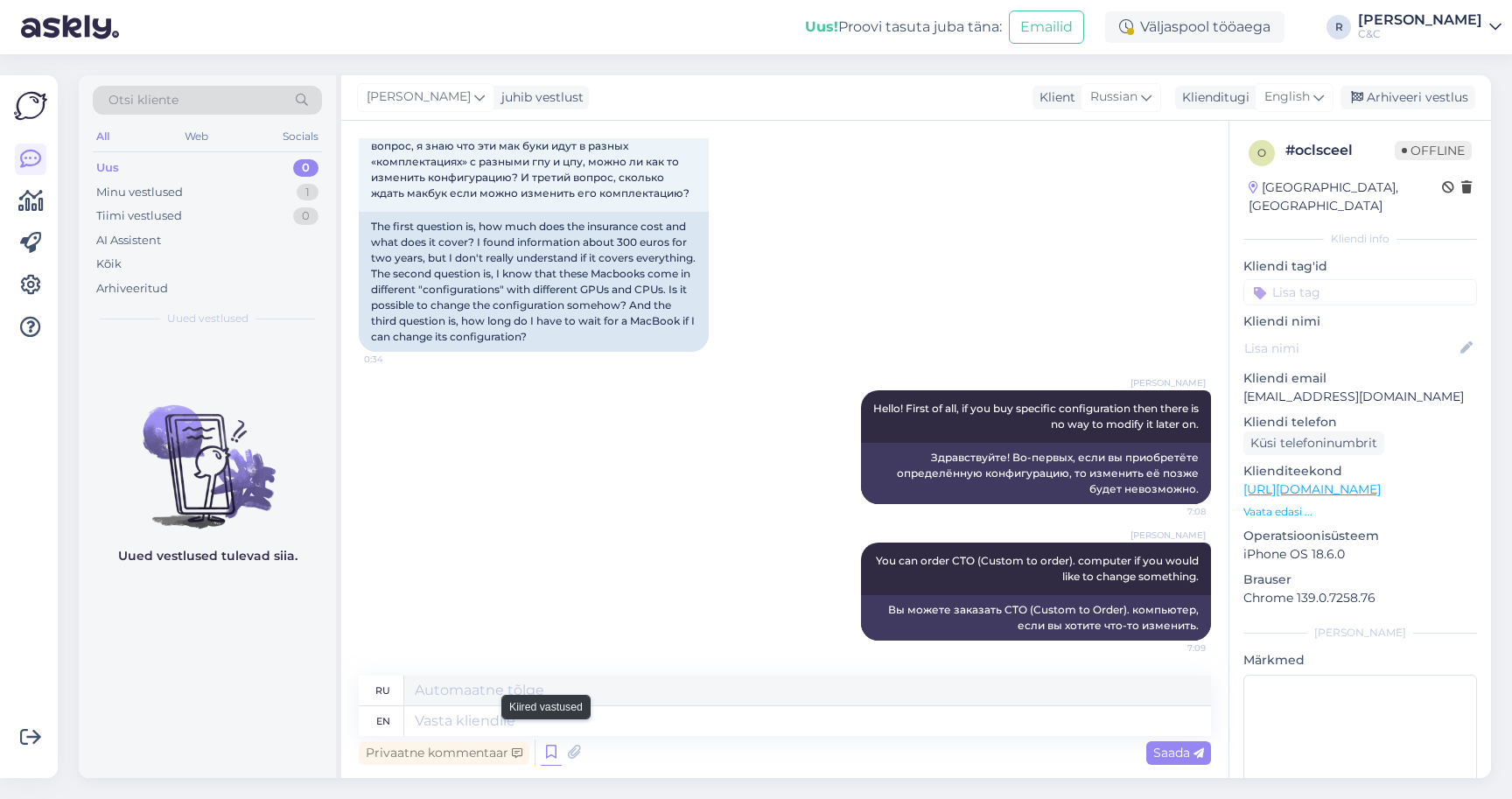
click at [546, 750] on icon at bounding box center [551, 752] width 21 height 26
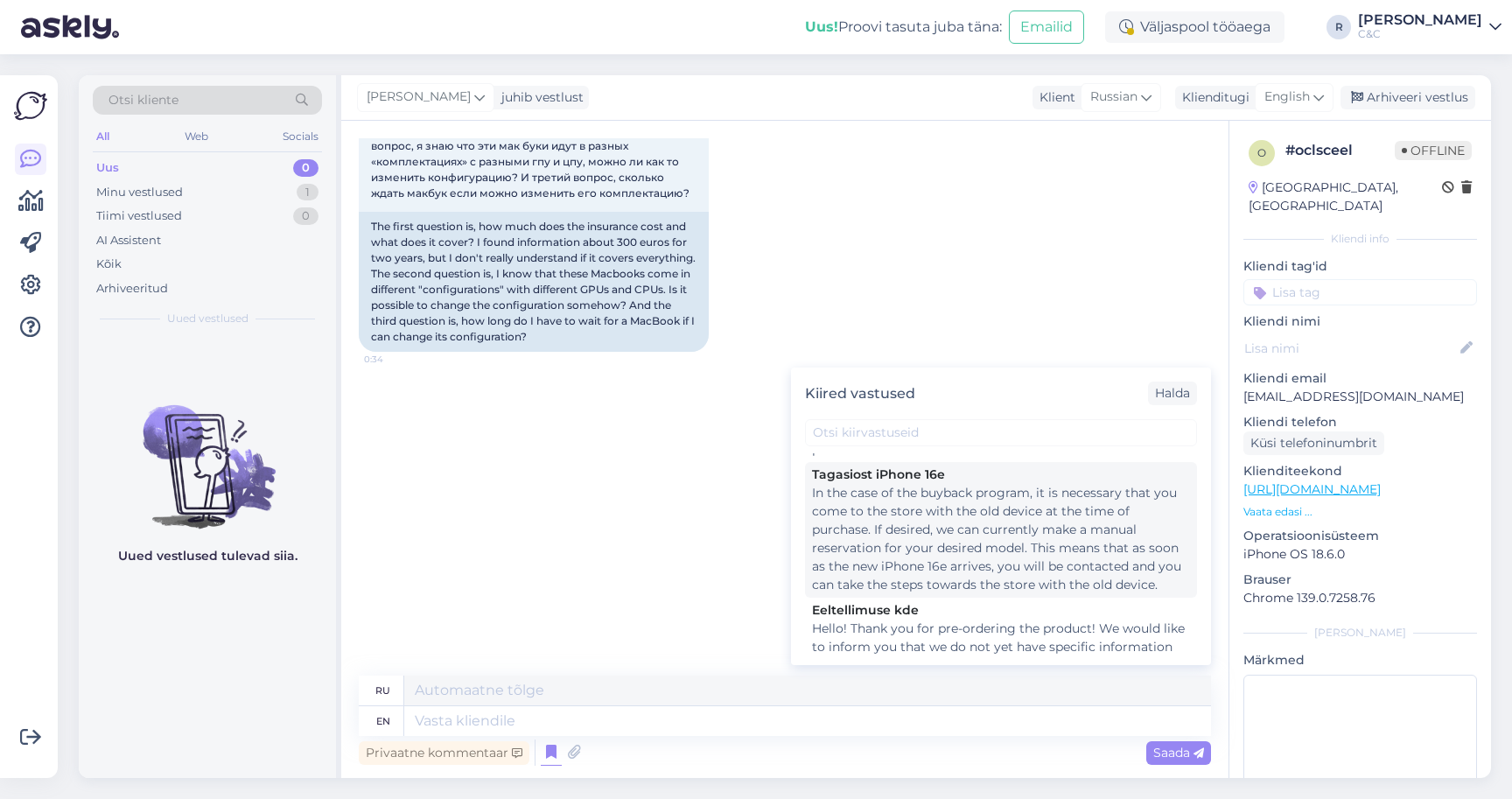
scroll to position [806, 0]
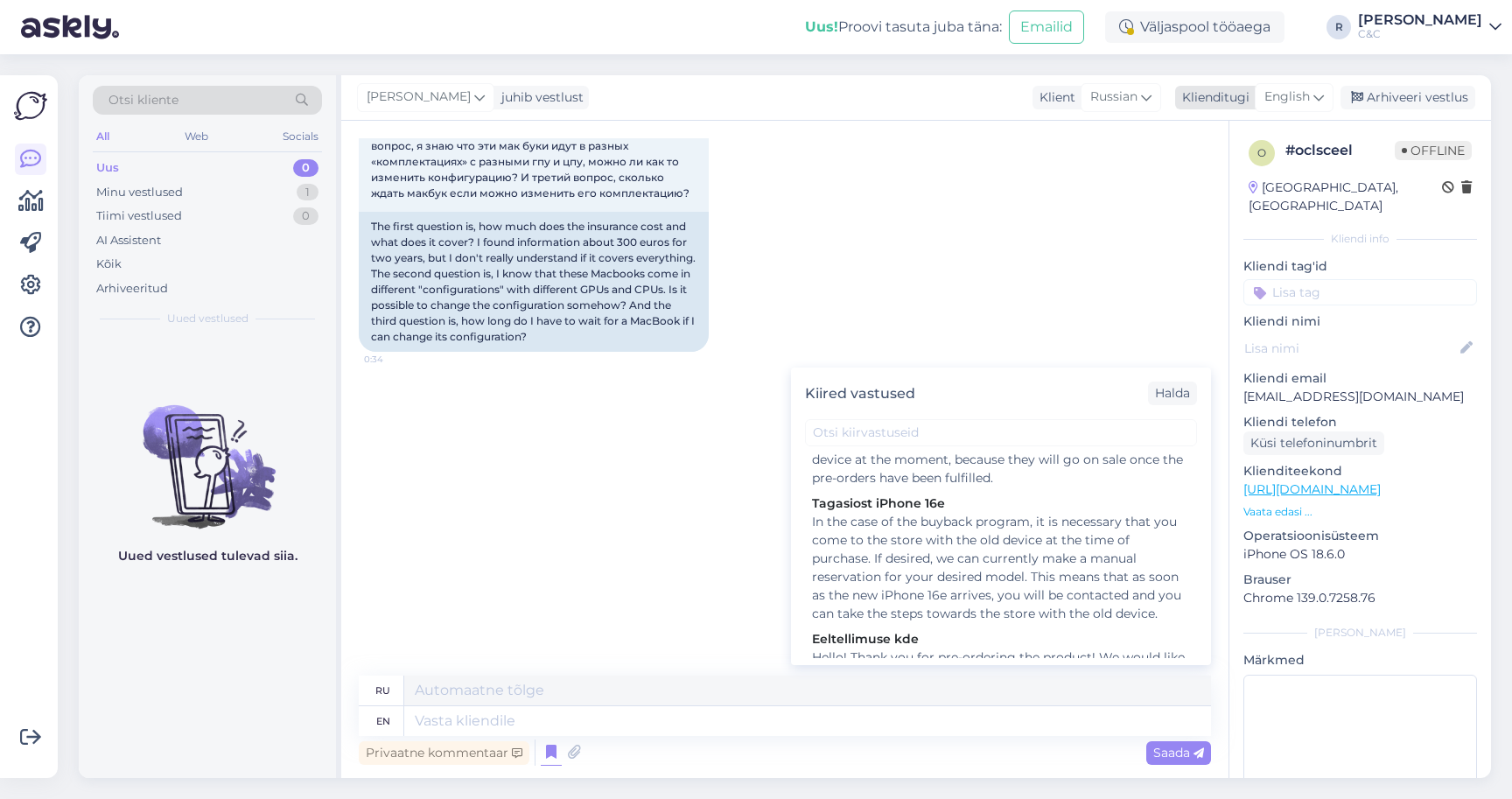
click at [1282, 87] on span "English" at bounding box center [1287, 97] width 45 height 20
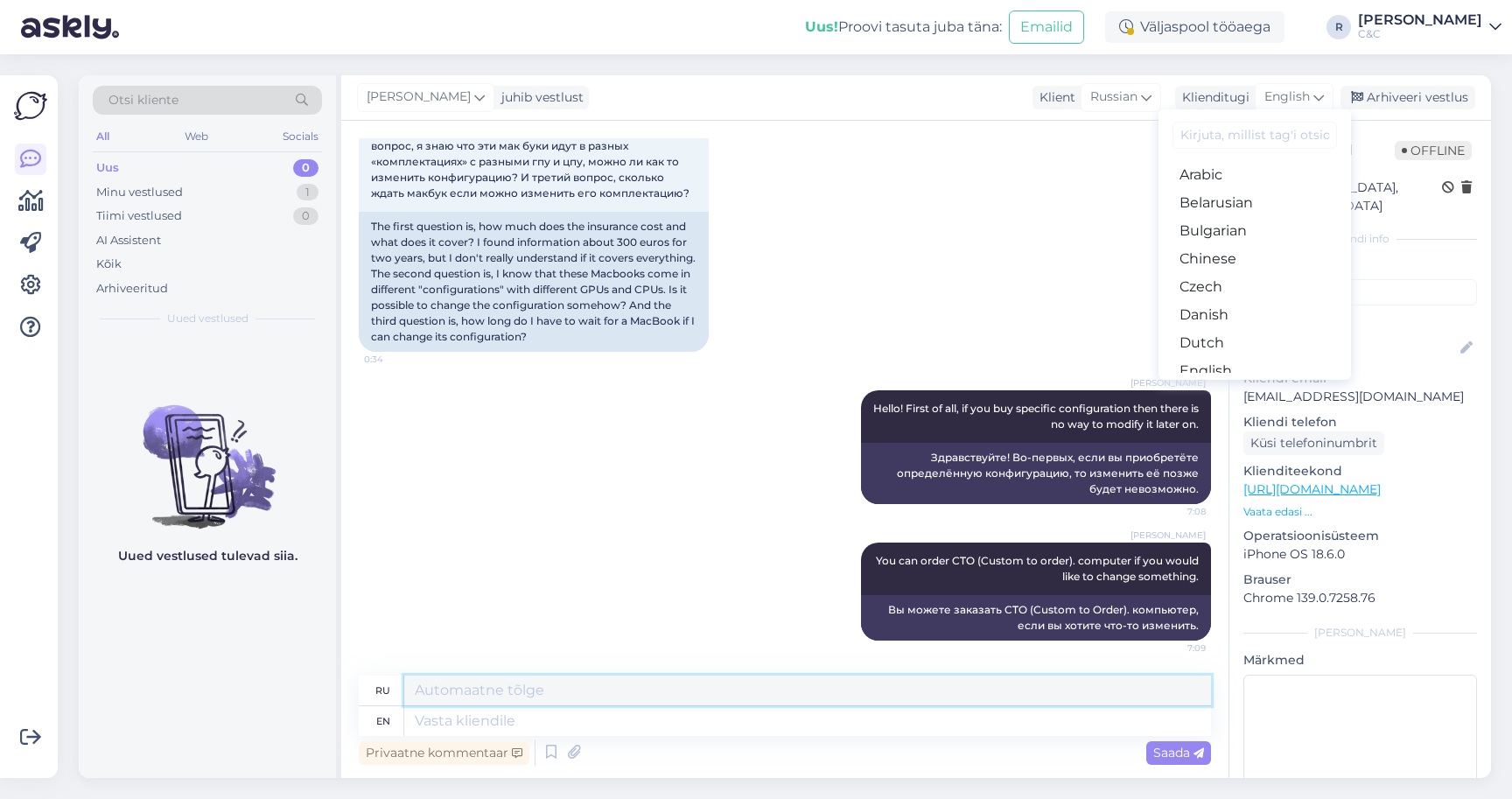
click at [748, 678] on textarea at bounding box center [807, 690] width 807 height 29
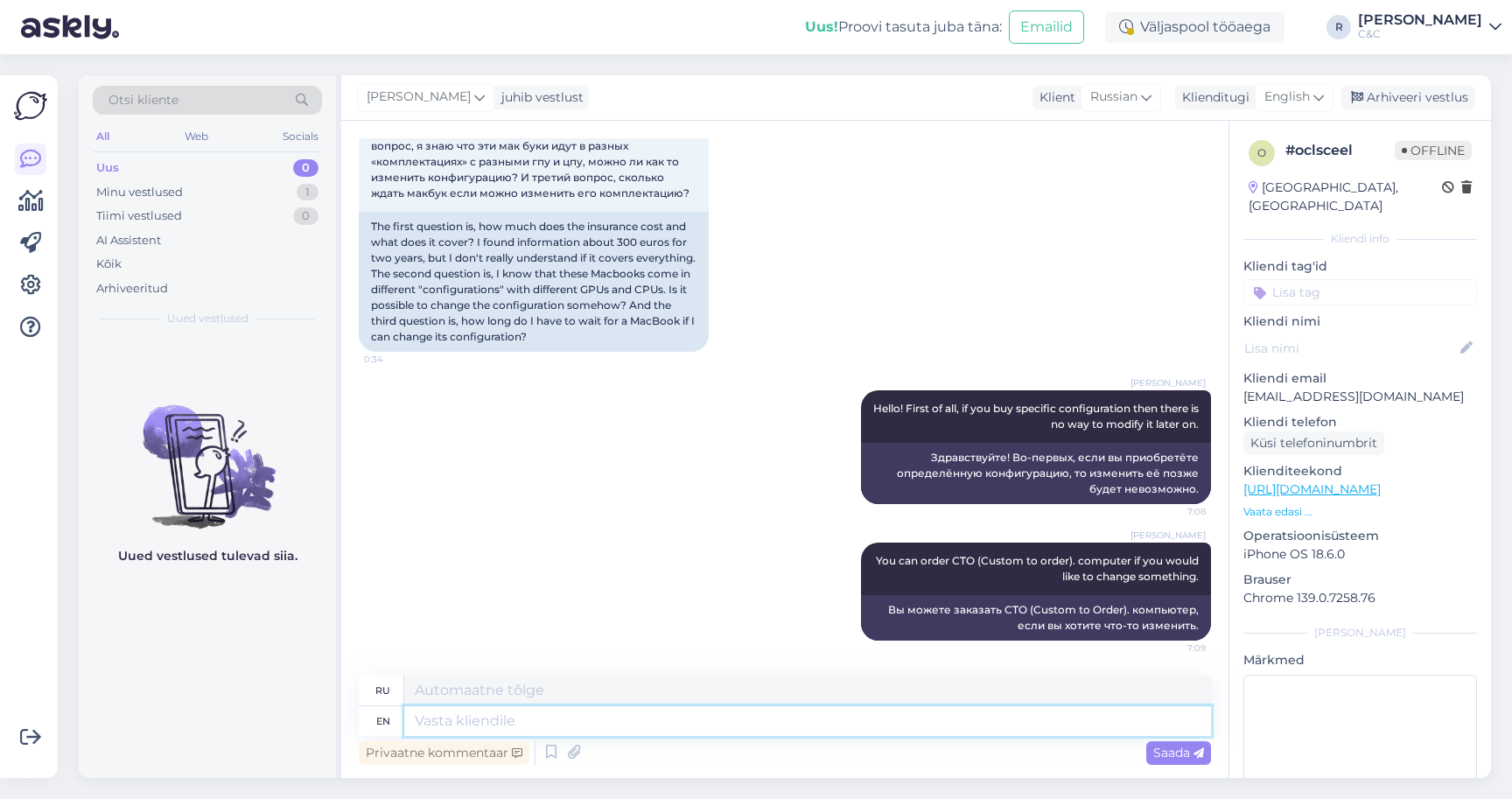
click at [712, 712] on textarea at bounding box center [807, 721] width 807 height 29
type textarea "Insurance pr"
type textarea "Страхование"
type textarea "Insurance covers"
type textarea "Страховое покрытие"
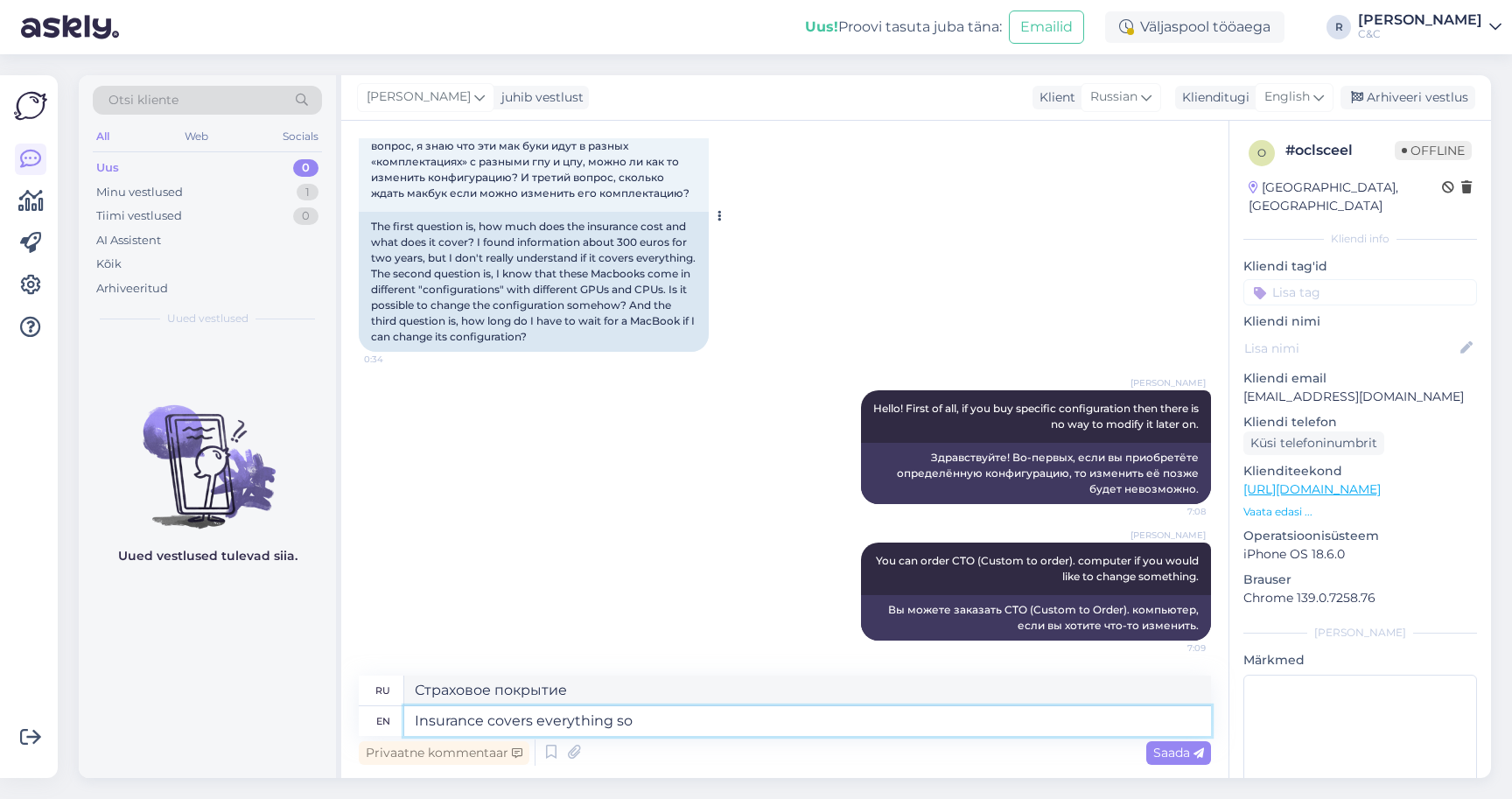
type textarea "Insurance covers everything so"
type textarea "[PERSON_NAME] покрывает все"
type textarea "Insurance covers everything so i"
type textarea "[PERSON_NAME] покрывает все, поэтому"
type textarea "Insurance covers everything so if"
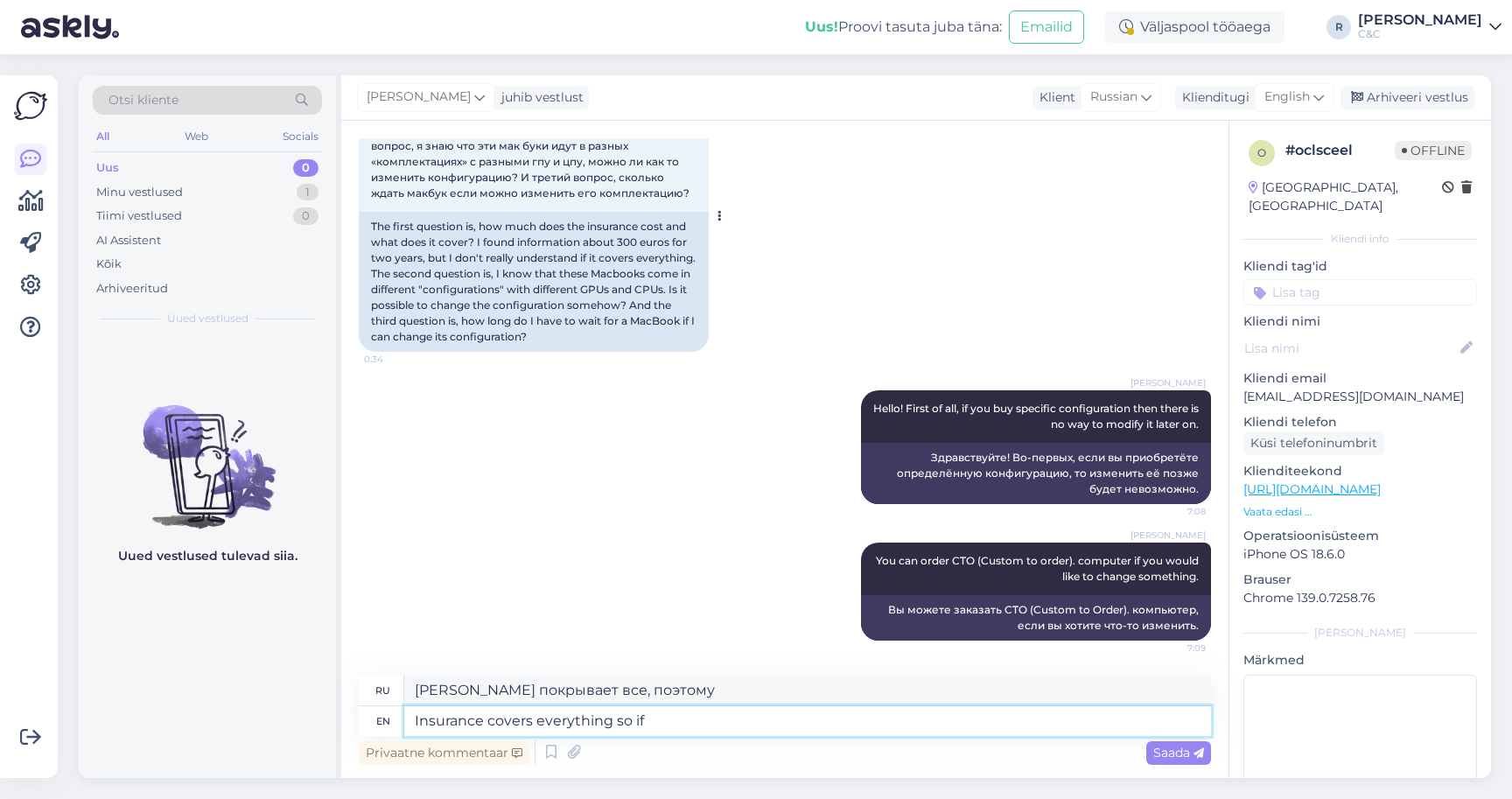
type textarea "[PERSON_NAME] покрывает все, так что если"
type textarea "Insurance covers everything so if device"
type textarea "[PERSON_NAME] покрывает все, поэтому если устройство"
type textarea "Insurance covers everything so if device gets st"
type textarea "[PERSON_NAME] покрывает все, поэтому, если устройство попадет под удар,"
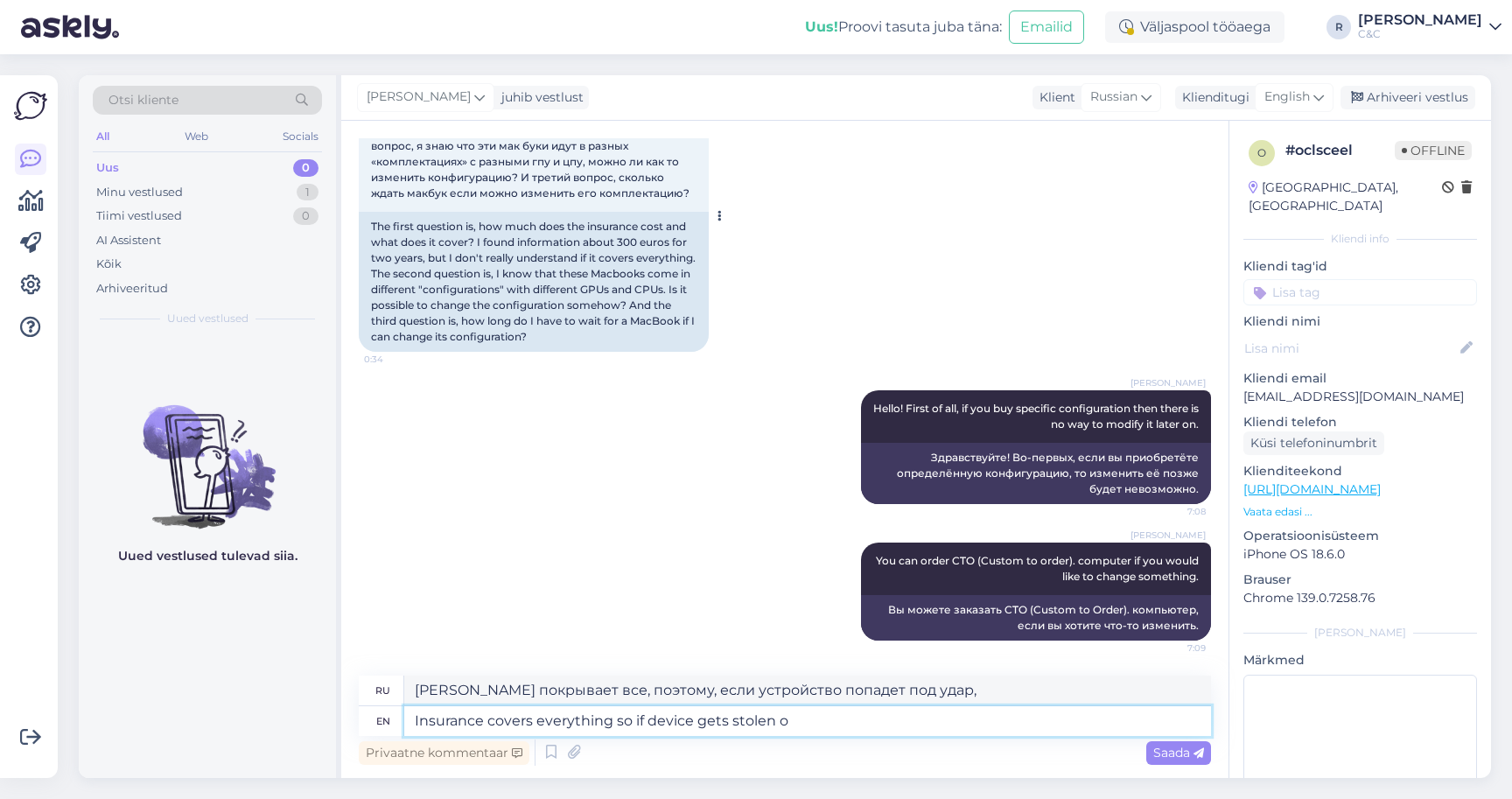
type textarea "Insurance covers everything so if device gets stolen or"
type textarea "Страховка покрывает все, поэтому, если устройство будет украдено,"
type textarea "Insurance covers everything so if device gets stolen or b"
type textarea "Страховка покрывает все, поэтому, если устройство будет украдено или"
type textarea "Insurance covers everything so if device gets stolen or broken s"
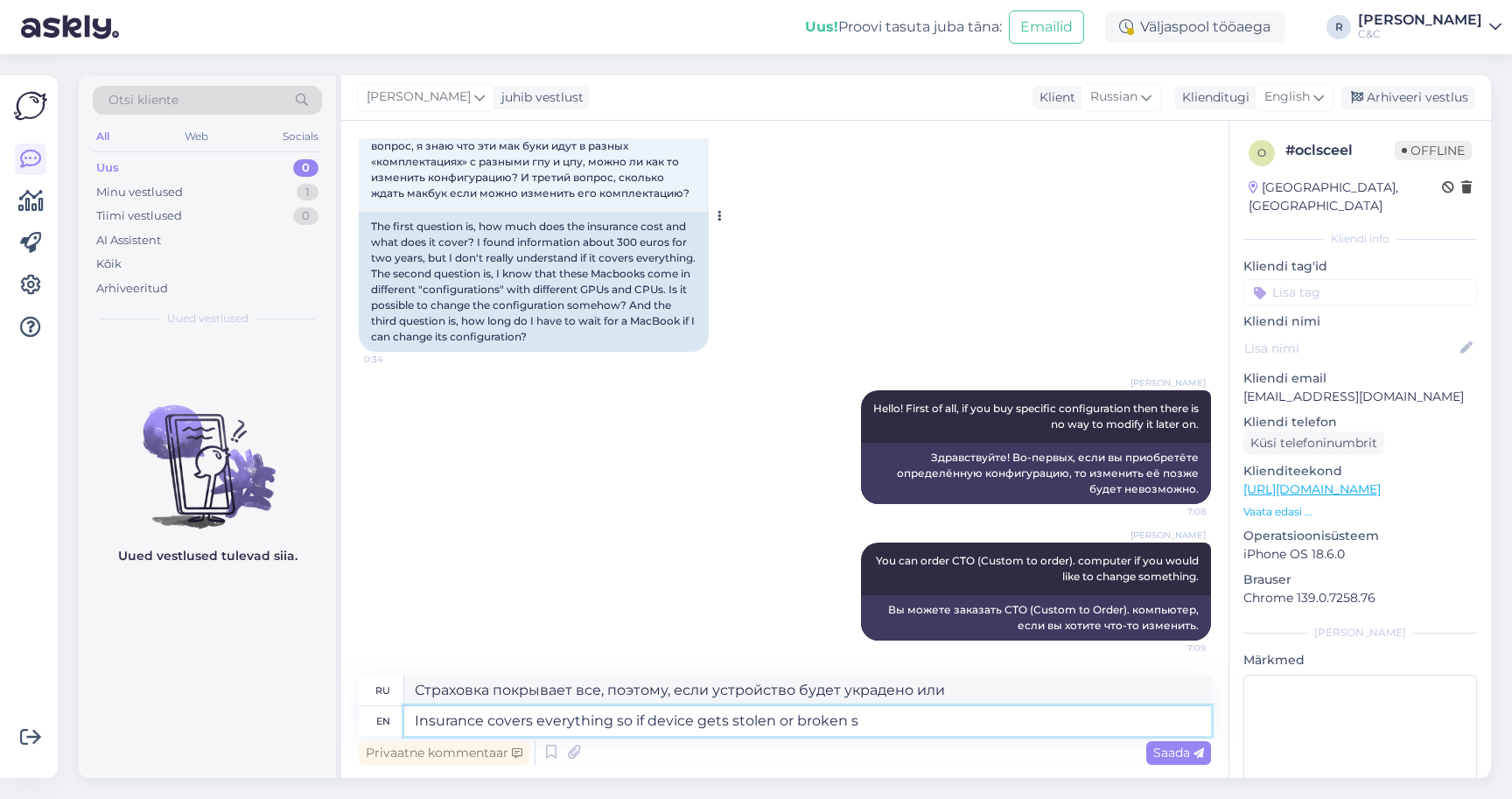
type textarea "Страховка покрывает все, поэтому, если устройство будет украдено или сломано,"
type textarea "Insurance covers everything so if device gets stolen or broken somehow then"
type textarea "[PERSON_NAME] покрывает все, так что если устройство будет украдено или каким-т…"
type textarea "Insurance covers everything so if device gets stolen or broken somehow then ins…"
type textarea "Страховка покрывает все, поэтому, если устройство будет украдено или каким-то о…"
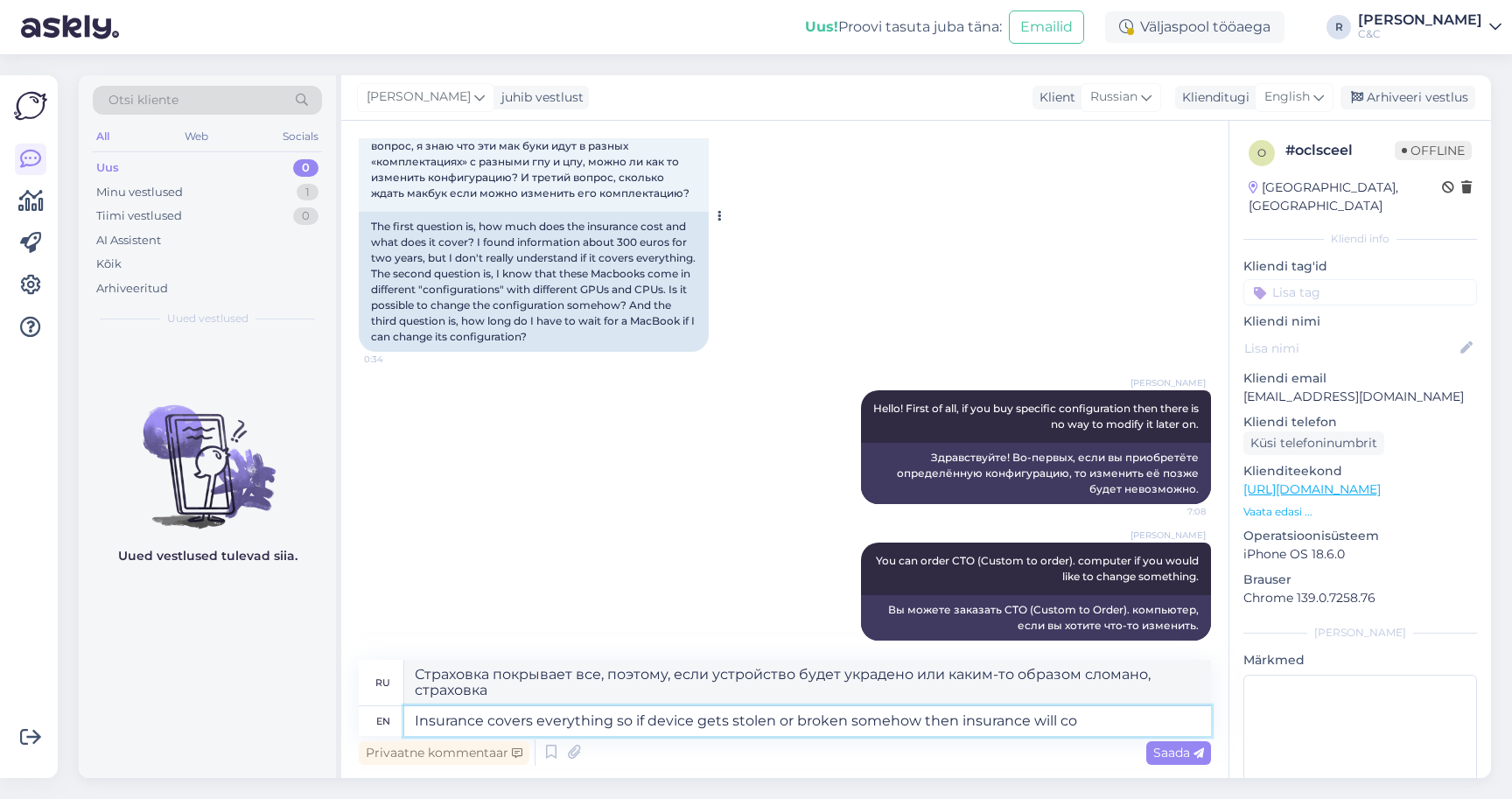
type textarea "Insurance covers everything so if device gets stolen or broken somehow then ins…"
type textarea "Страховка покрывает все, поэтому, если устройство будет украдено или каким-то о…"
type textarea "Insurance covers everything so if device gets stolen or broken somehow then ins…"
type textarea "[PERSON_NAME] покрывает все, так что если устройство будет украдено или каким-т…"
type textarea "Insurance covers everything so if device gets stolen or broken somehow then ins…"
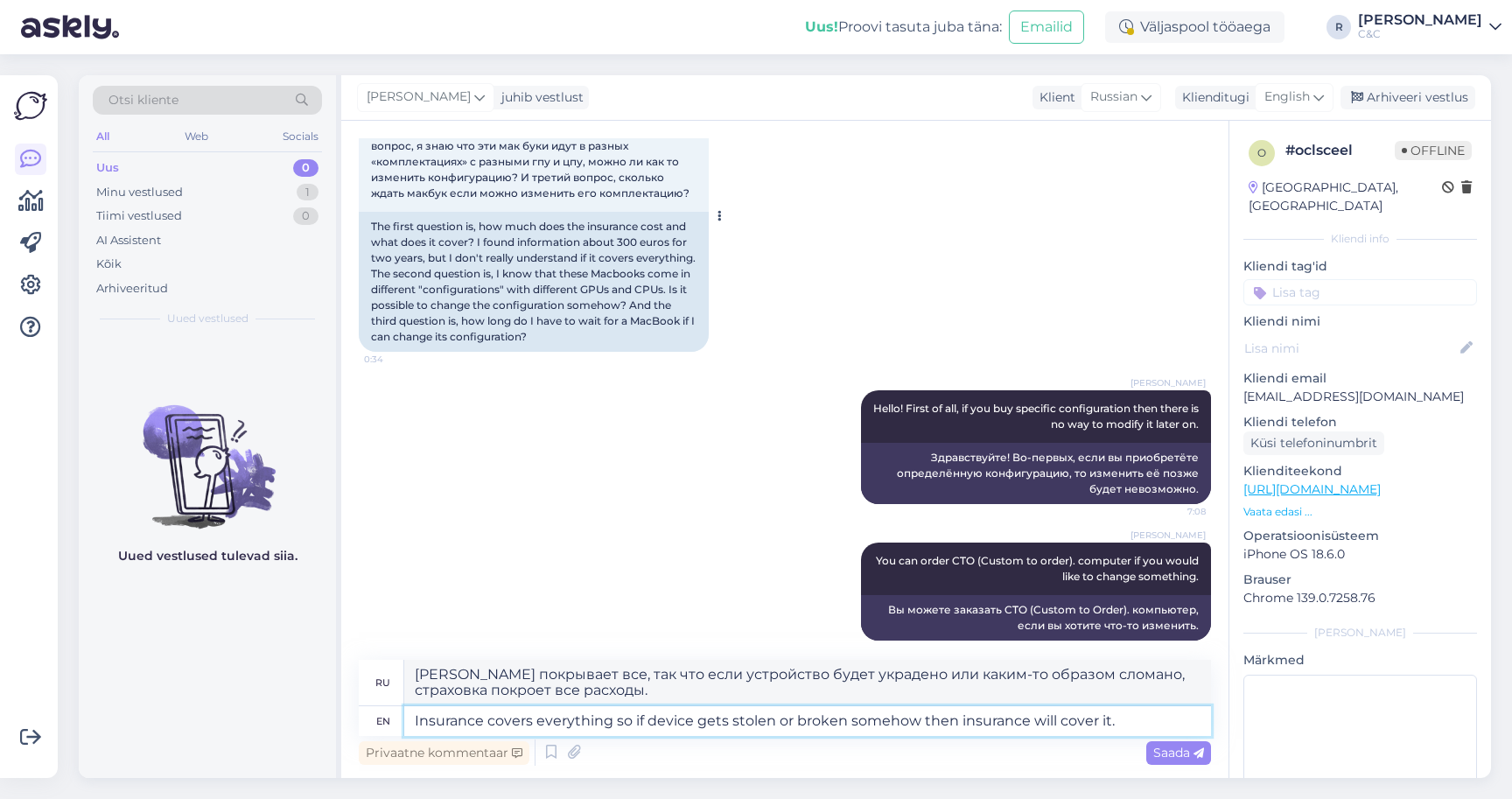
type textarea "Страховка покрывает все, так что если устройство будет украдено или каким-то об…"
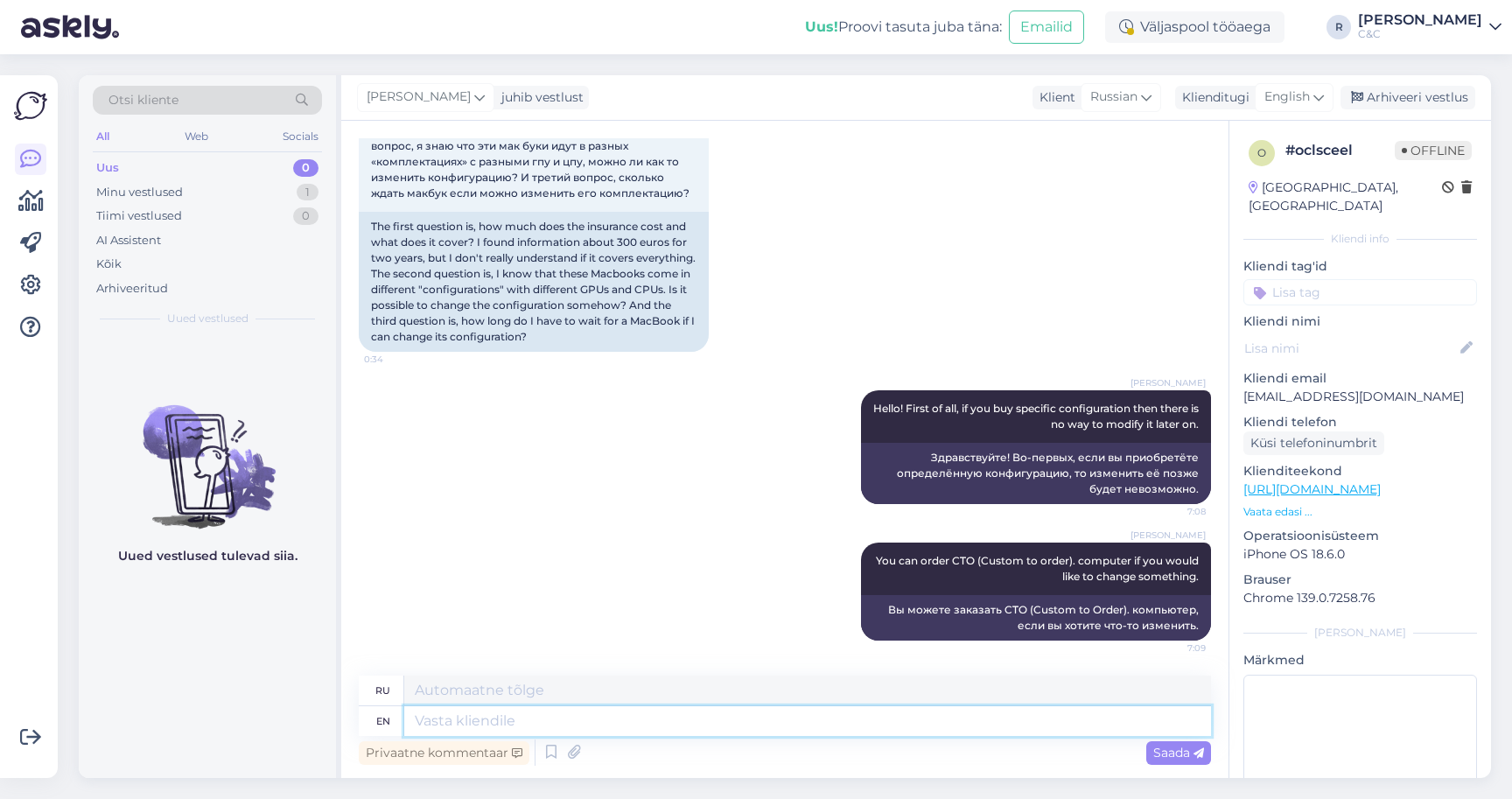
scroll to position [455, 0]
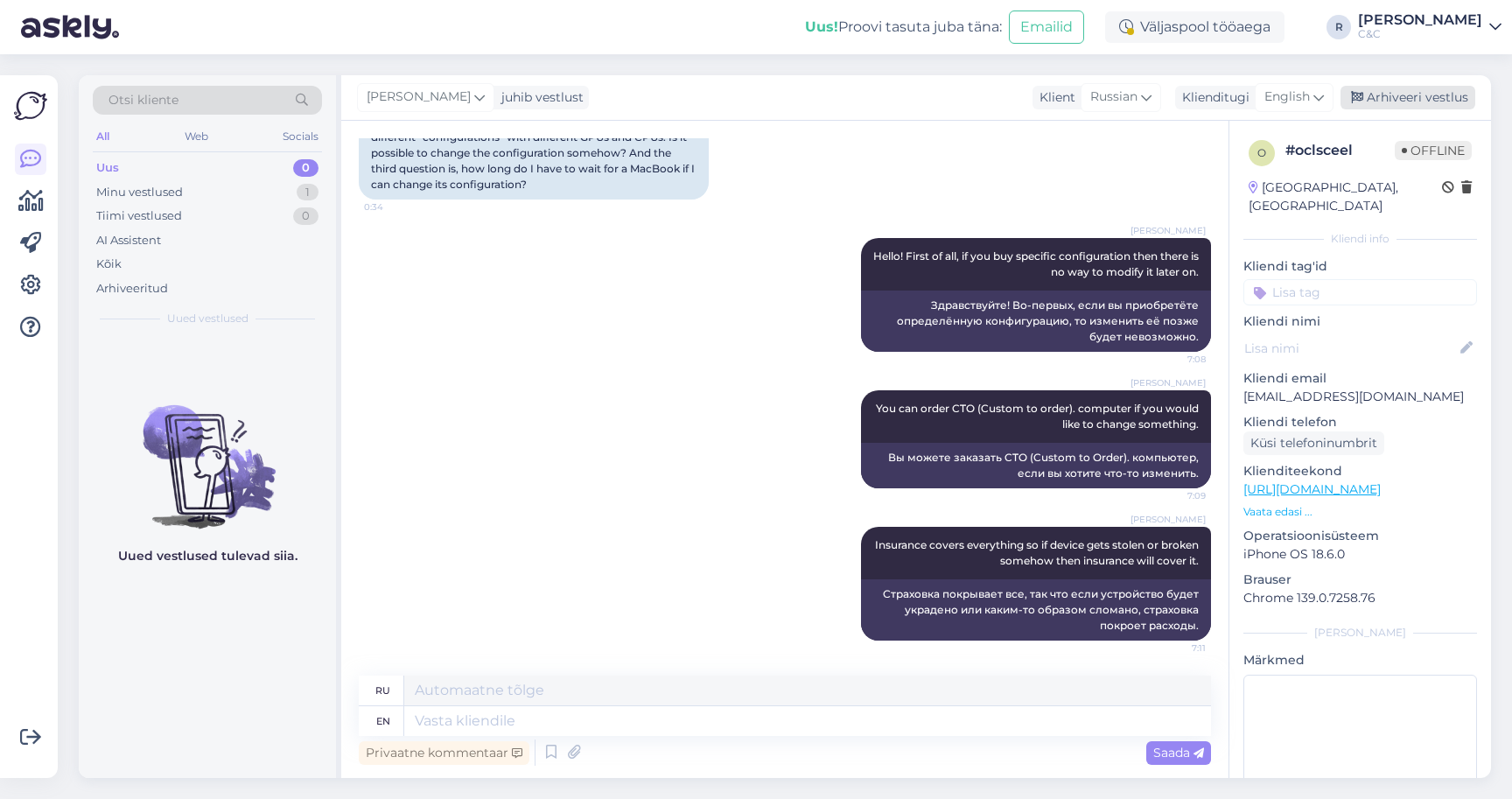
click at [1439, 85] on div "Arhiveeri vestlus" at bounding box center [1407, 97] width 134 height 24
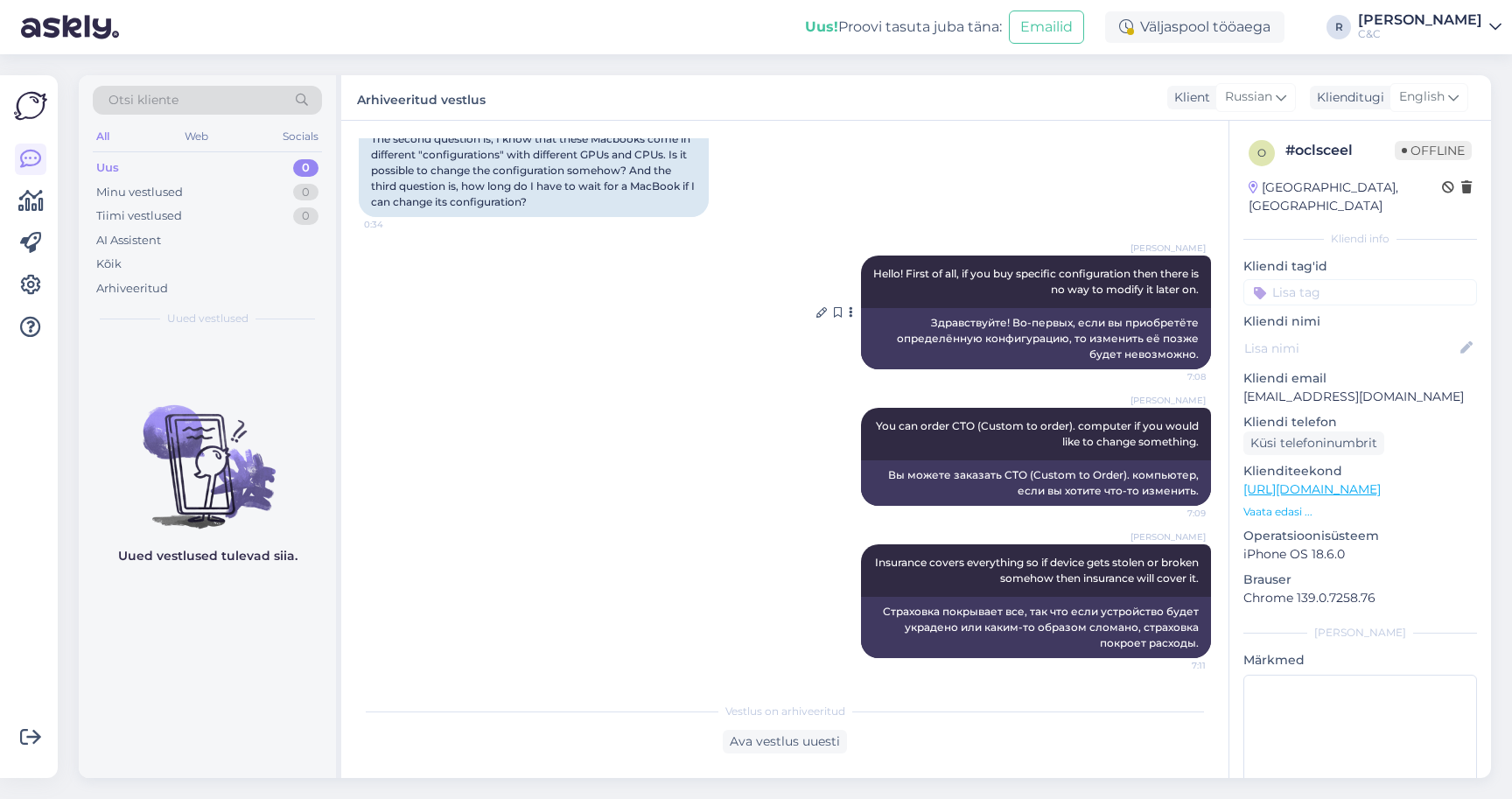
click at [845, 333] on div at bounding box center [853, 313] width 16 height 114
